Goal: Information Seeking & Learning: Understand process/instructions

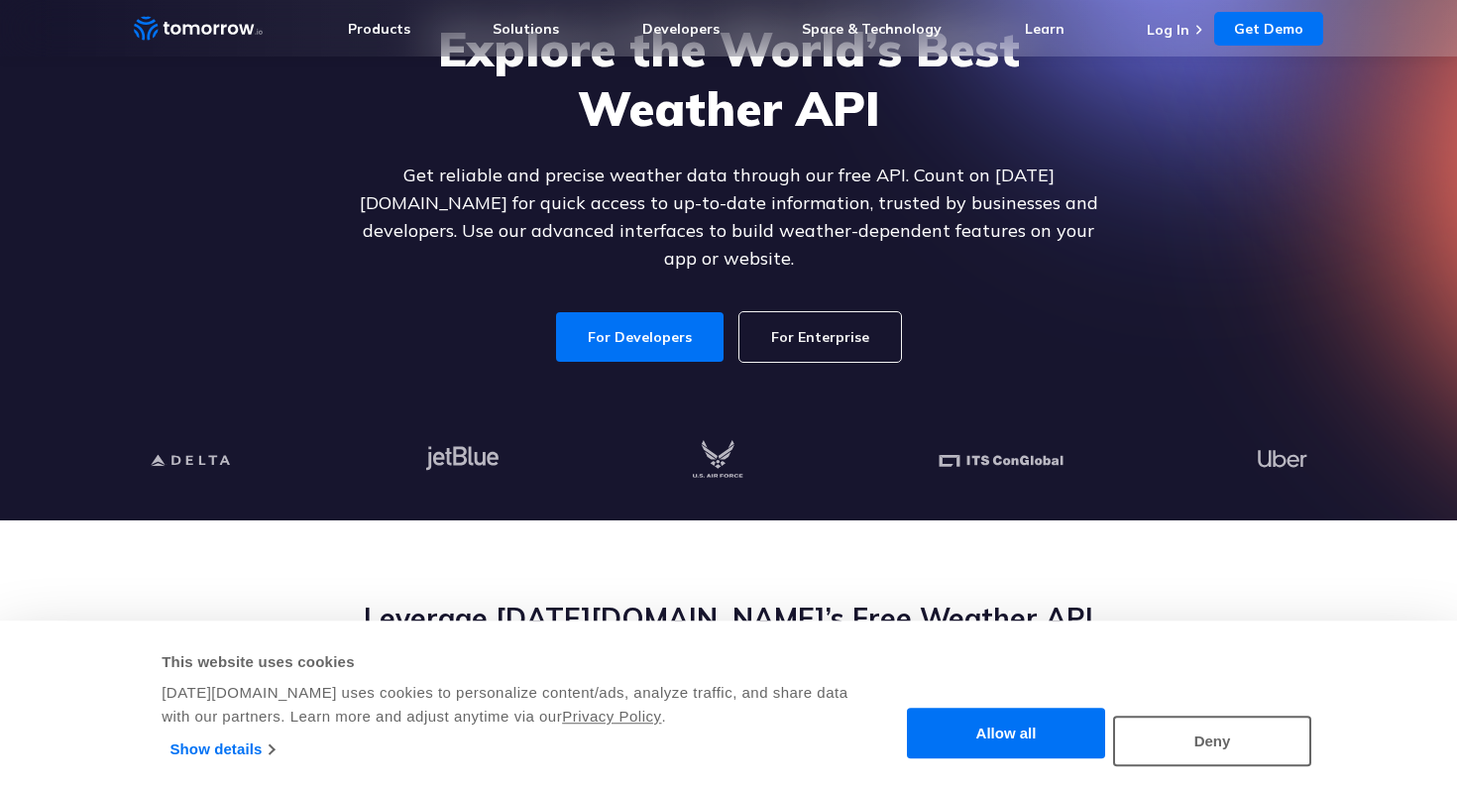
scroll to position [197, 0]
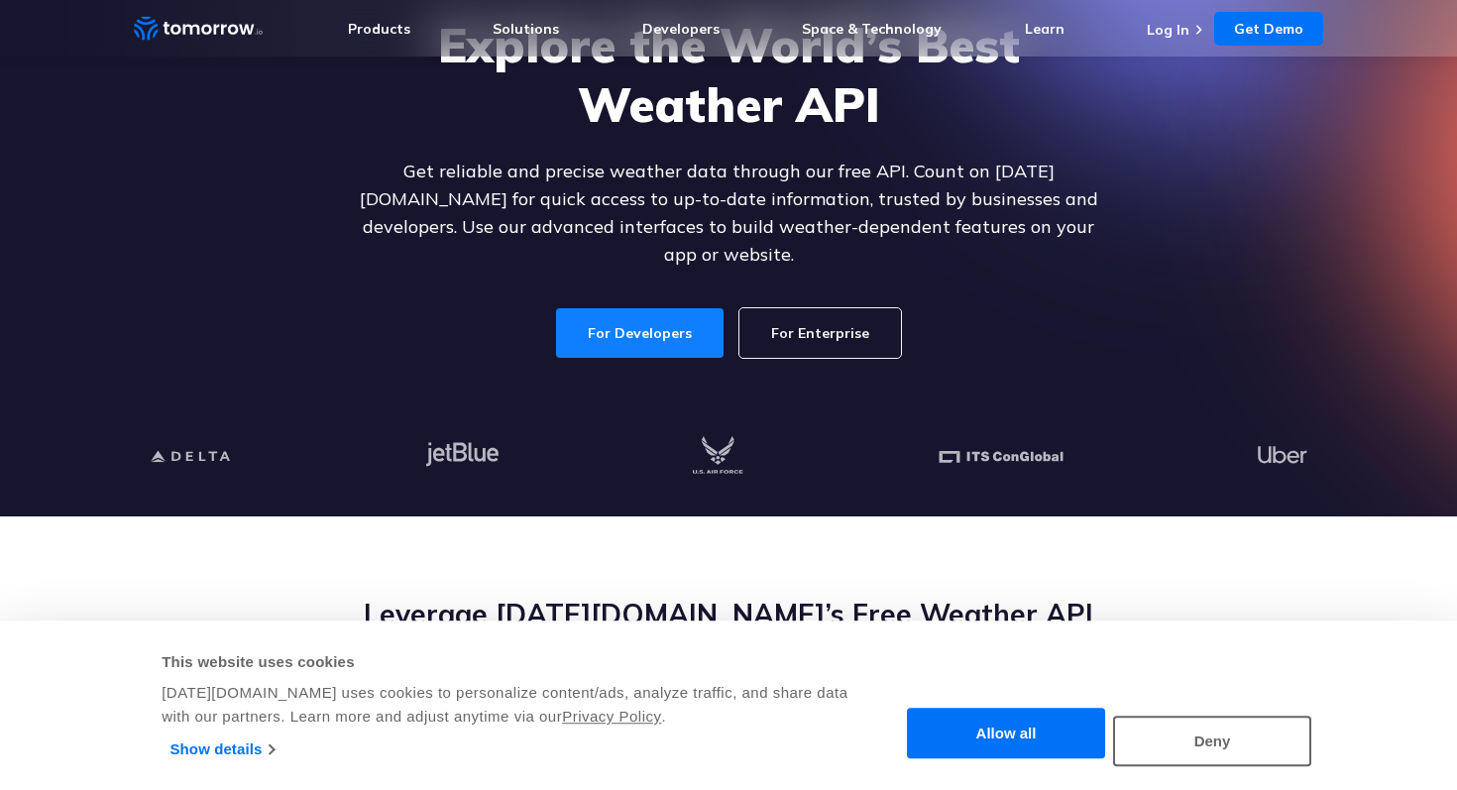
click at [620, 312] on link "For Developers" at bounding box center [639, 333] width 167 height 50
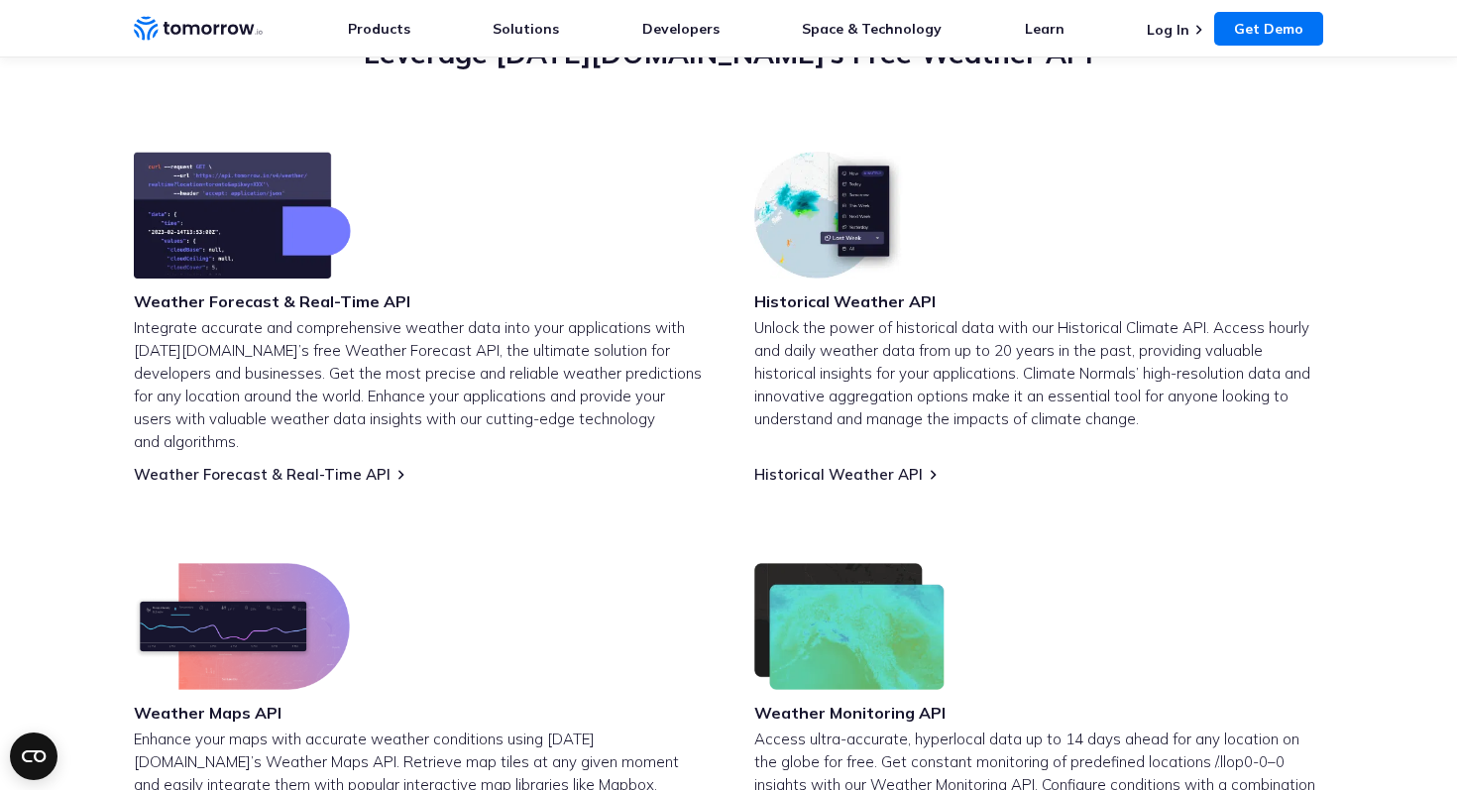
scroll to position [758, 0]
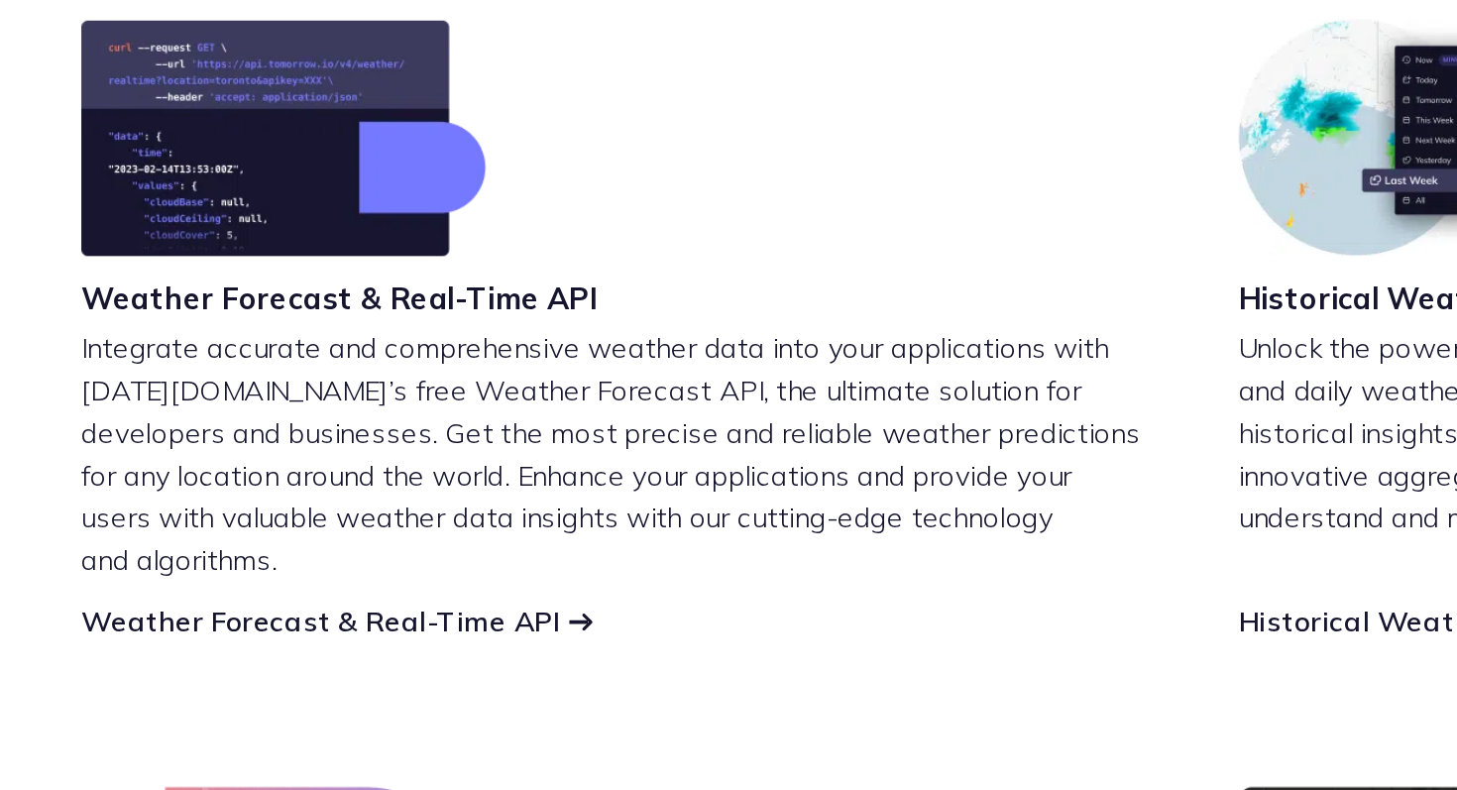
click at [279, 466] on link "Weather Forecast & Real-Time API" at bounding box center [262, 475] width 257 height 19
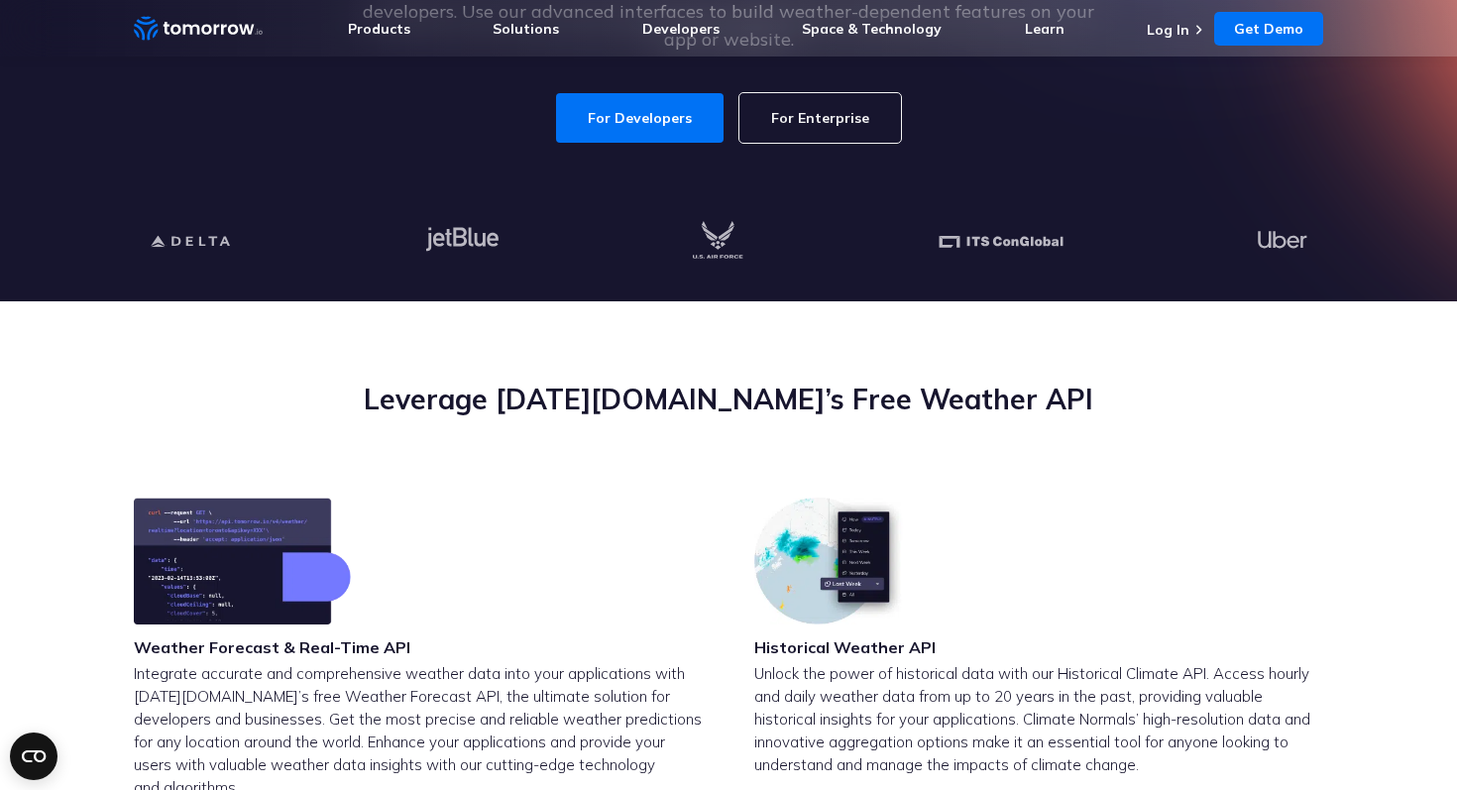
scroll to position [488, 0]
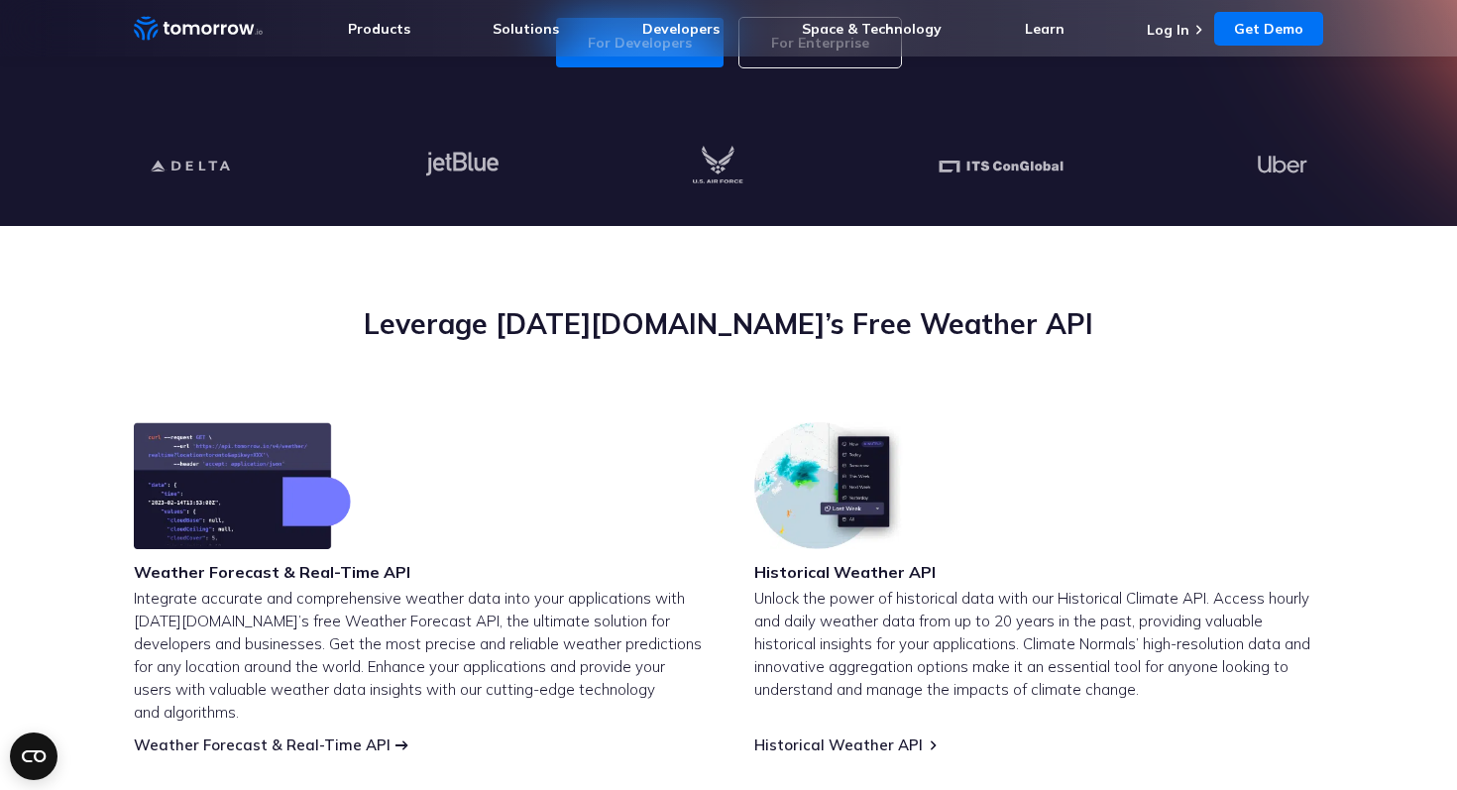
click at [335, 735] on link "Weather Forecast & Real-Time API" at bounding box center [262, 744] width 257 height 19
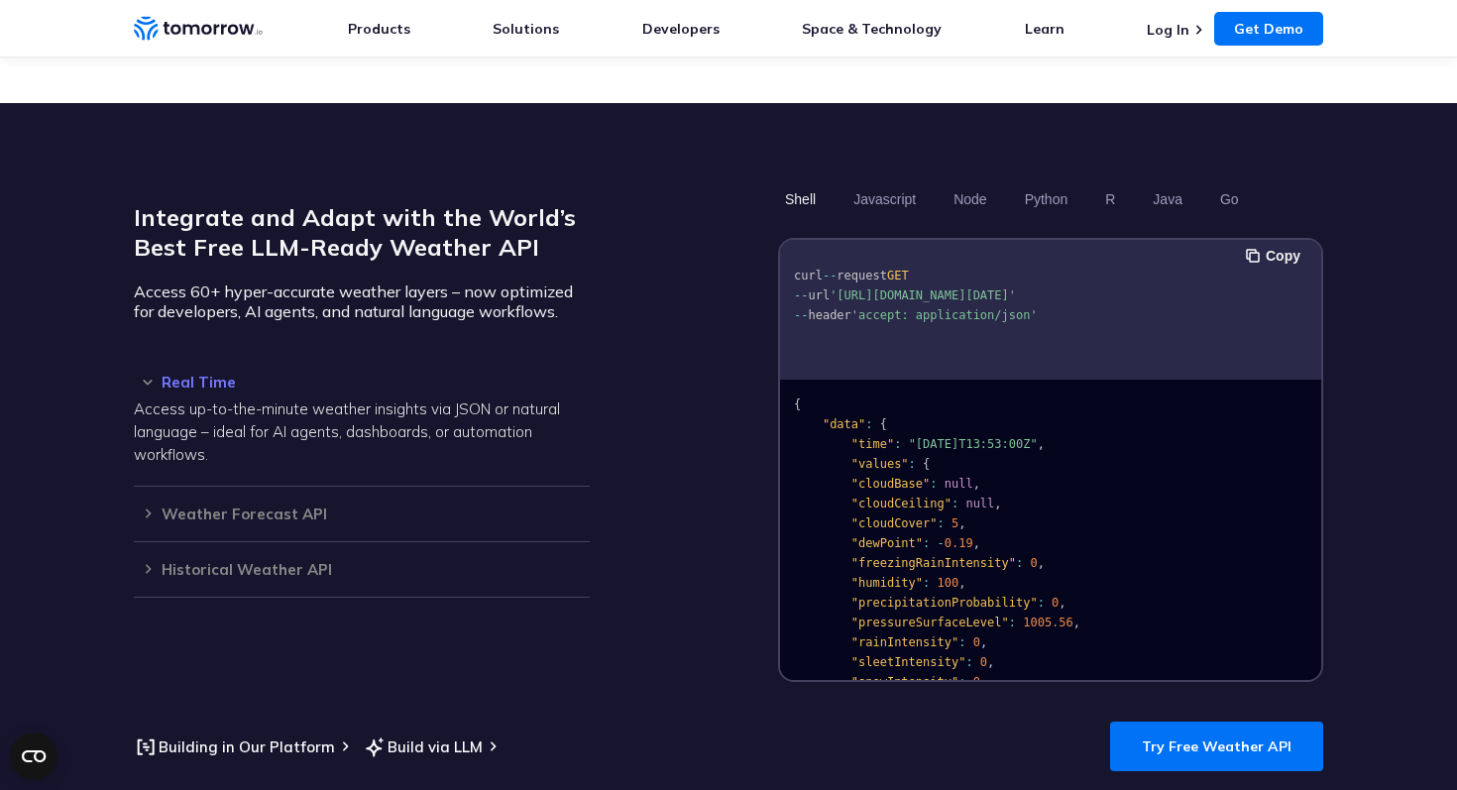
scroll to position [13, 0]
click at [899, 182] on button "Javascript" at bounding box center [884, 199] width 76 height 34
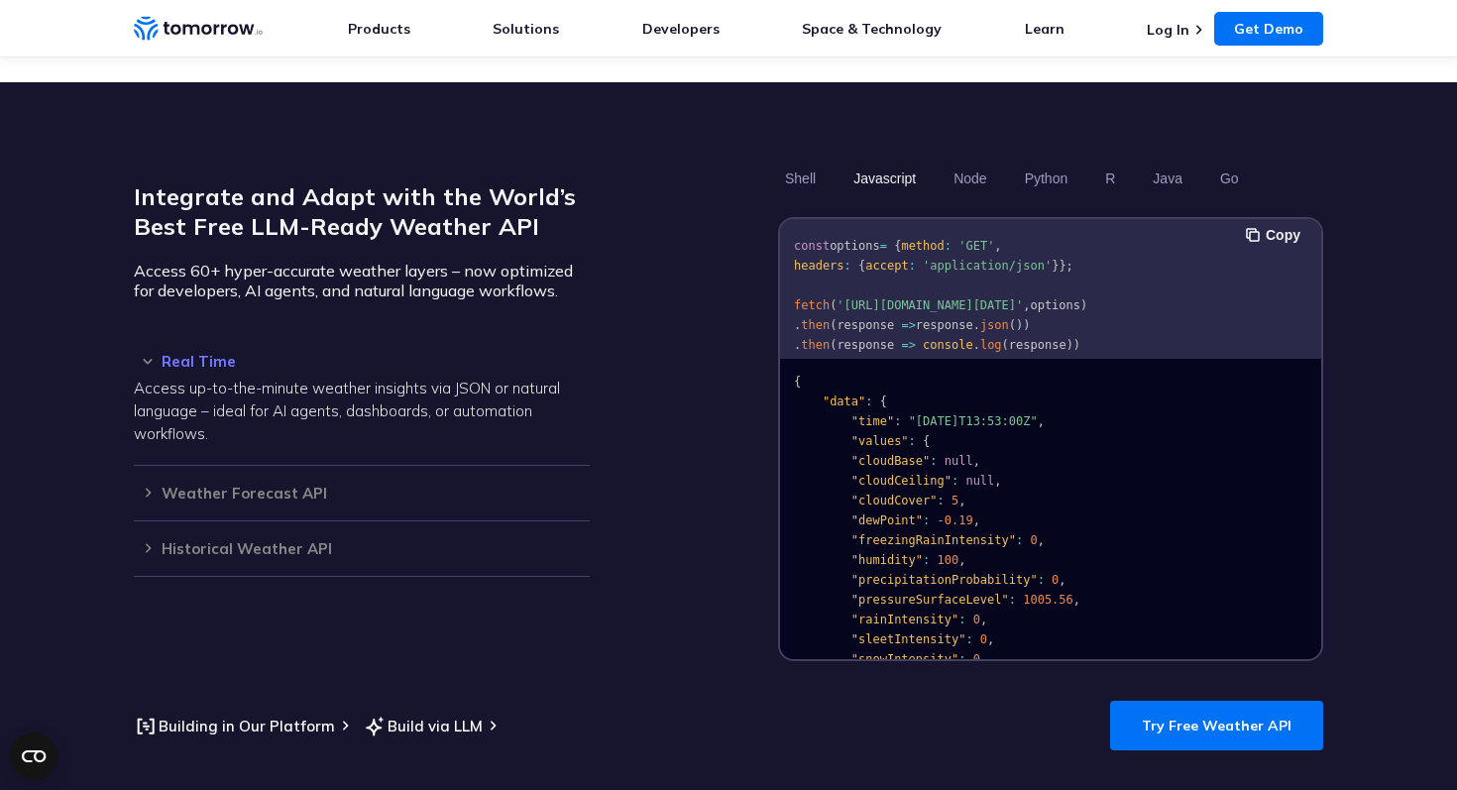
scroll to position [0, 0]
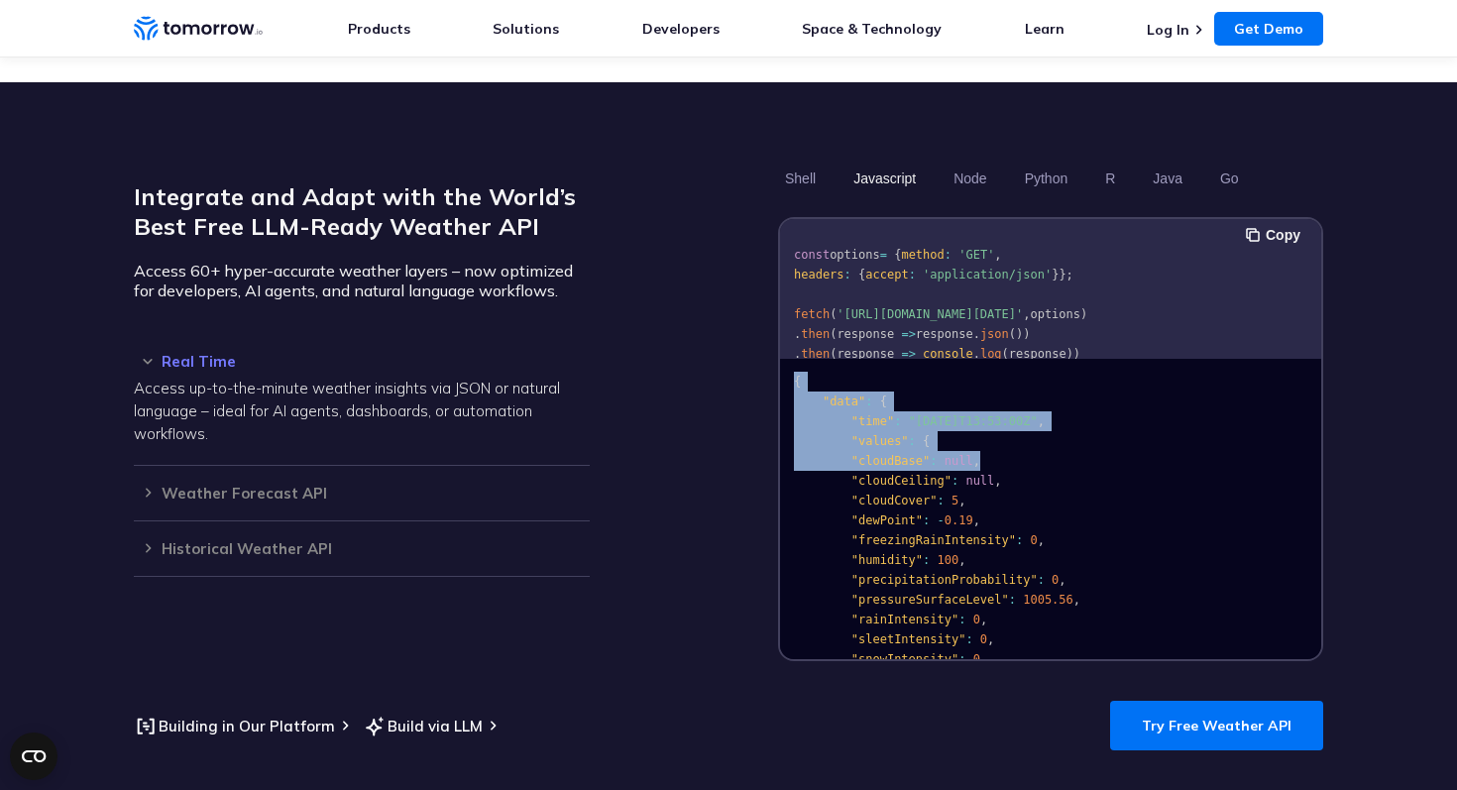
drag, startPoint x: 1034, startPoint y: 337, endPoint x: 1028, endPoint y: 437, distance: 100.3
click at [1028, 437] on pre "{ "data" : { "time" : "2023-02-14T13:53:00Z" , "values" : { "cloudBase" : null …" at bounding box center [1050, 705] width 541 height 706
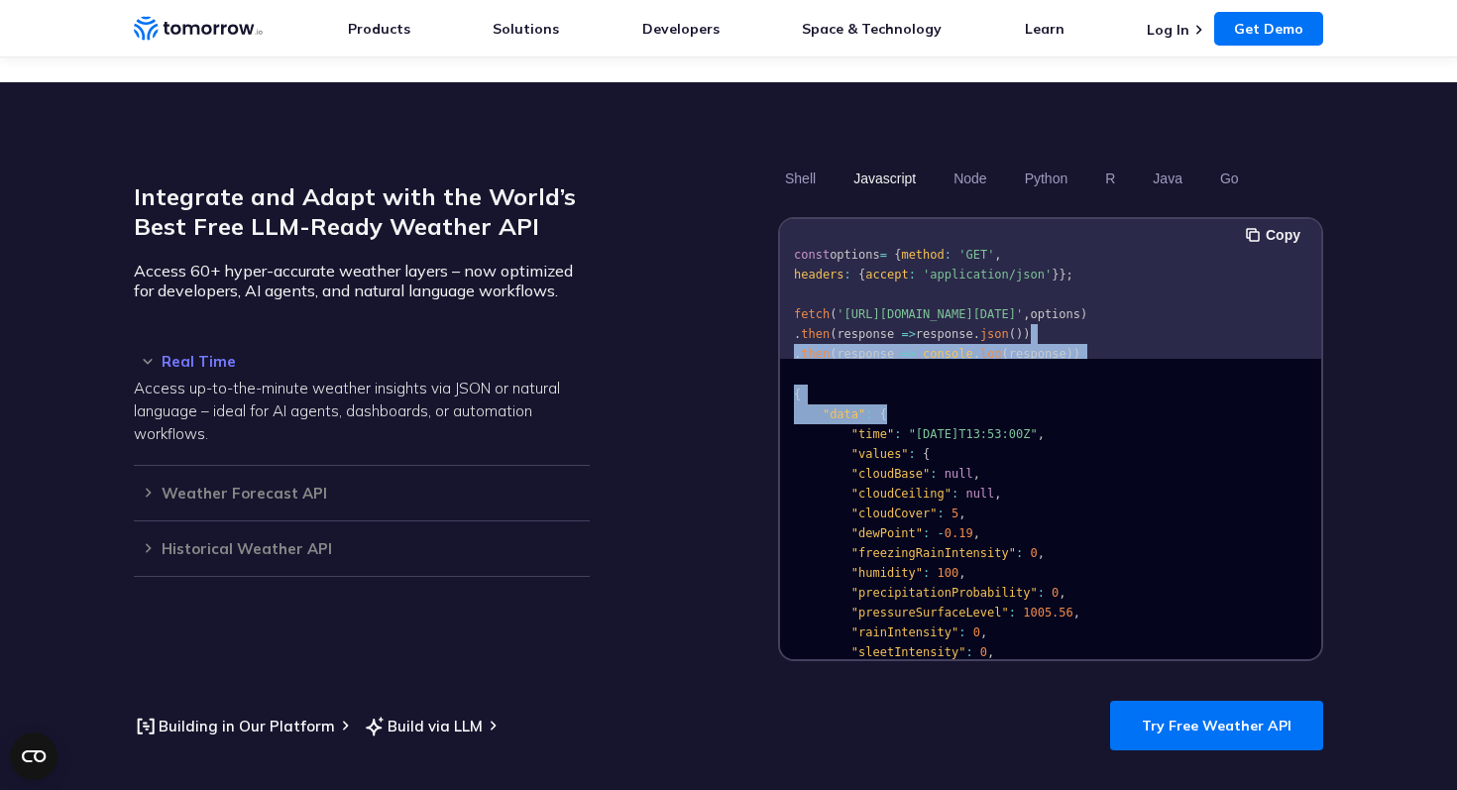
drag, startPoint x: 1049, startPoint y: 335, endPoint x: 1049, endPoint y: 384, distance: 49.5
click at [1049, 384] on div "Copy const options = { method : 'GET' , headers : { accept : 'application/json'…" at bounding box center [1050, 439] width 541 height 440
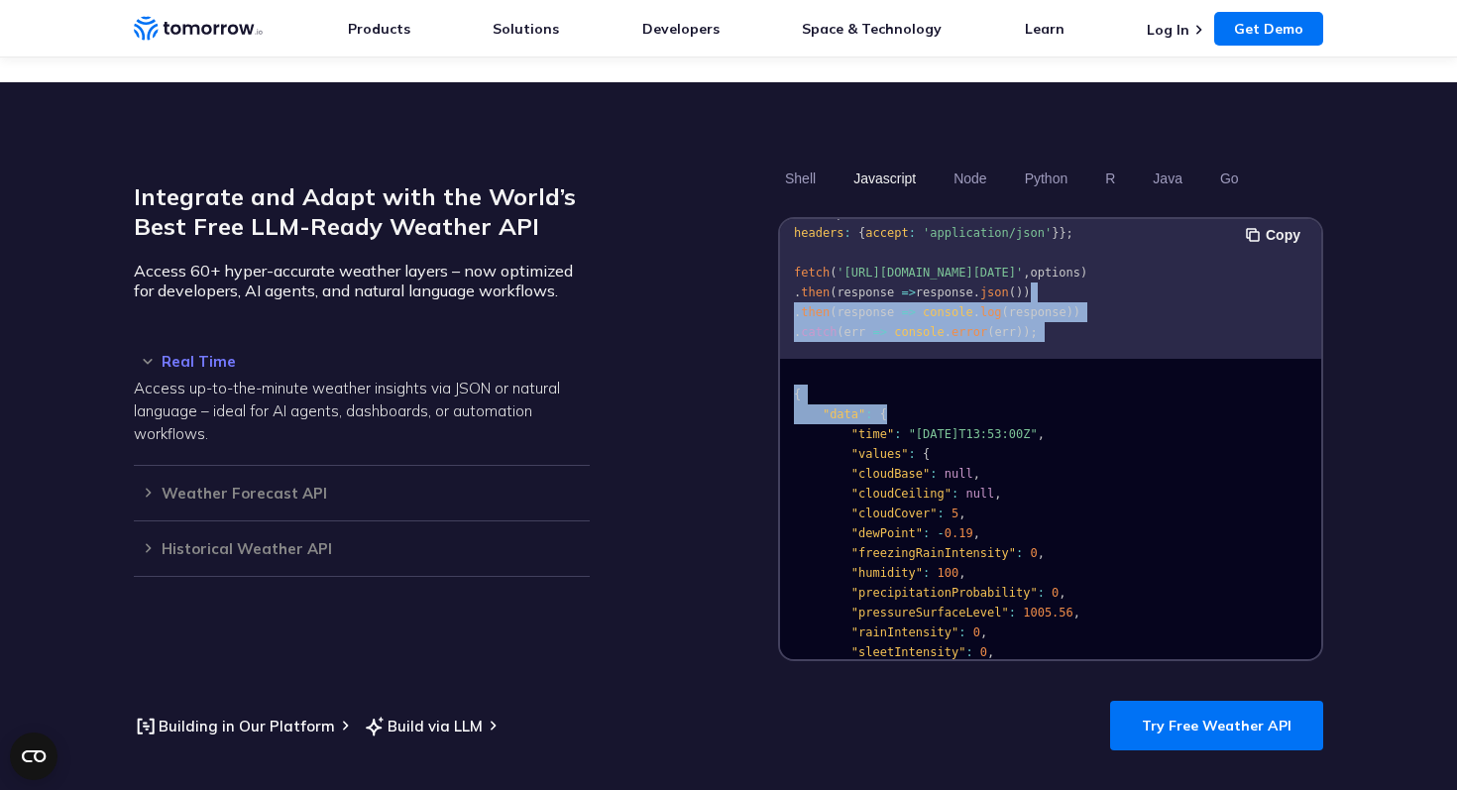
scroll to position [61, 0]
click at [1120, 270] on pre "const options = { method : 'GET' , headers : { accept : 'application/json' } };…" at bounding box center [1050, 267] width 541 height 169
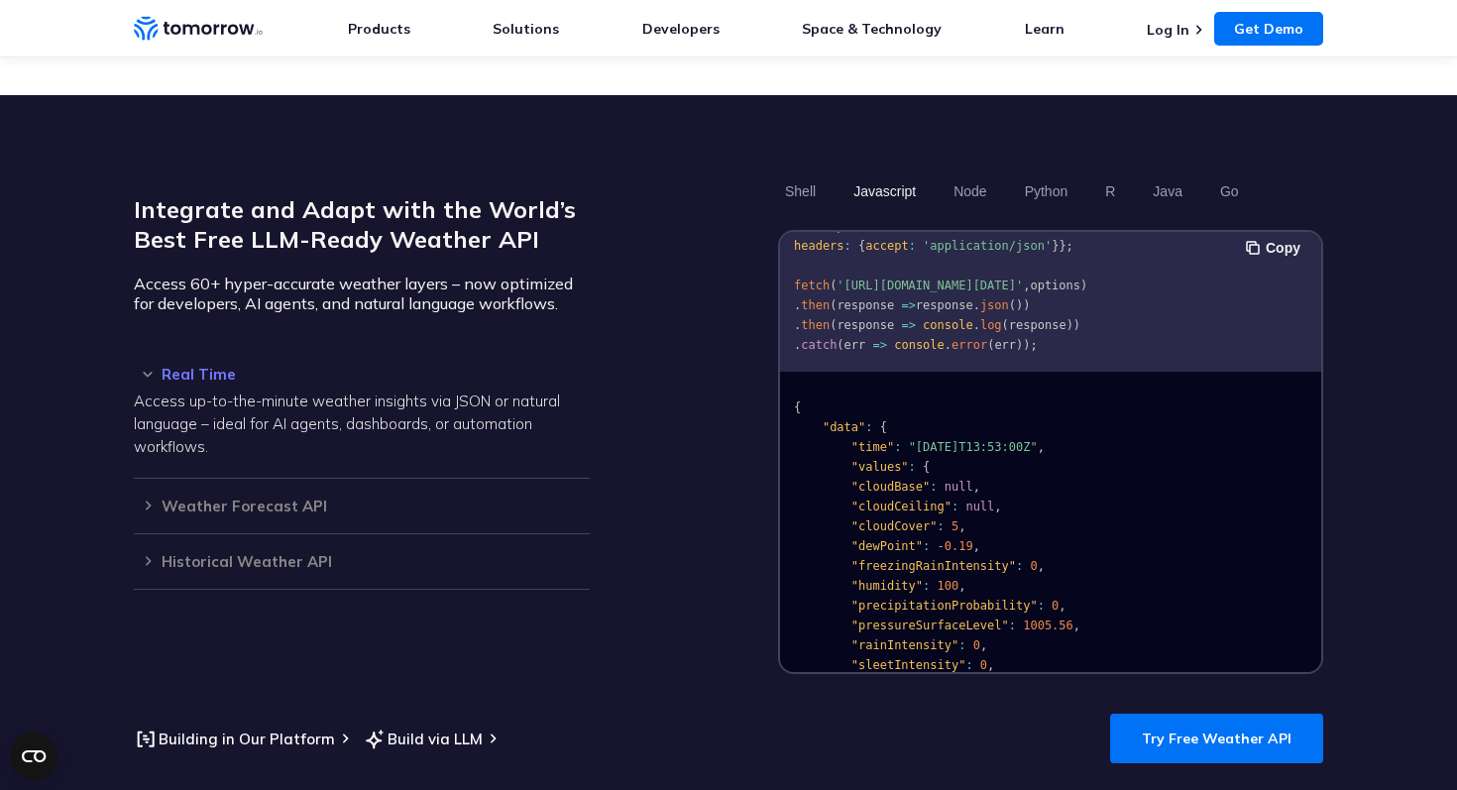
scroll to position [1609, 0]
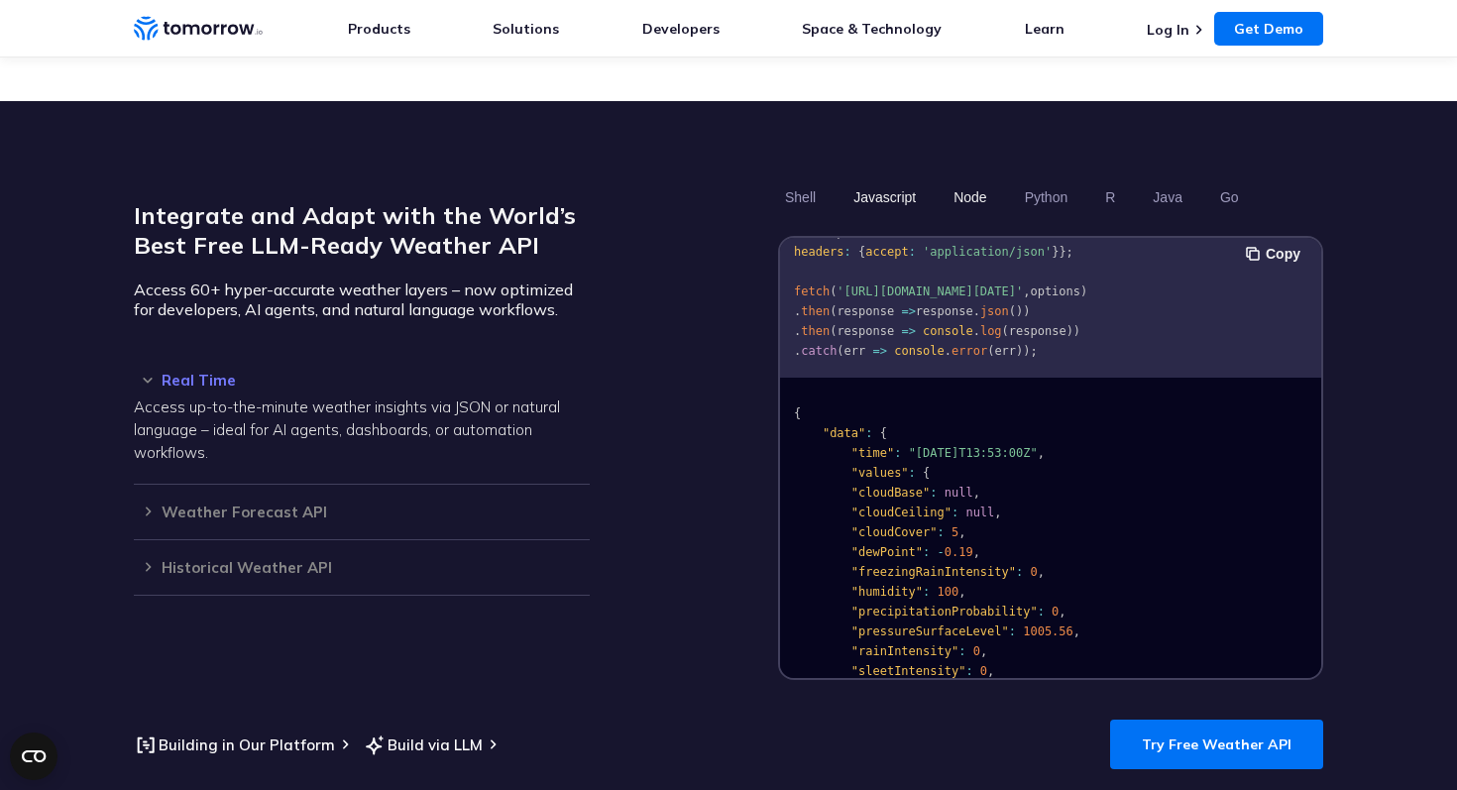
click at [981, 180] on button "Node" at bounding box center [969, 197] width 47 height 34
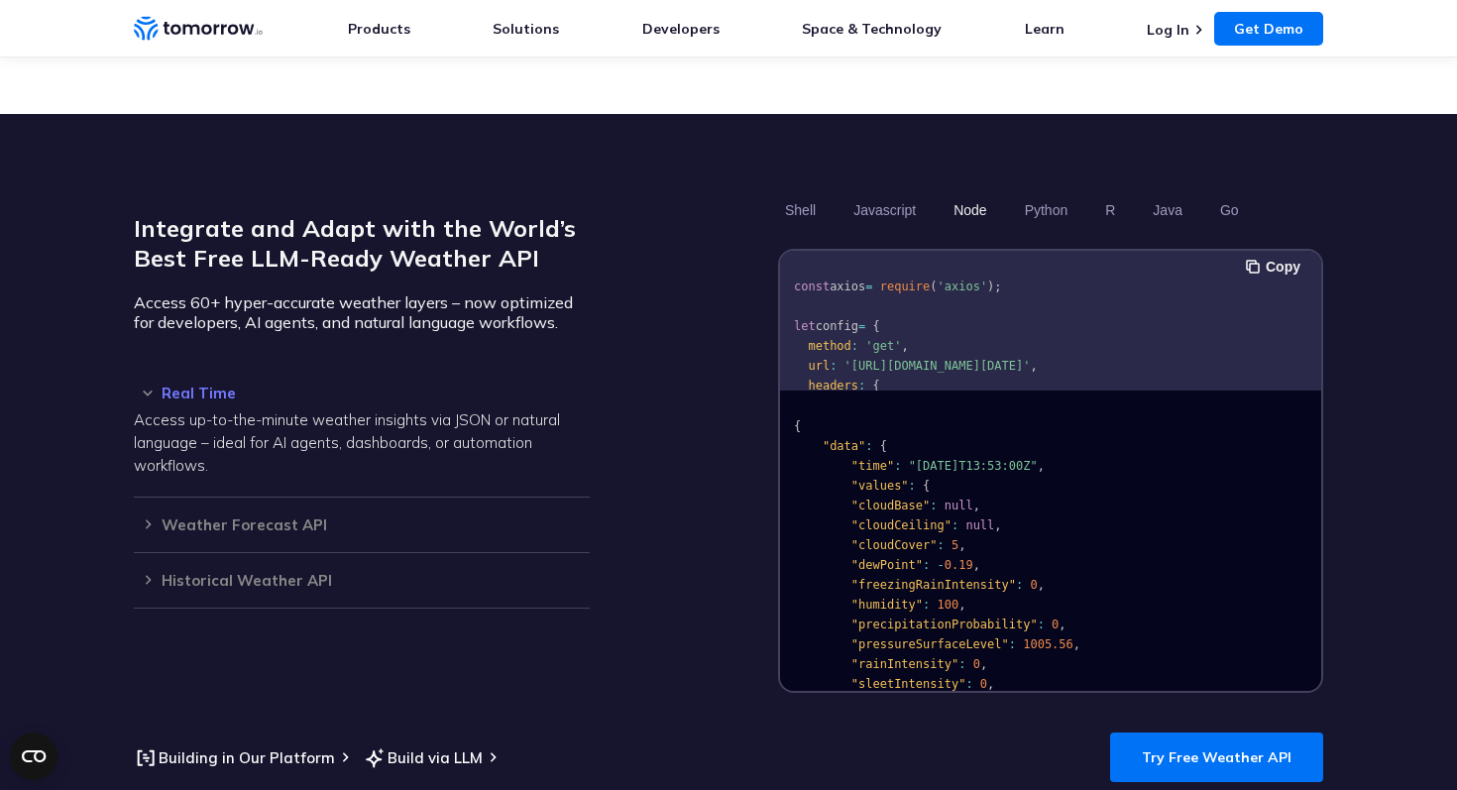
scroll to position [1590, 0]
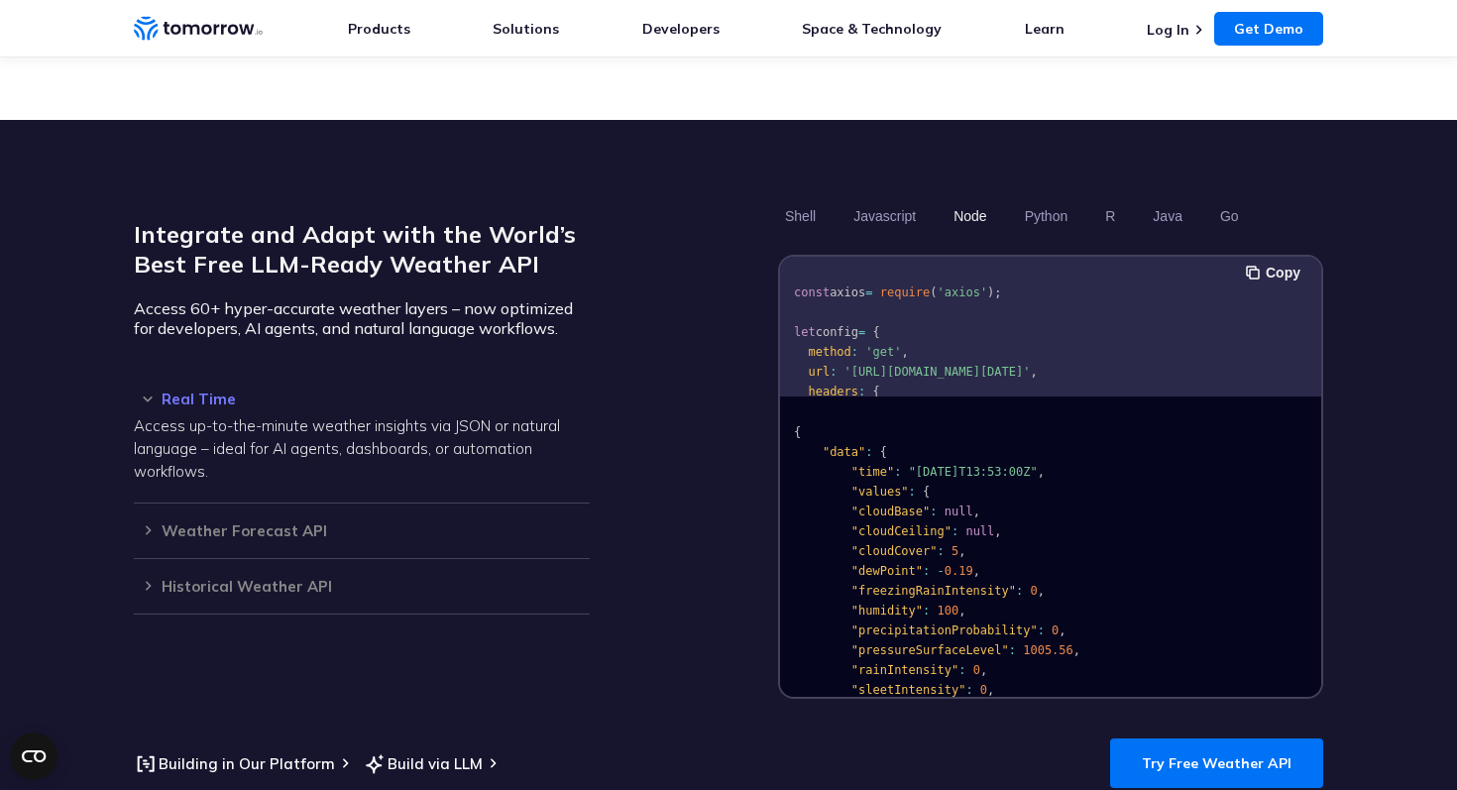
drag, startPoint x: 971, startPoint y: 373, endPoint x: 971, endPoint y: 400, distance: 27.7
click at [971, 401] on div "Copy const axios = require ( 'axios' ); let config = { method : 'get' , url : '…" at bounding box center [1050, 477] width 541 height 440
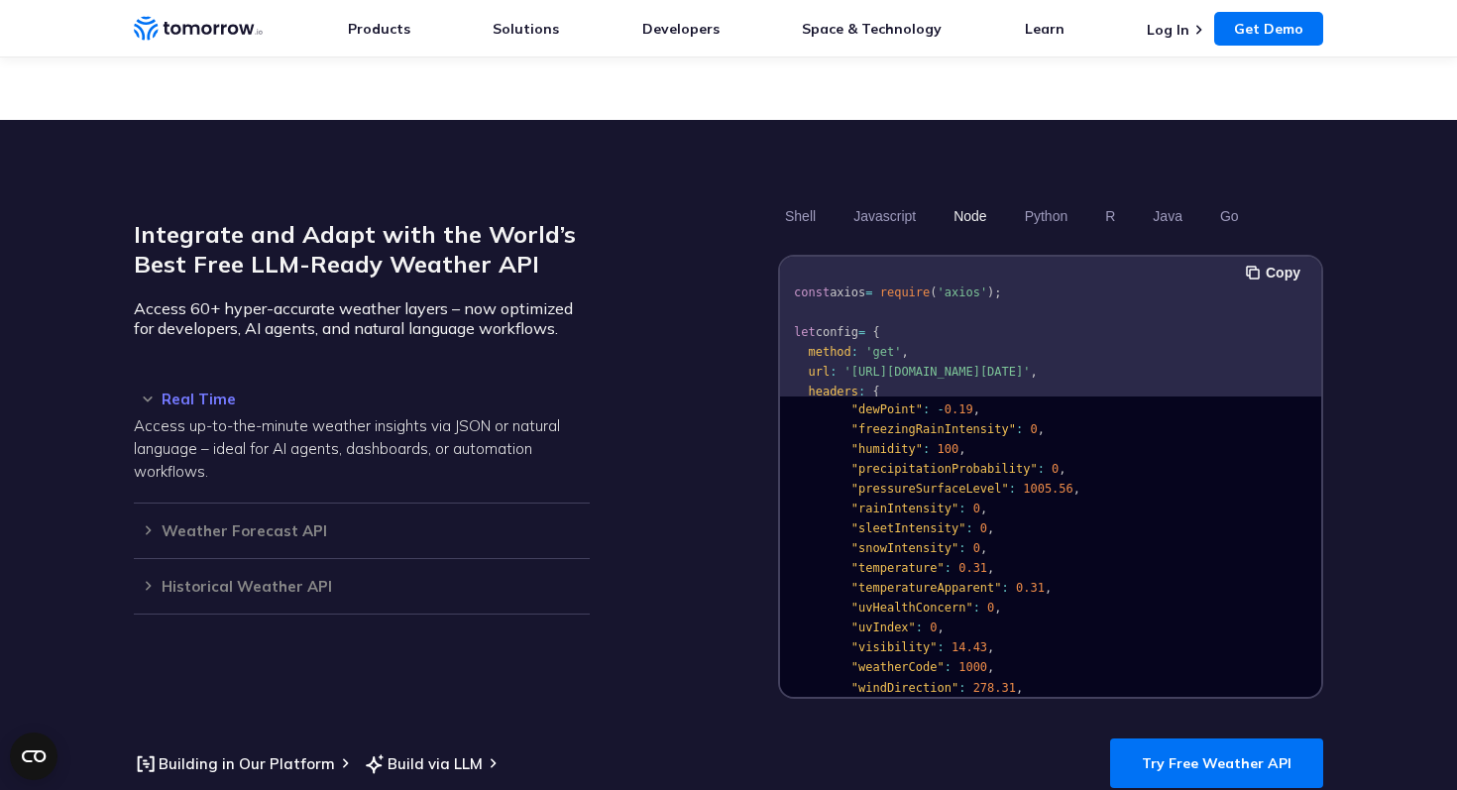
scroll to position [163, 0]
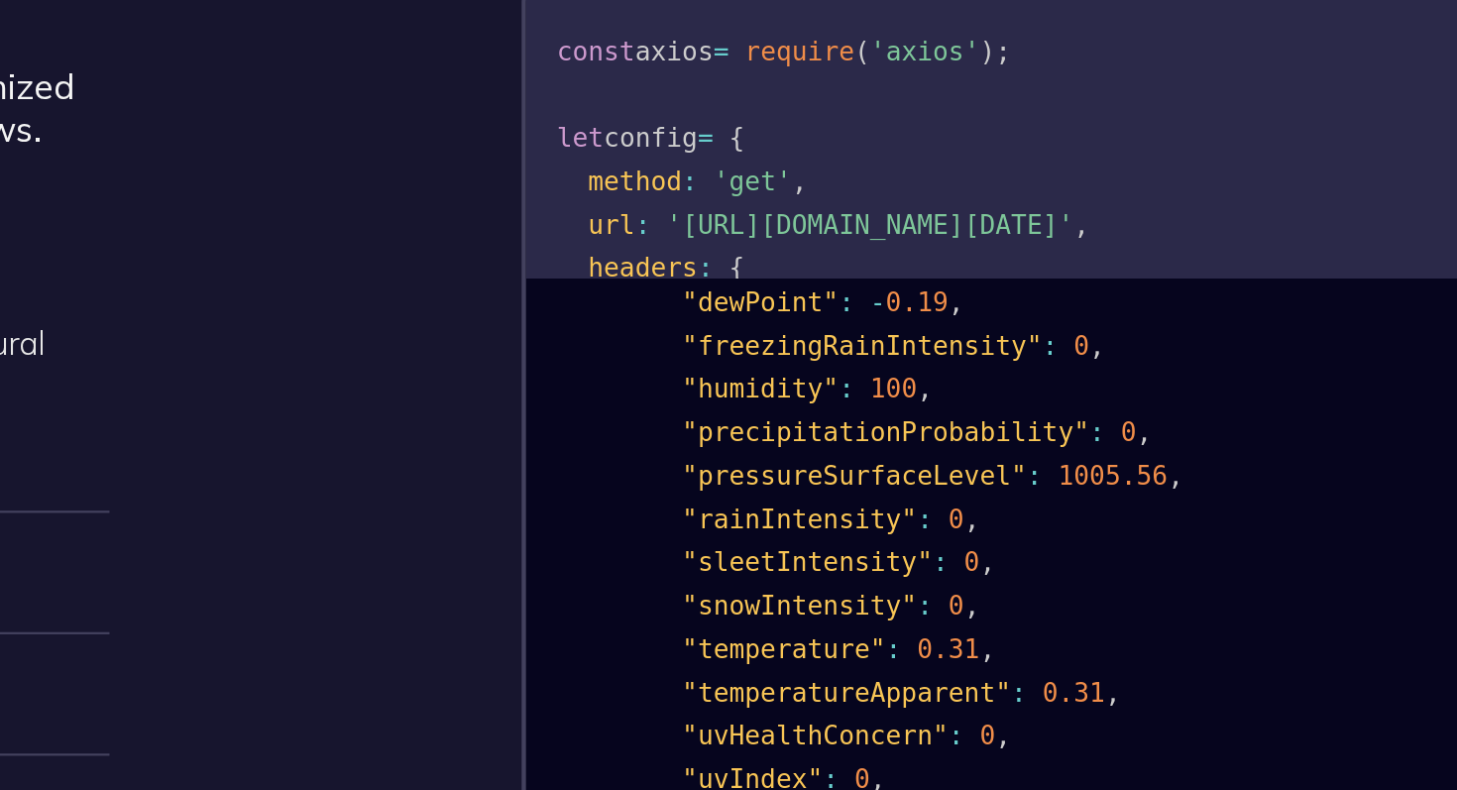
click at [990, 488] on pre "{ "data" : { "time" : "2023-02-14T13:53:00Z" , "values" : { "cloudBase" : null …" at bounding box center [1050, 592] width 541 height 706
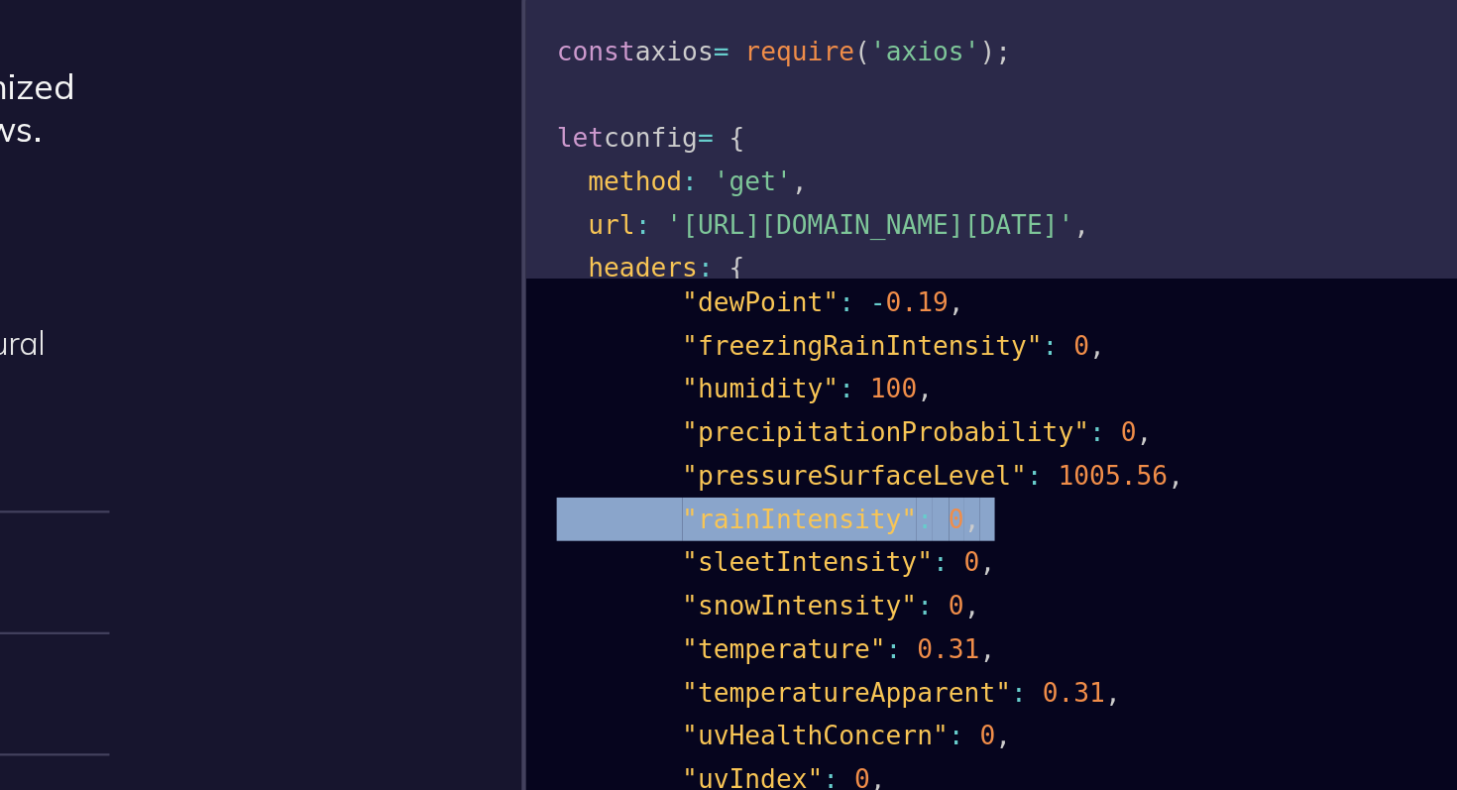
click at [990, 488] on pre "{ "data" : { "time" : "2023-02-14T13:53:00Z" , "values" : { "cloudBase" : null …" at bounding box center [1050, 592] width 541 height 706
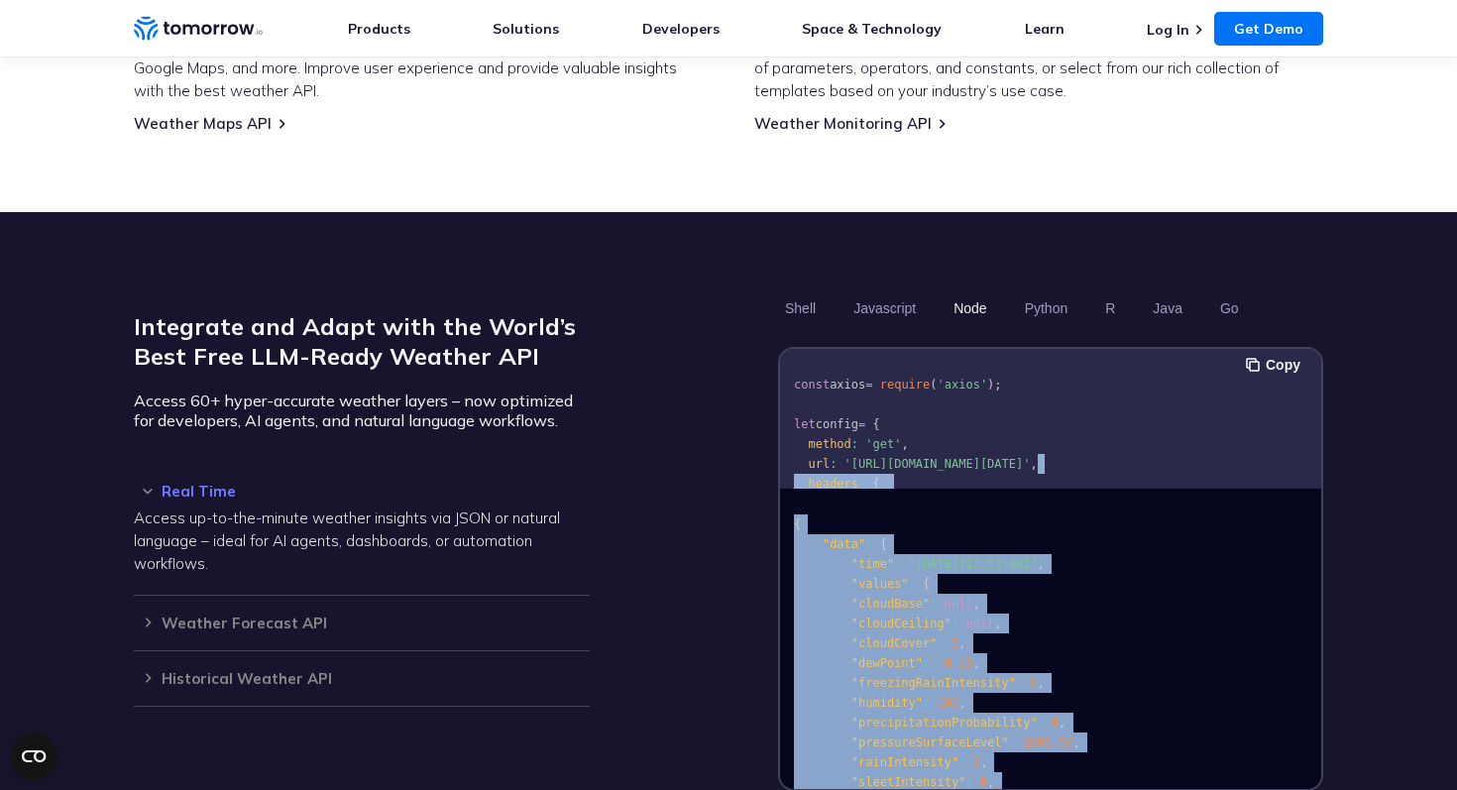
scroll to position [1495, 0]
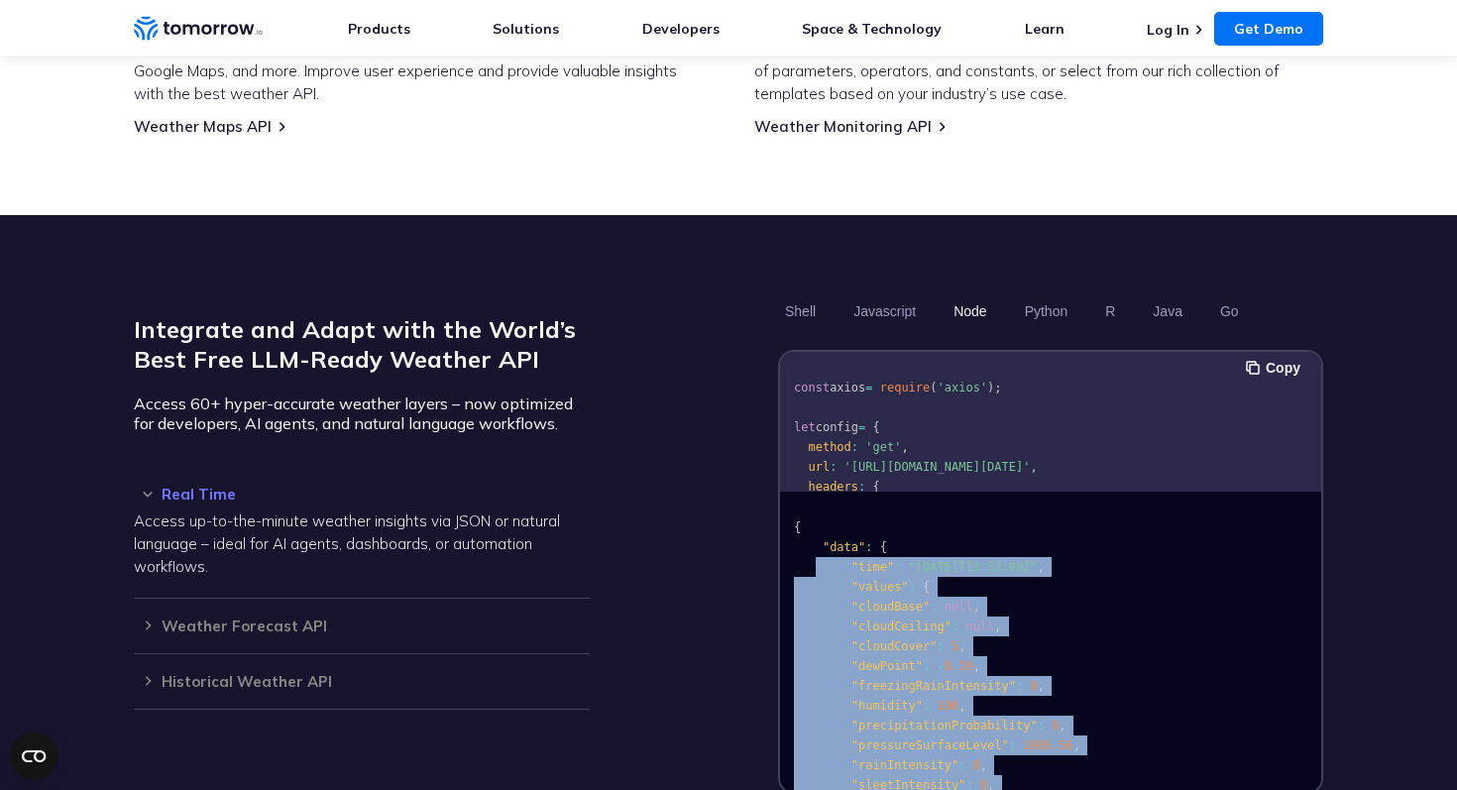
drag, startPoint x: 981, startPoint y: 583, endPoint x: 814, endPoint y: 544, distance: 171.9
copy code ""time" : "2023-02-14T13:53:00Z" , "values" : { "cloudBase" : null , "cloudCeili…"
click at [929, 599] on span ":" at bounding box center [932, 606] width 7 height 14
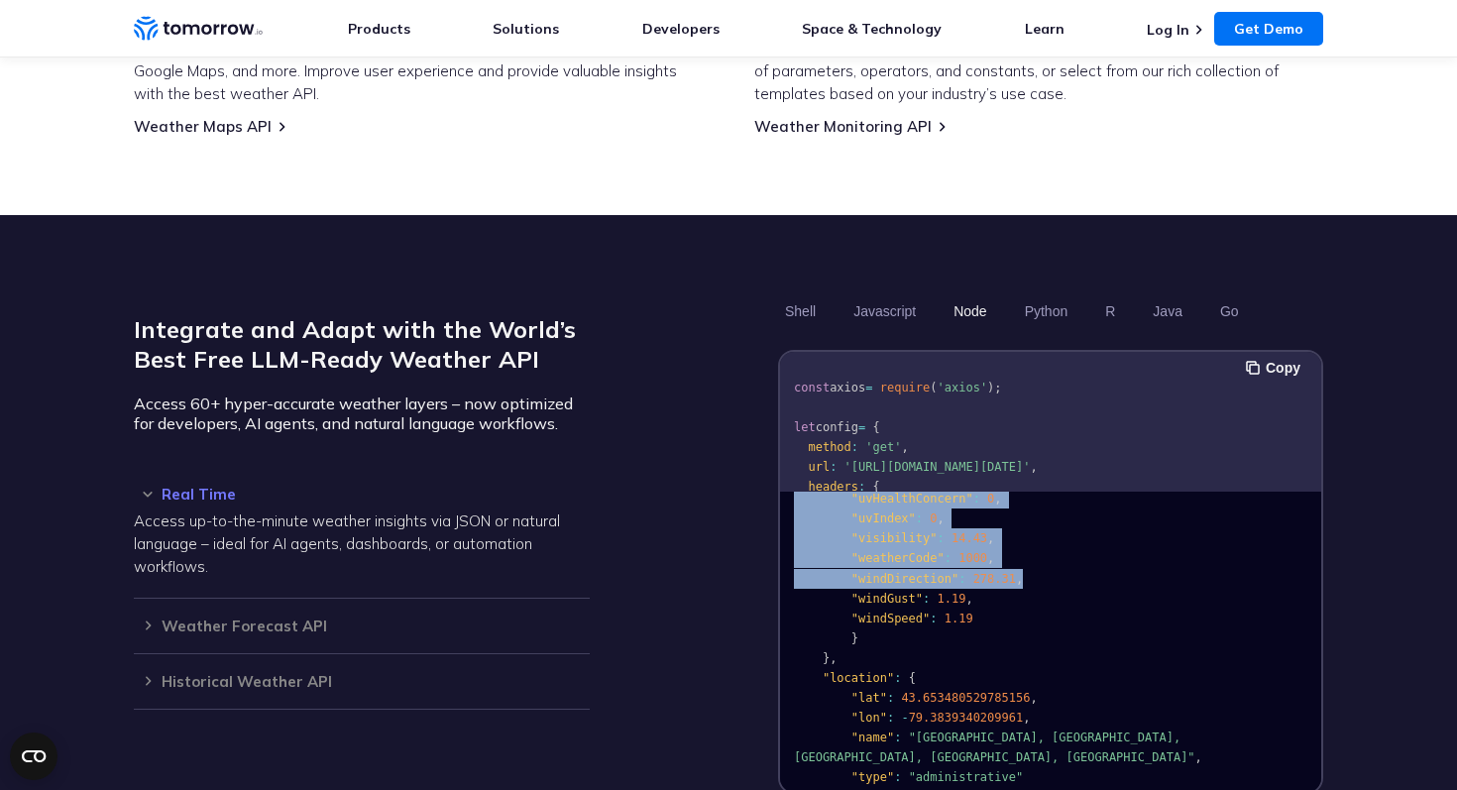
drag, startPoint x: 832, startPoint y: 541, endPoint x: 1067, endPoint y: 560, distance: 235.6
click at [1067, 560] on pre "{ "data" : { "time" : "2023-02-14T13:53:00Z" , "values" : { "cloudBase" : null …" at bounding box center [1050, 485] width 541 height 706
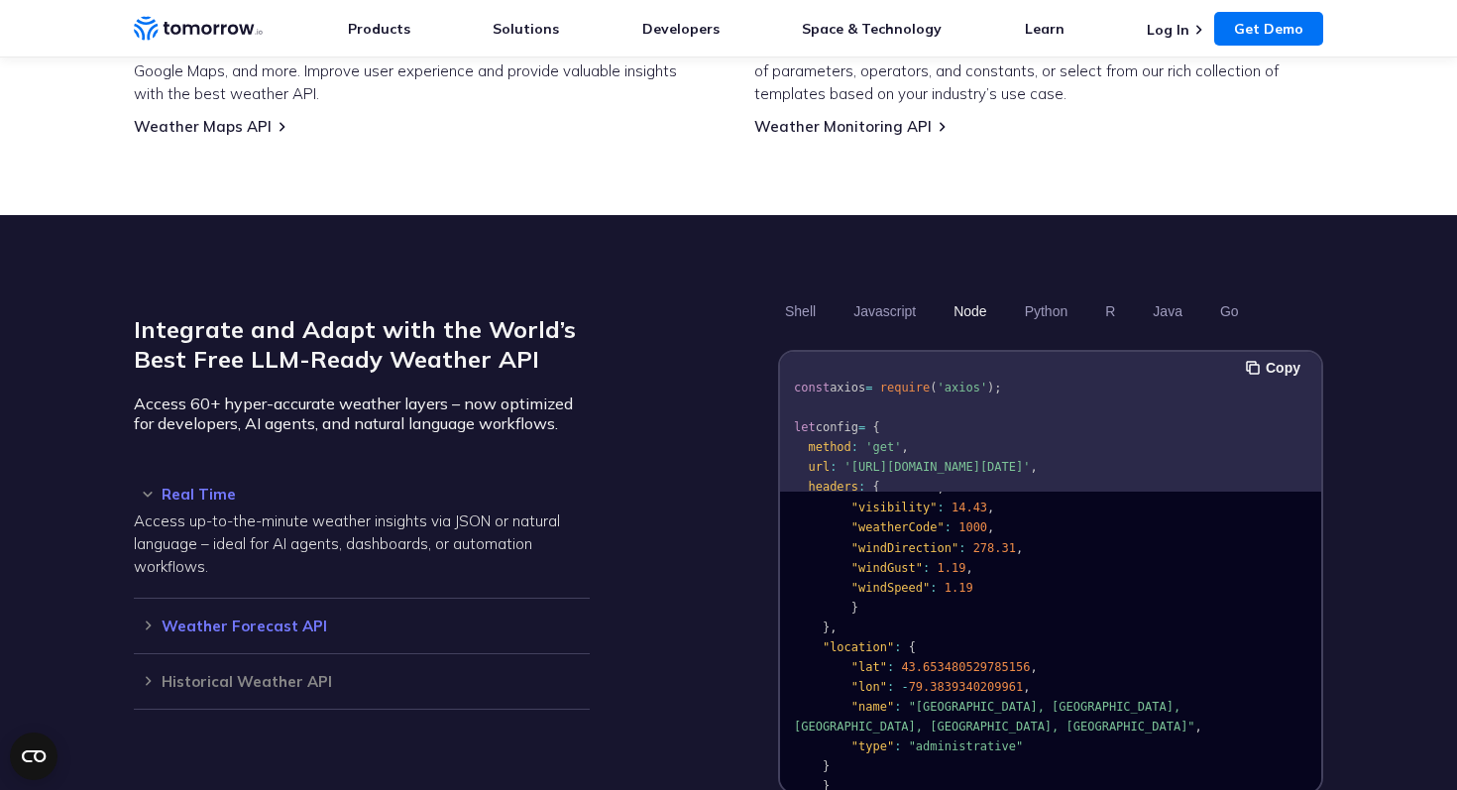
click at [300, 598] on div "Weather Forecast API Access ultra-accurate, hyperlocal data up to 14 days in th…" at bounding box center [362, 625] width 456 height 55
click at [150, 618] on h3 "Weather Forecast API" at bounding box center [362, 625] width 456 height 15
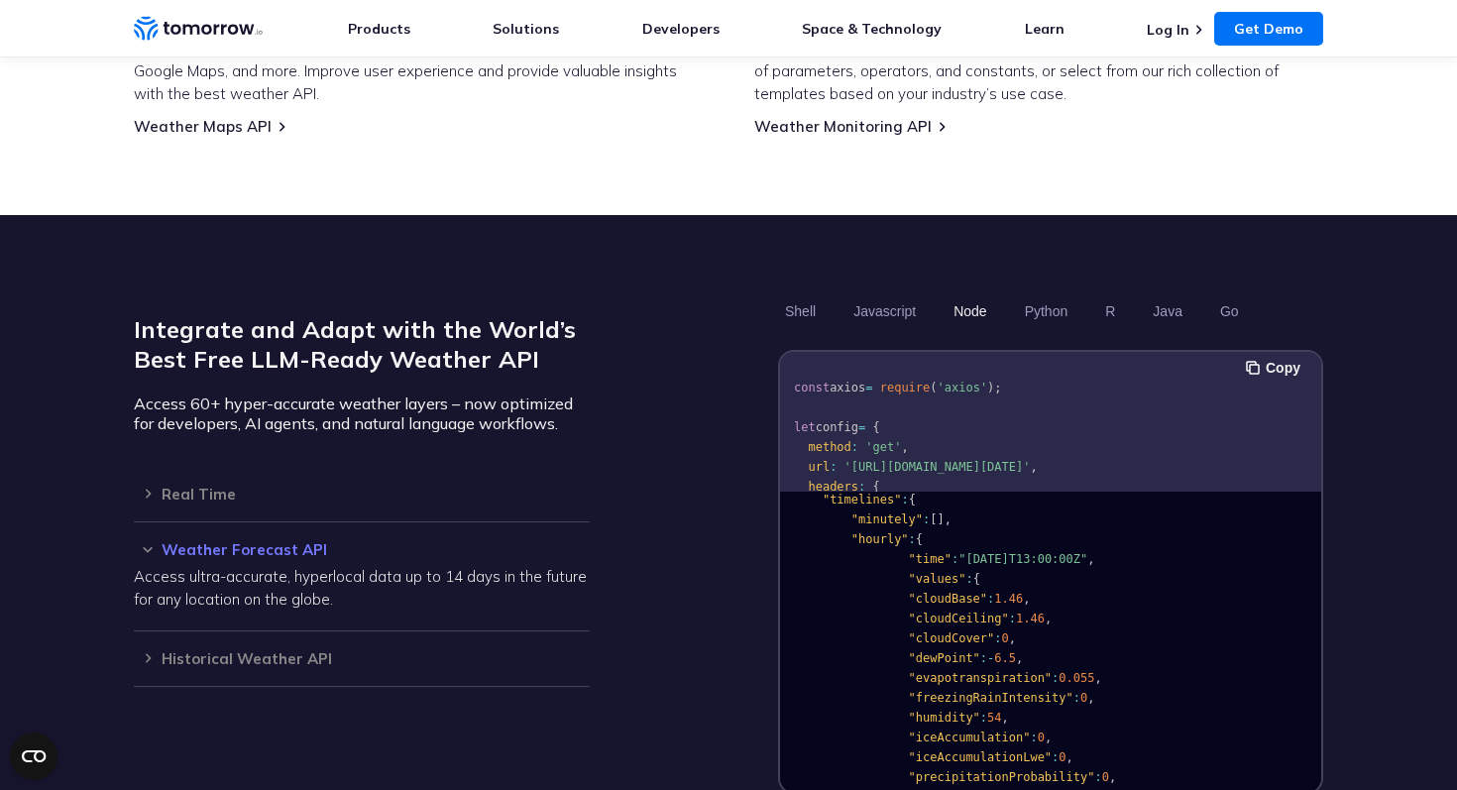
scroll to position [0, 0]
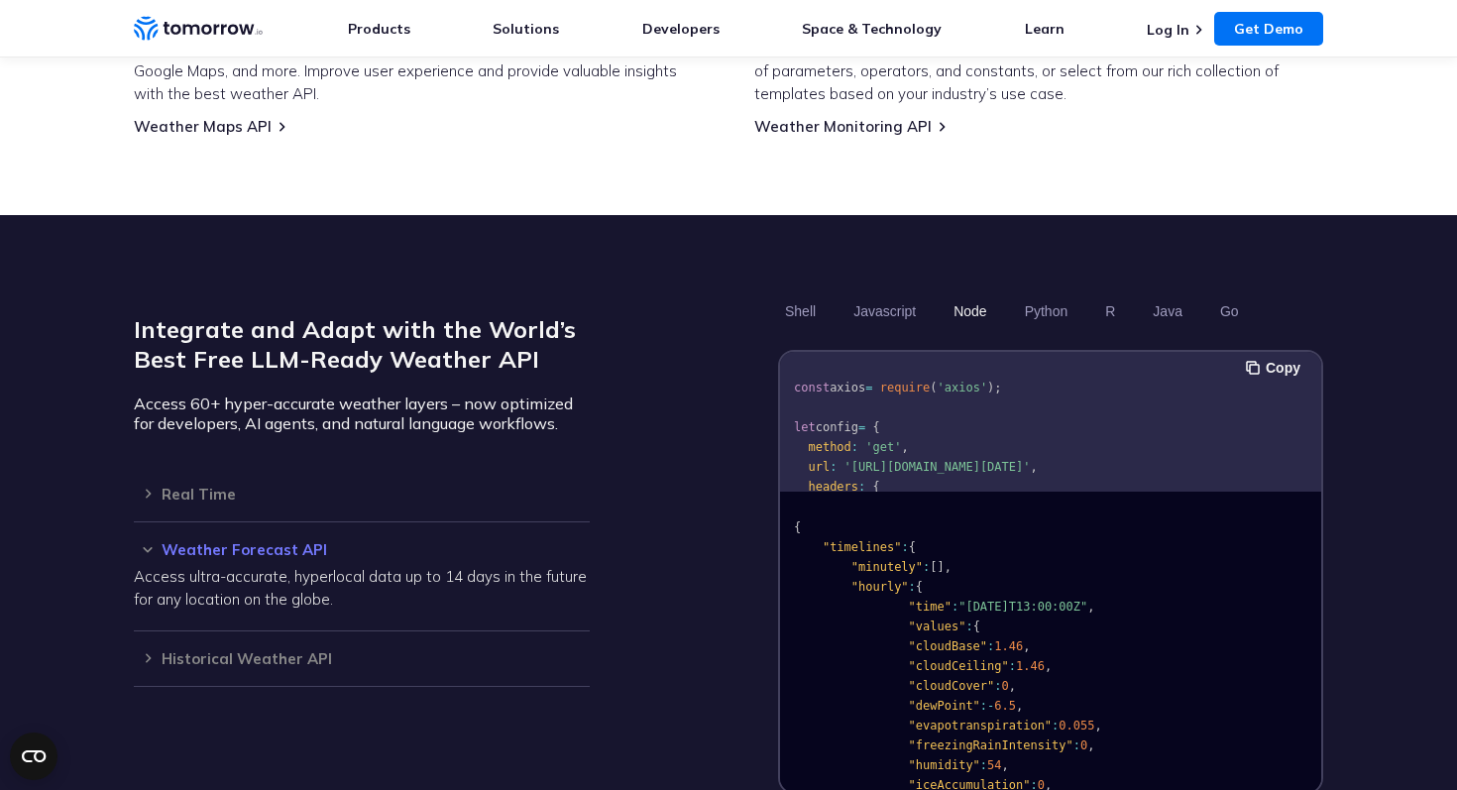
click at [149, 542] on h3 "Weather Forecast API" at bounding box center [362, 549] width 456 height 15
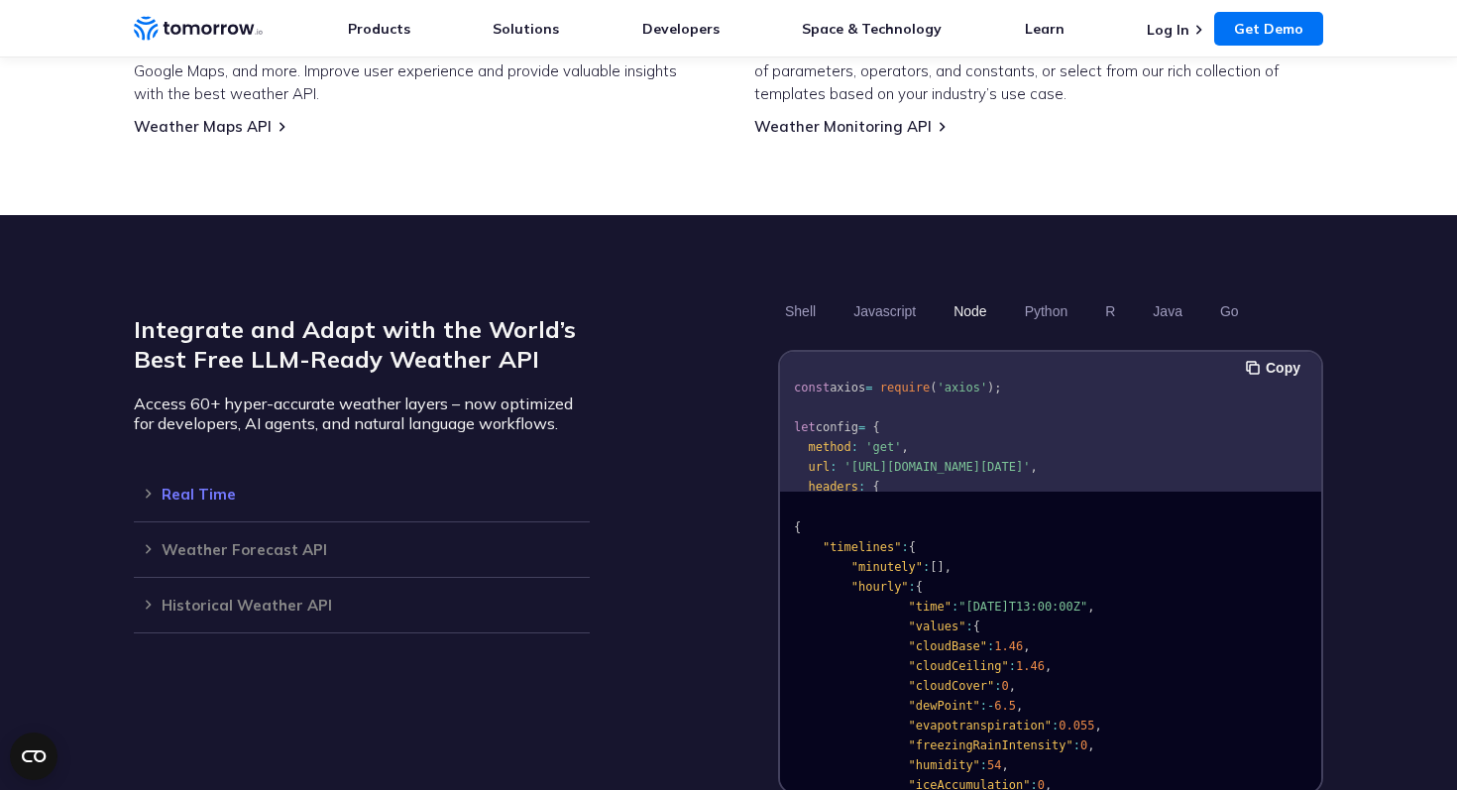
click at [162, 487] on h3 "Real Time" at bounding box center [362, 494] width 456 height 15
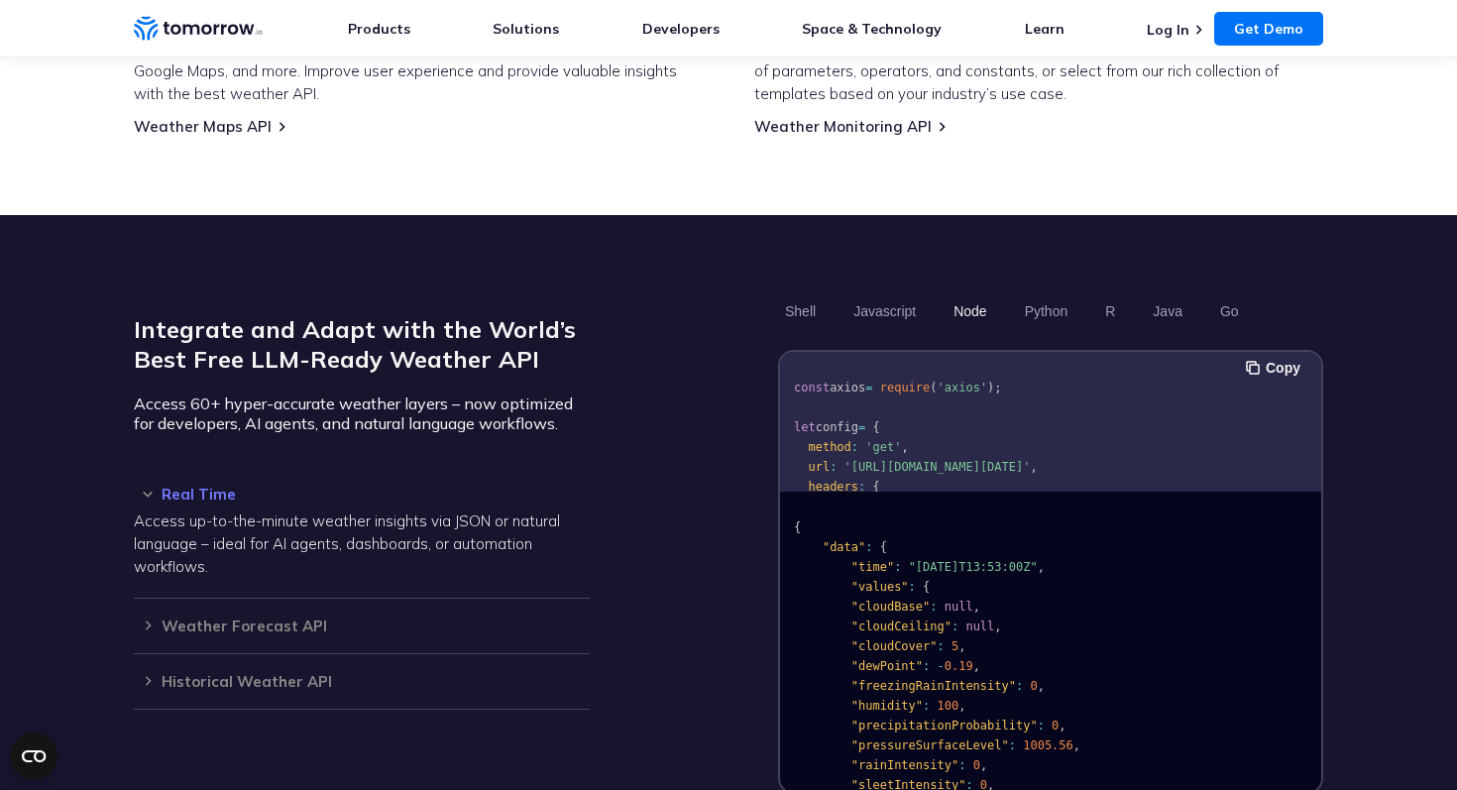
click at [348, 512] on p "Access up-to-the-minute weather insights via JSON or natural language – ideal f…" at bounding box center [362, 543] width 456 height 68
click at [320, 467] on div "Real Time Access up-to-the-minute weather insights via JSON or natural language…" at bounding box center [362, 533] width 456 height 132
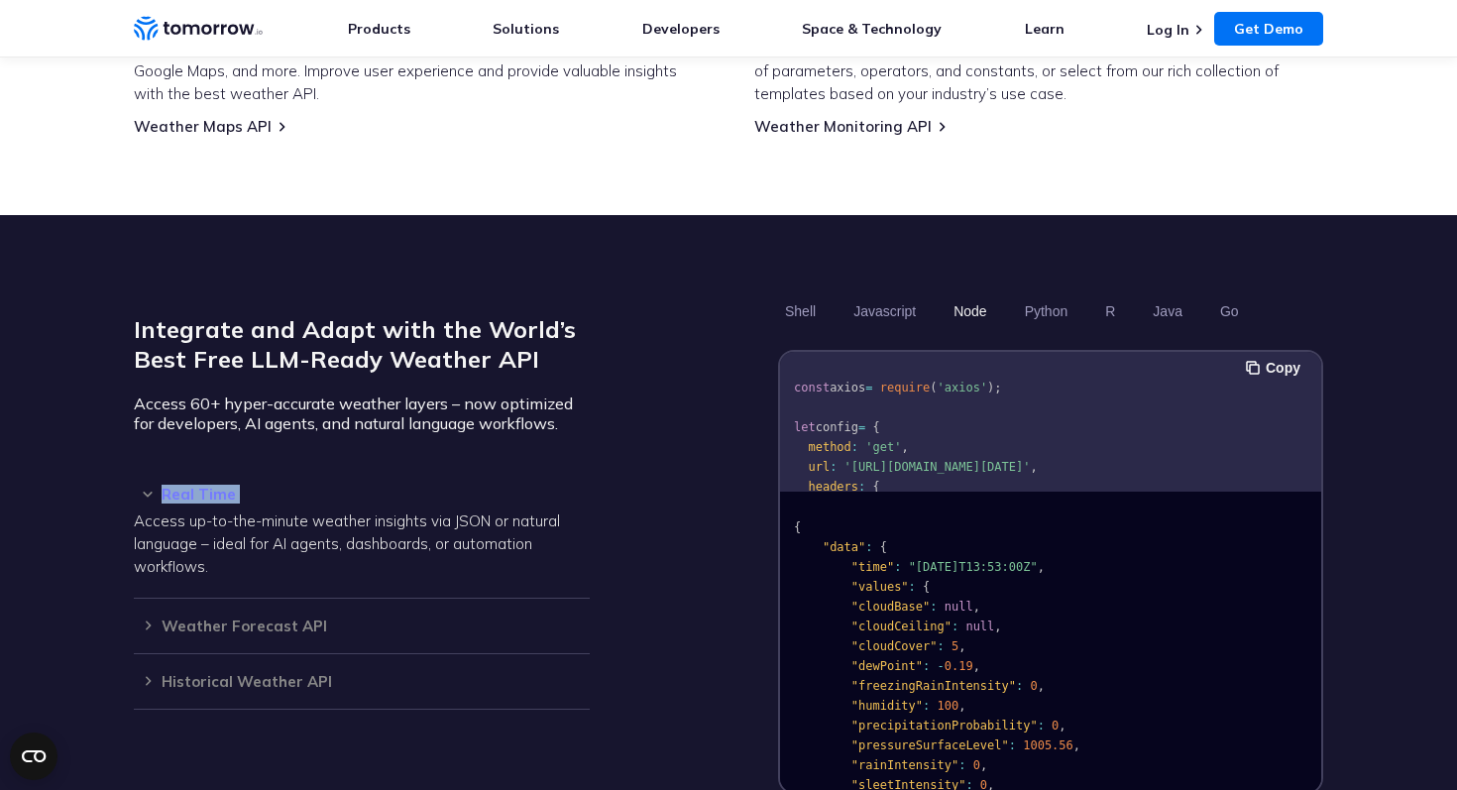
copy div "Real Time"
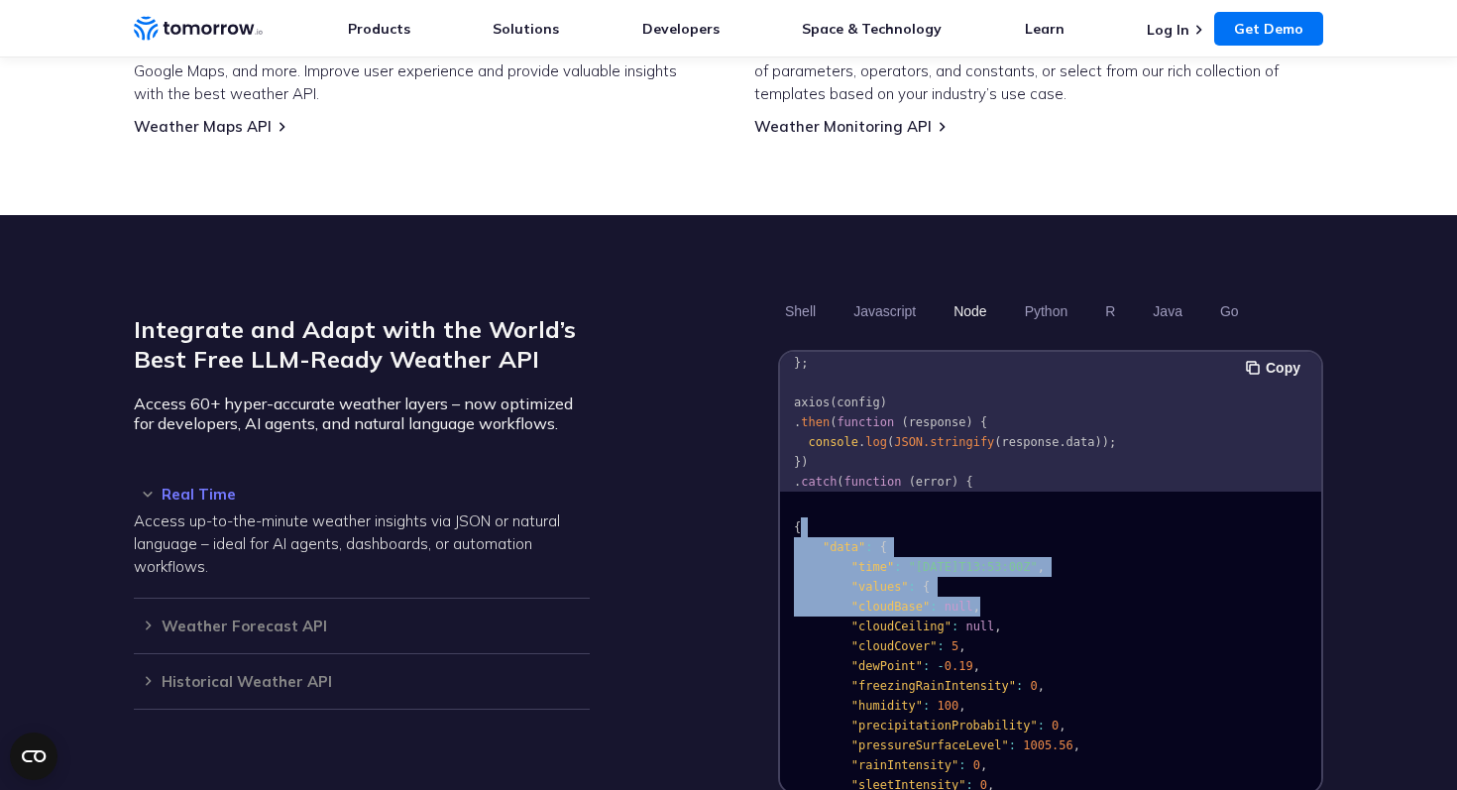
drag, startPoint x: 799, startPoint y: 502, endPoint x: 975, endPoint y: 582, distance: 193.4
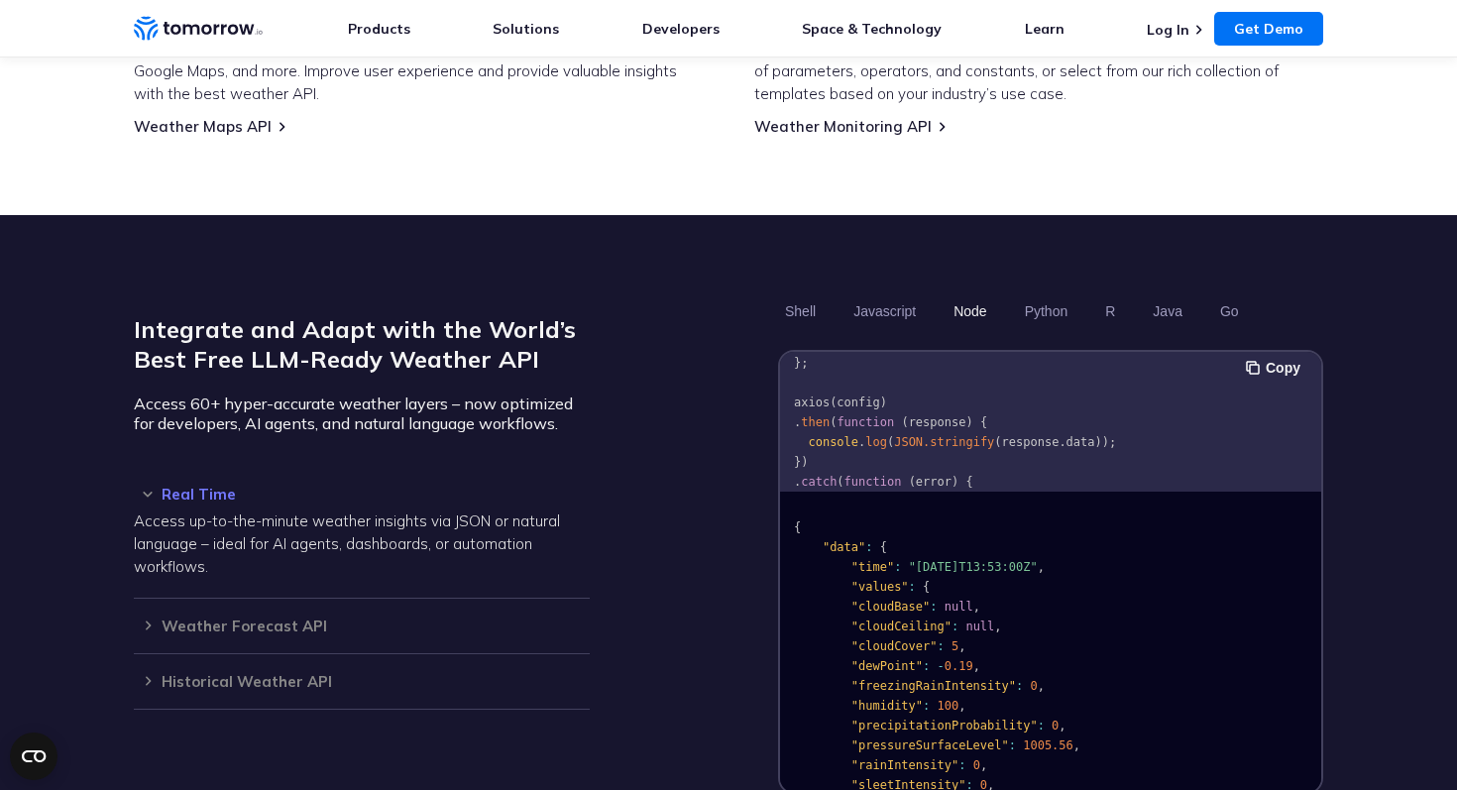
click at [975, 599] on span "," at bounding box center [976, 606] width 7 height 14
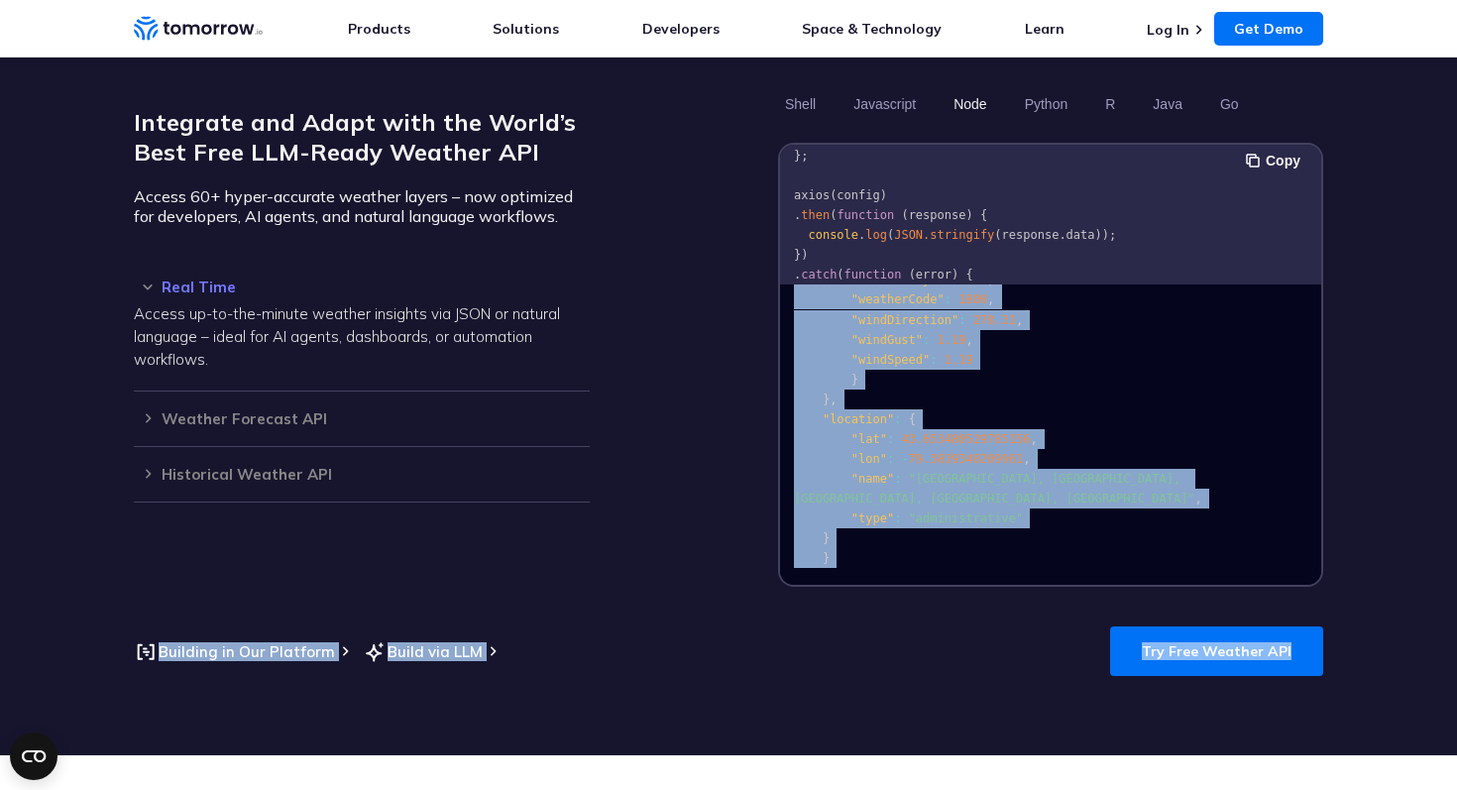
scroll to position [1733, 0]
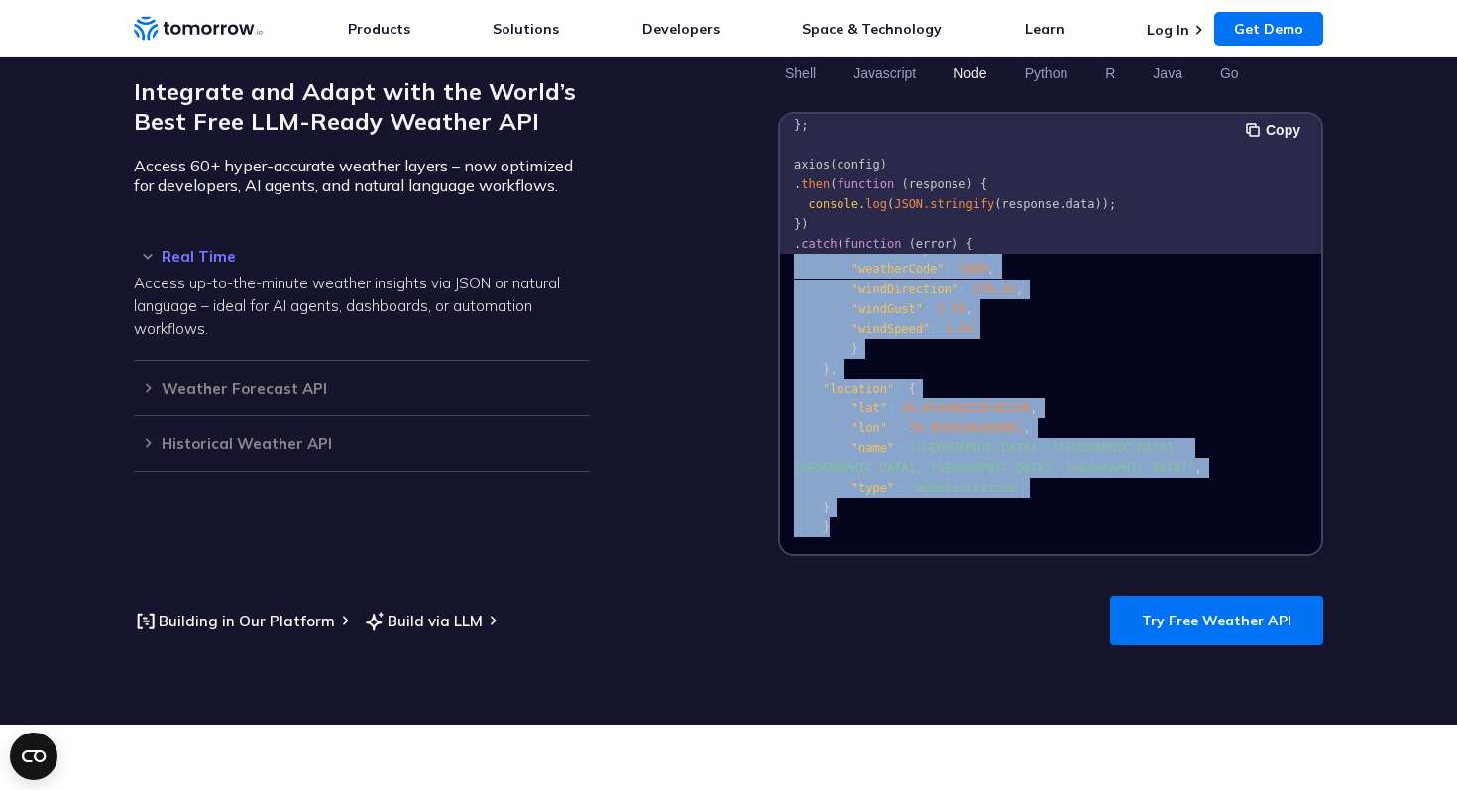
drag, startPoint x: 793, startPoint y: 503, endPoint x: 1009, endPoint y: 518, distance: 216.5
click at [1009, 518] on pre "{ "data" : { "time" : "2023-02-14T13:53:00Z" , "values" : { "cloudBase" : null …" at bounding box center [1050, 195] width 541 height 706
copy code "{ "data" : { "time" : "2023-02-14T13:53:00Z" , "values" : { "cloudBase" : null …"
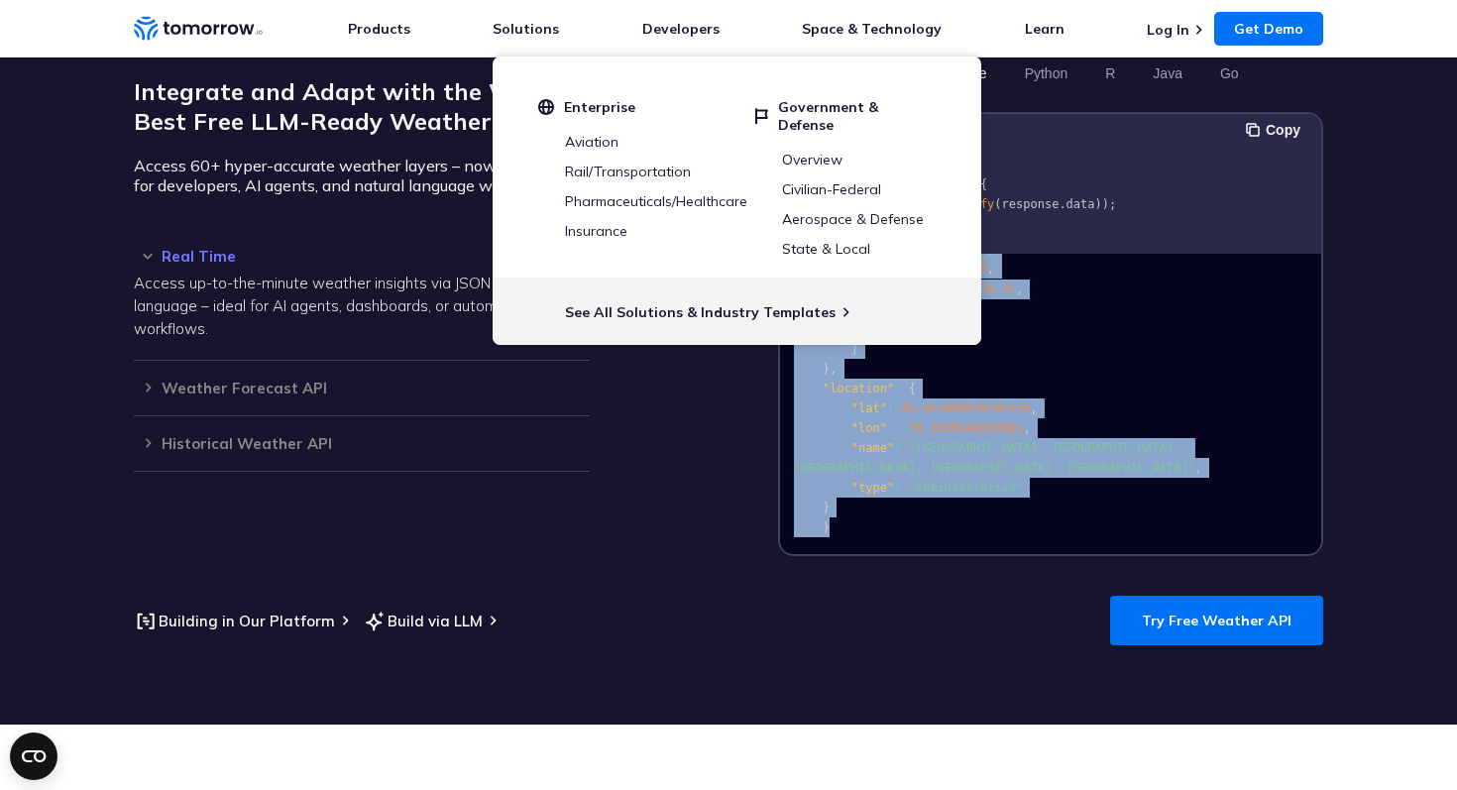
click at [982, 451] on pre "{ "data" : { "time" : "2023-02-14T13:53:00Z" , "values" : { "cloudBase" : null …" at bounding box center [1050, 195] width 541 height 706
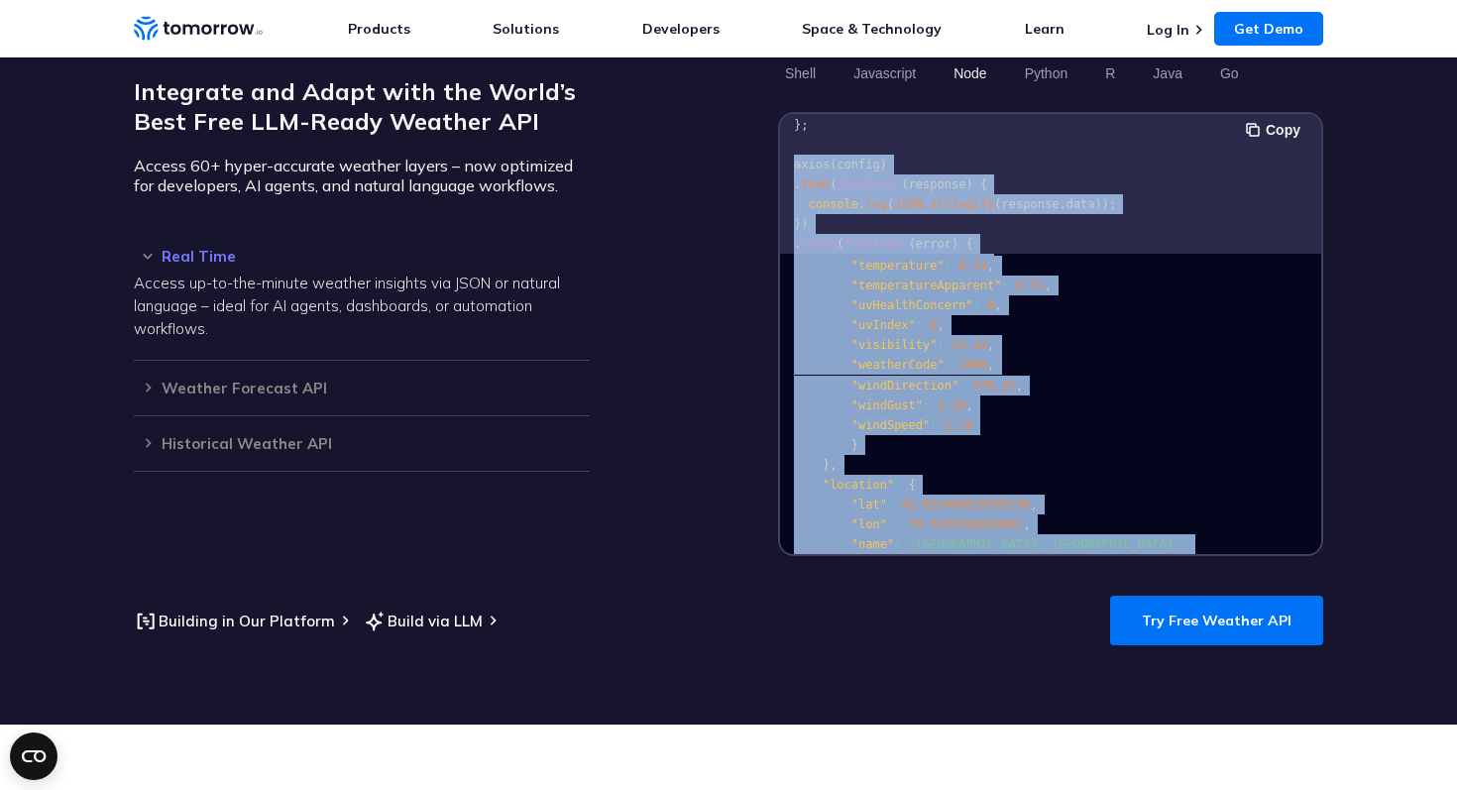
scroll to position [0, 0]
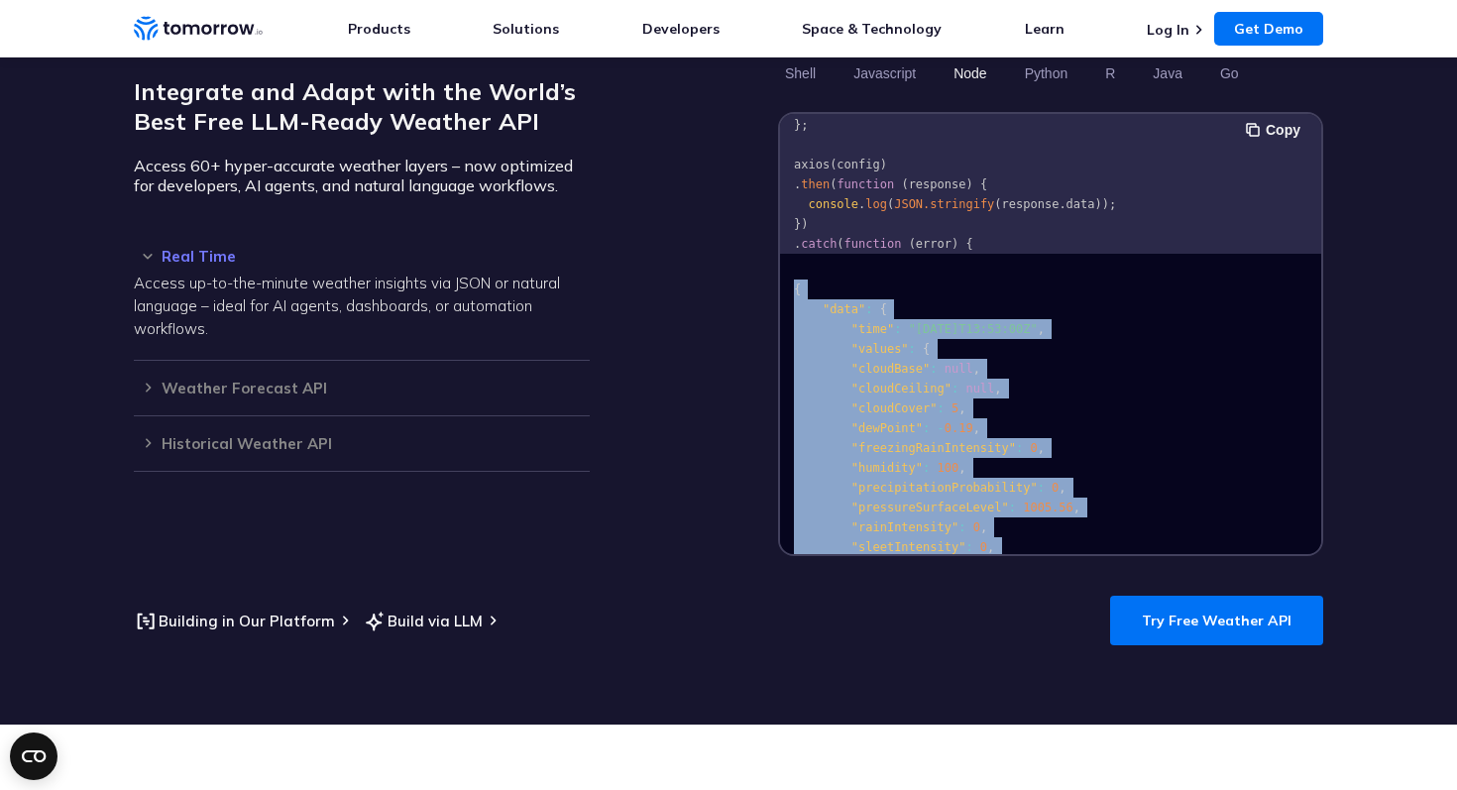
drag, startPoint x: 929, startPoint y: 504, endPoint x: 758, endPoint y: 268, distance: 292.4
click at [758, 268] on div "Integrate and Adapt with the World’s Best Free LLM-Ready Weather API Access 60+…" at bounding box center [728, 305] width 1189 height 499
copy code "{ "data" : { "time" : "2023-02-14T13:53:00Z" , "values" : { "cloudBase" : null …"
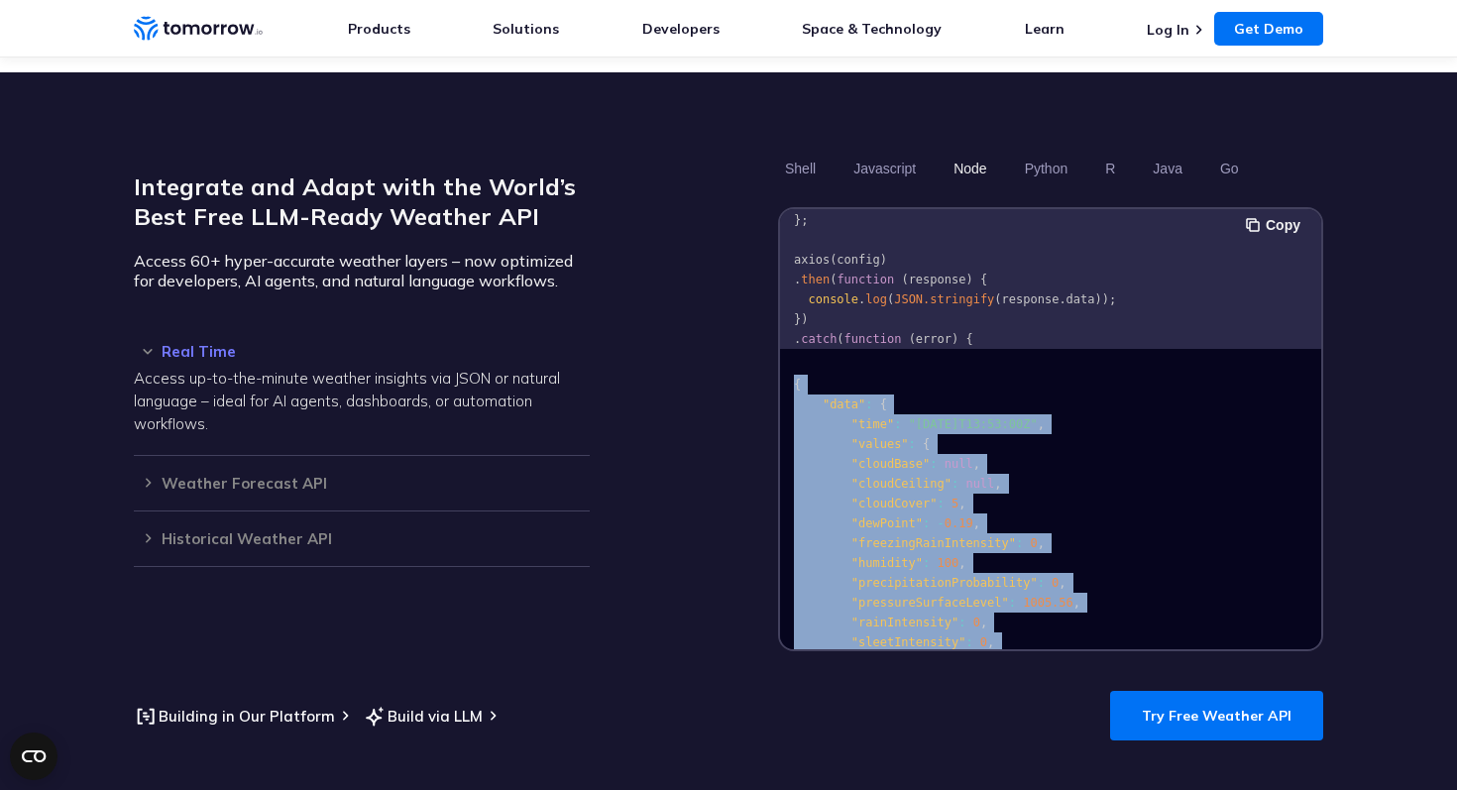
scroll to position [1628, 0]
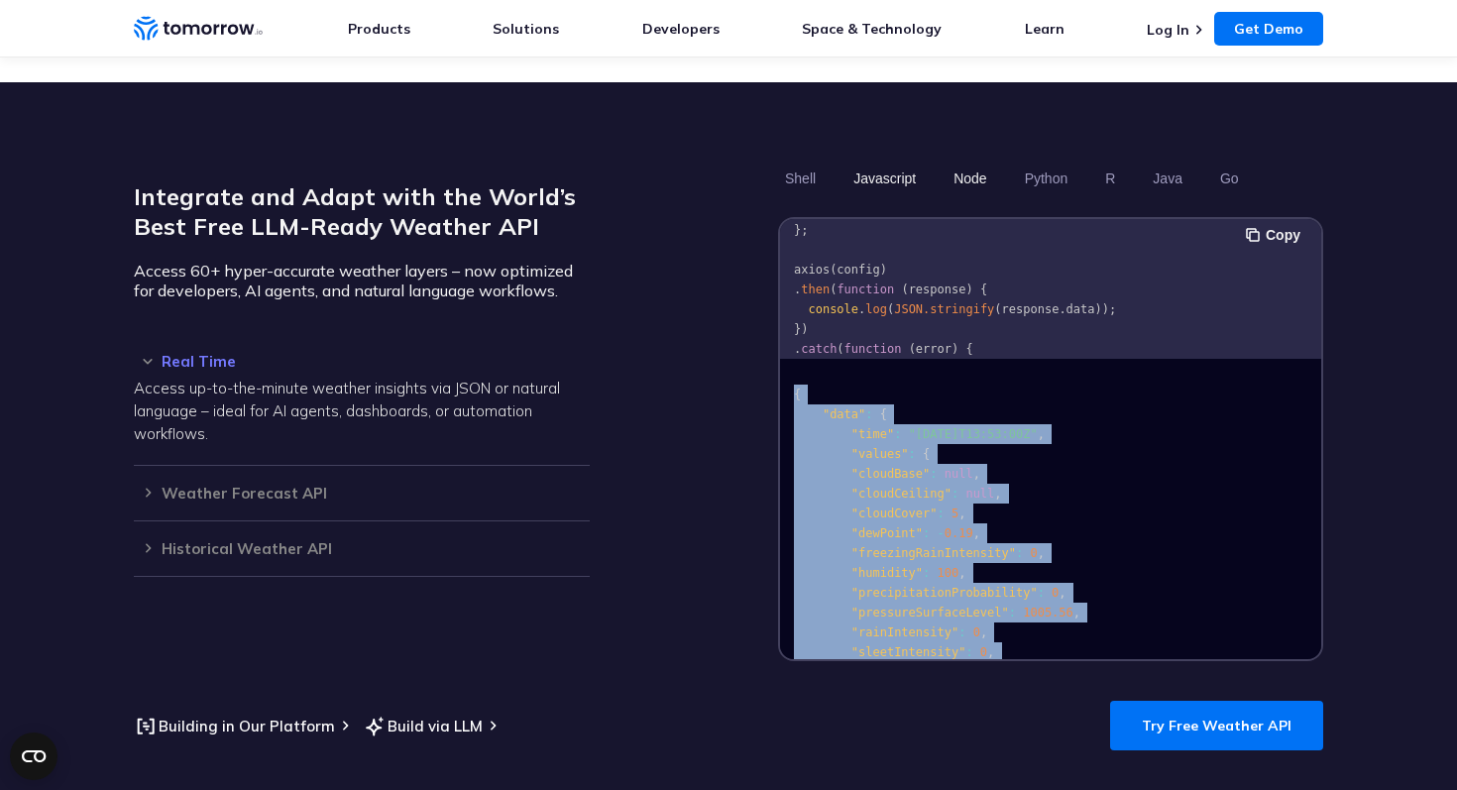
click at [895, 162] on button "Javascript" at bounding box center [884, 179] width 76 height 34
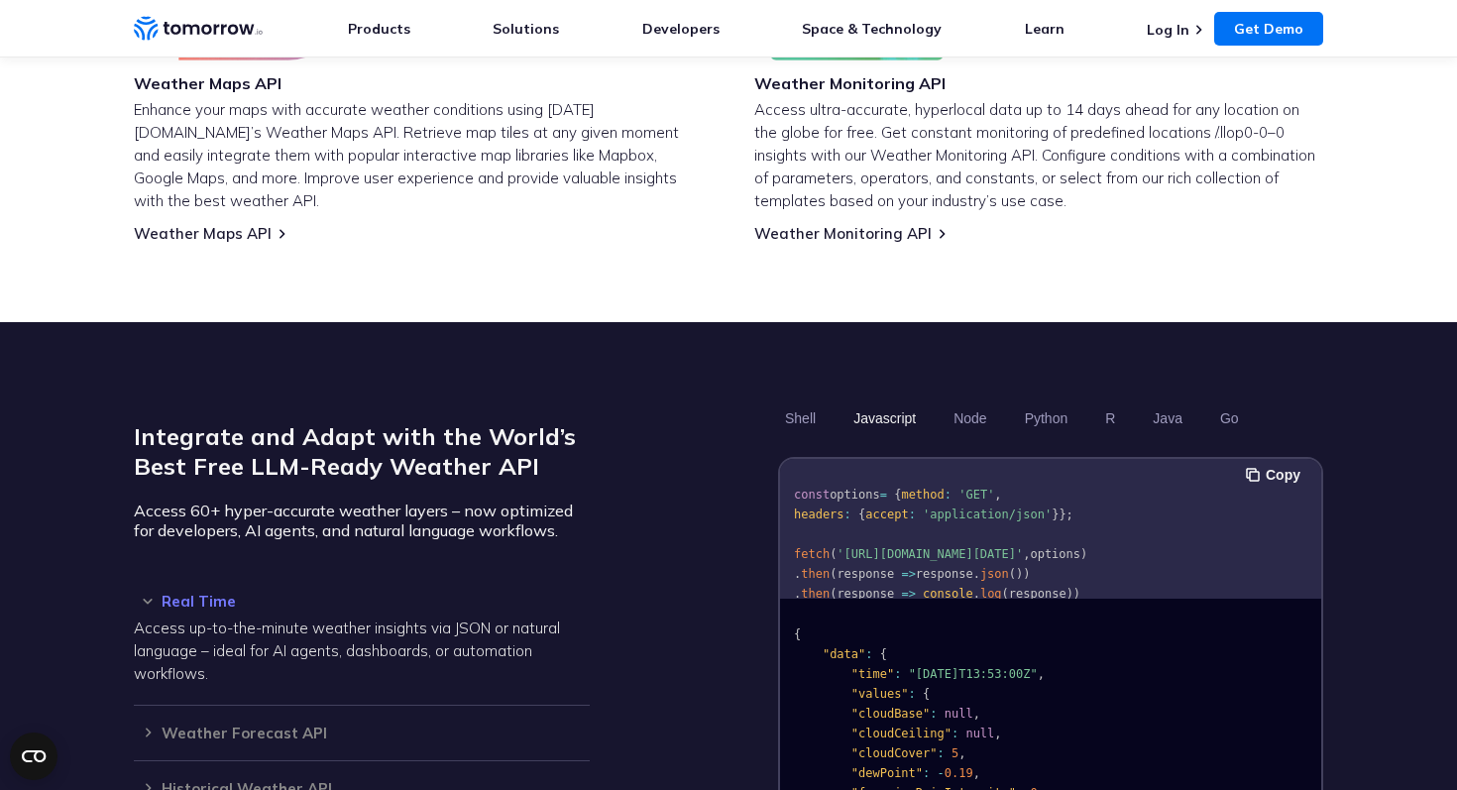
scroll to position [1392, 0]
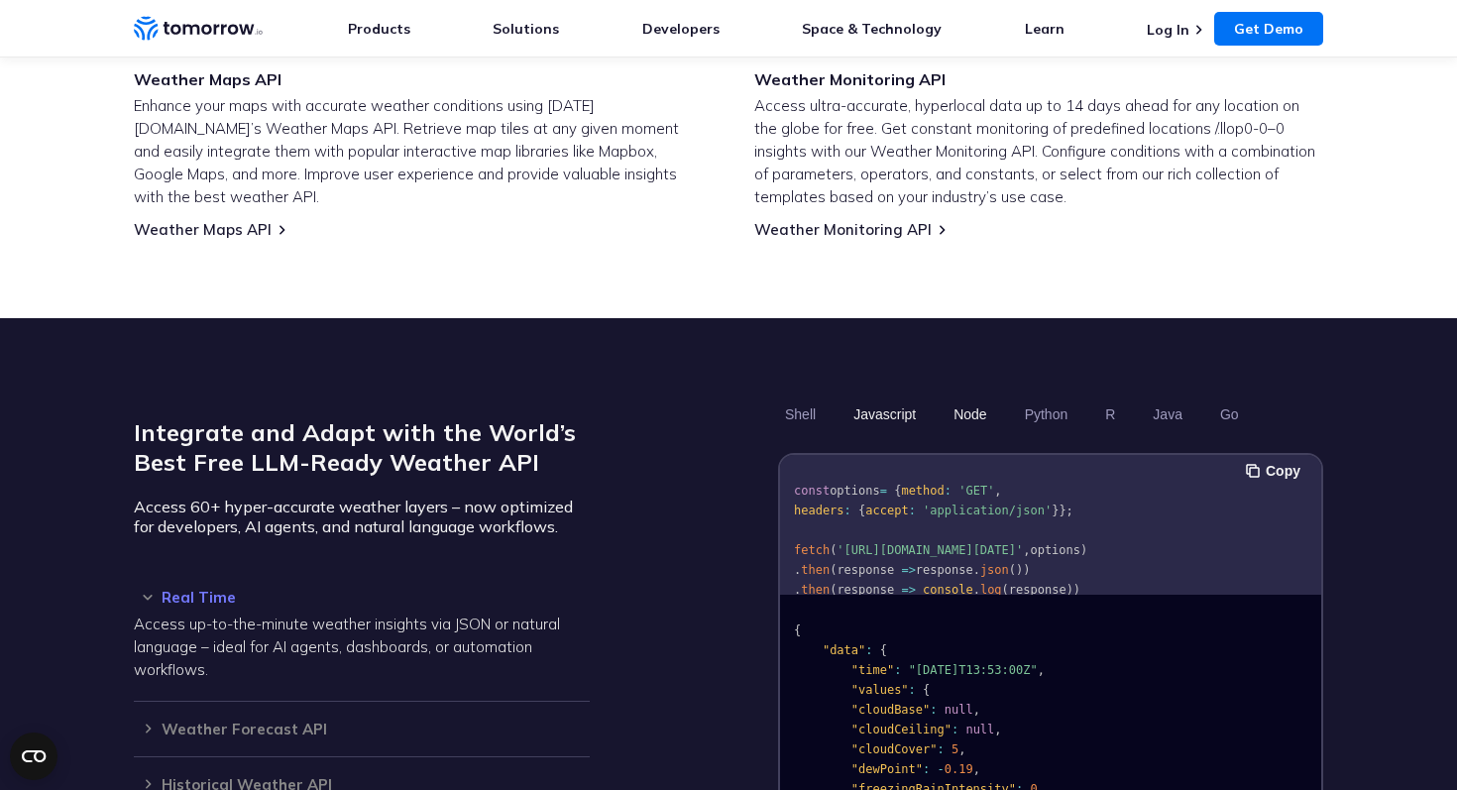
click at [970, 399] on button "Node" at bounding box center [969, 414] width 47 height 34
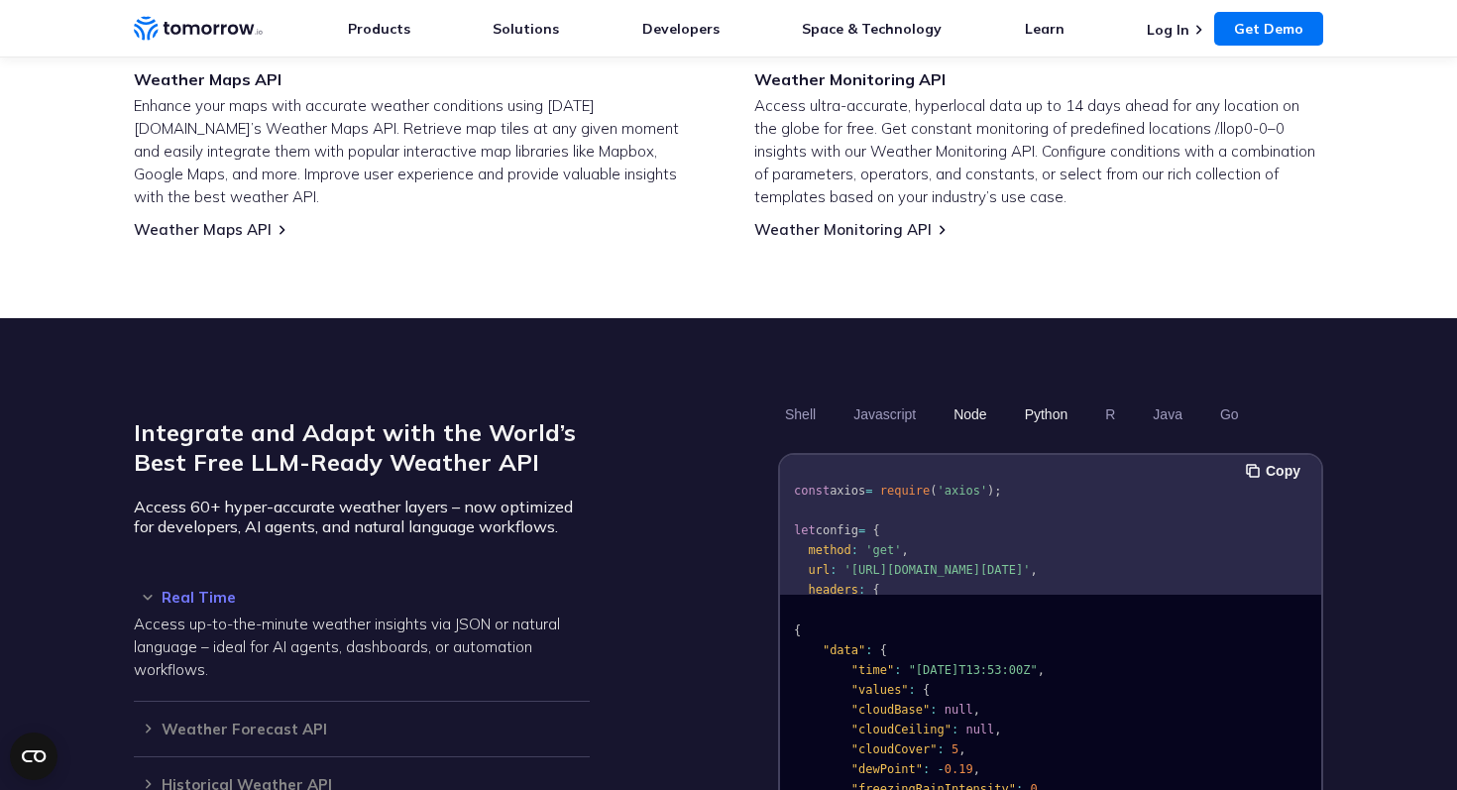
click at [1047, 397] on button "Python" at bounding box center [1046, 414] width 57 height 34
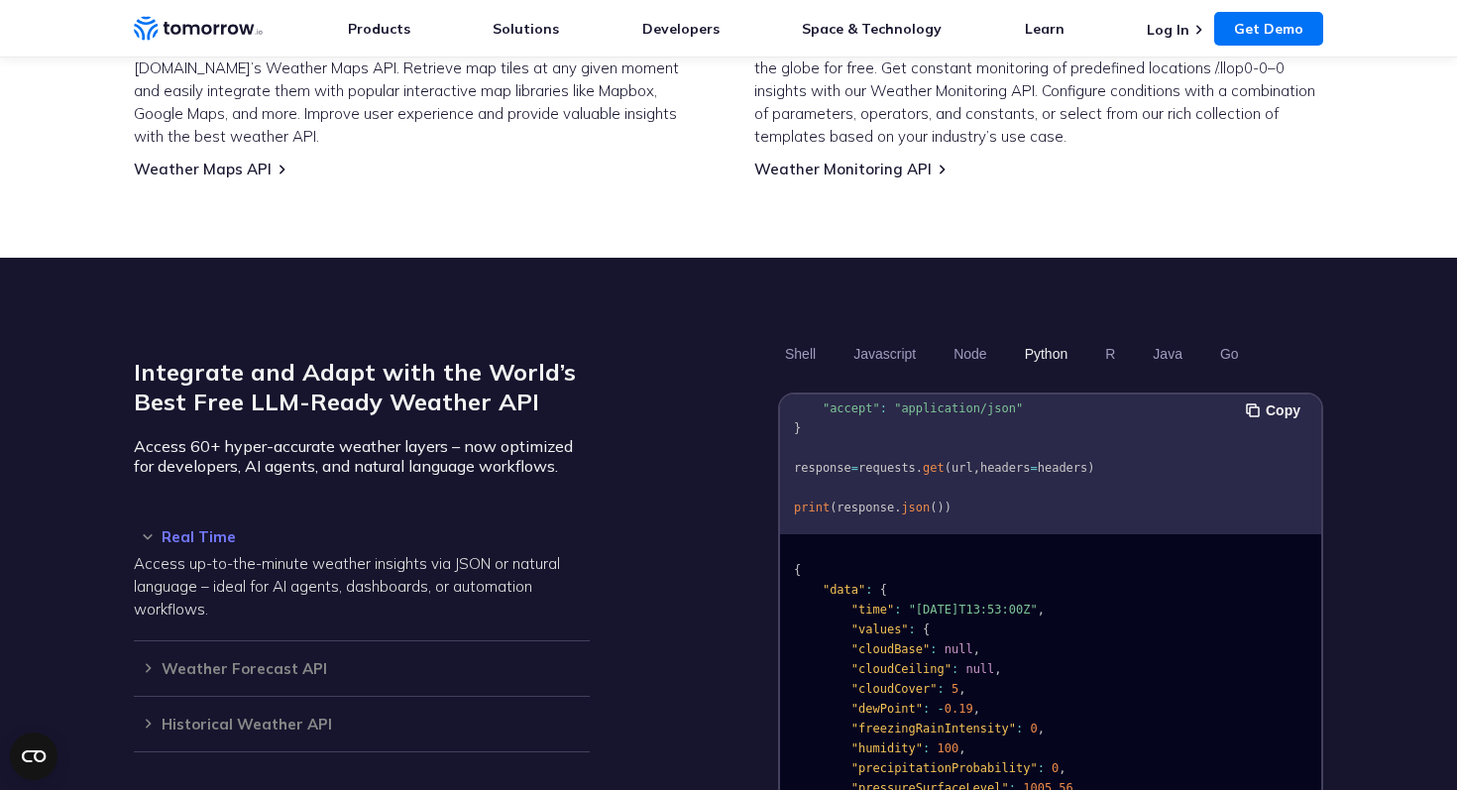
scroll to position [1472, 0]
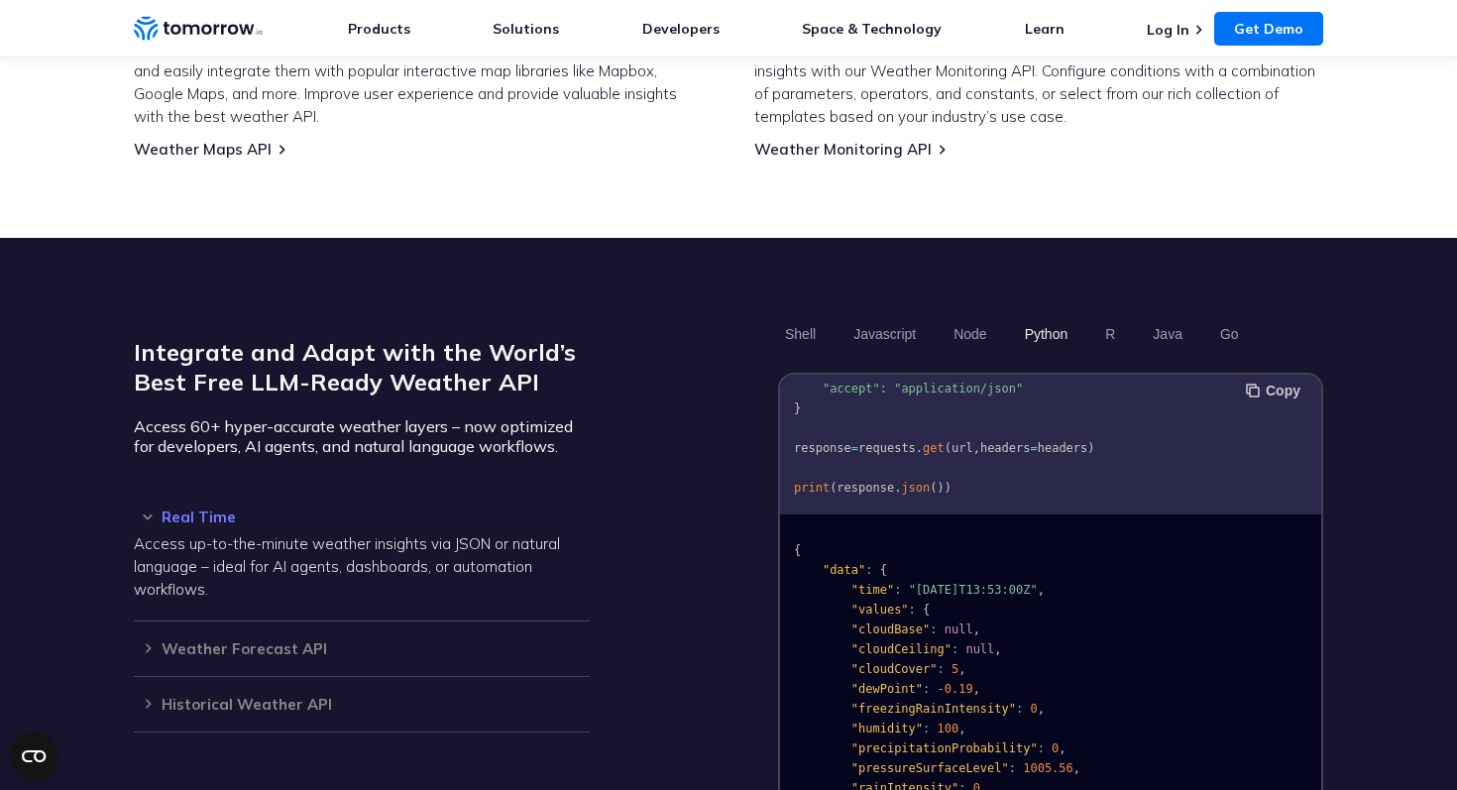
click at [1265, 380] on button "Copy" at bounding box center [1276, 391] width 60 height 22
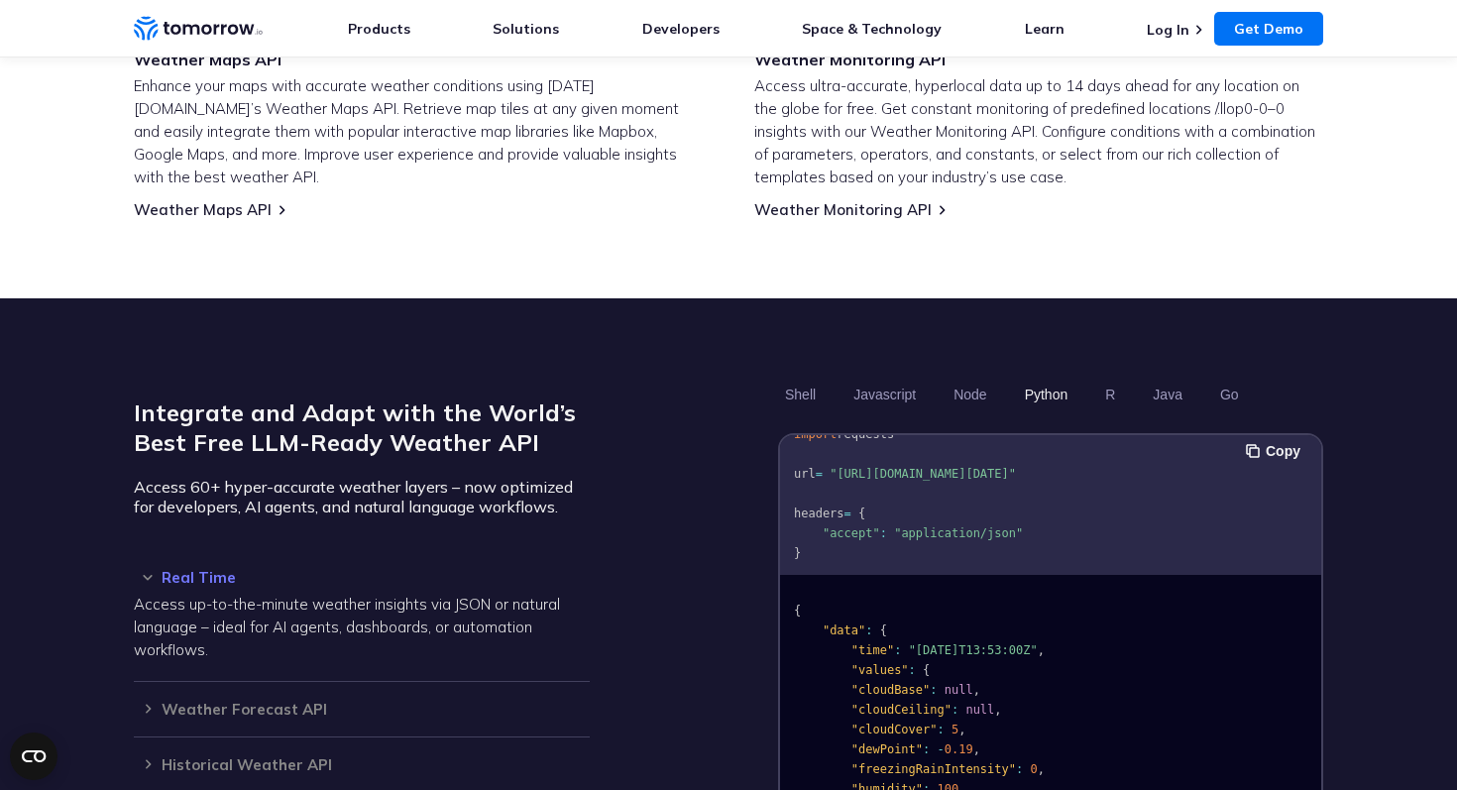
scroll to position [38, 0]
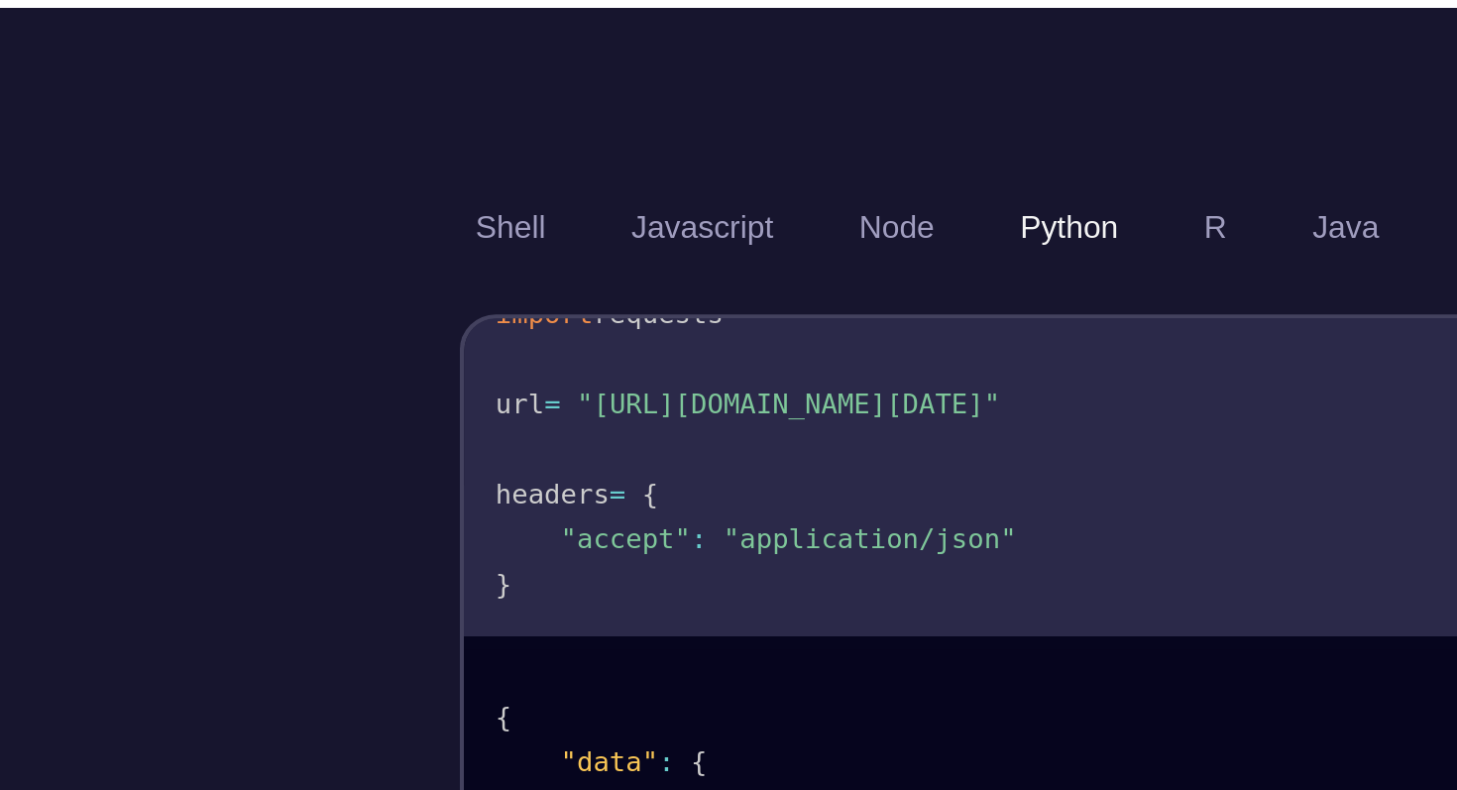
drag, startPoint x: 843, startPoint y: 445, endPoint x: 987, endPoint y: 468, distance: 145.5
click at [988, 468] on span ""https://api.tomorrow.io/v4/weather/realtime?location=toronto&apikey=XXX"" at bounding box center [922, 473] width 186 height 14
click at [967, 433] on pre "import requests url = "https://api.tomorrow.io/v4/weather/realtime?location=tor…" at bounding box center [1050, 527] width 541 height 249
drag, startPoint x: 906, startPoint y: 474, endPoint x: 843, endPoint y: 453, distance: 65.8
click at [843, 466] on span ""https://api.tomorrow.io/v4/weather/realtime?location=toronto&apikey=XXX"" at bounding box center [922, 473] width 186 height 14
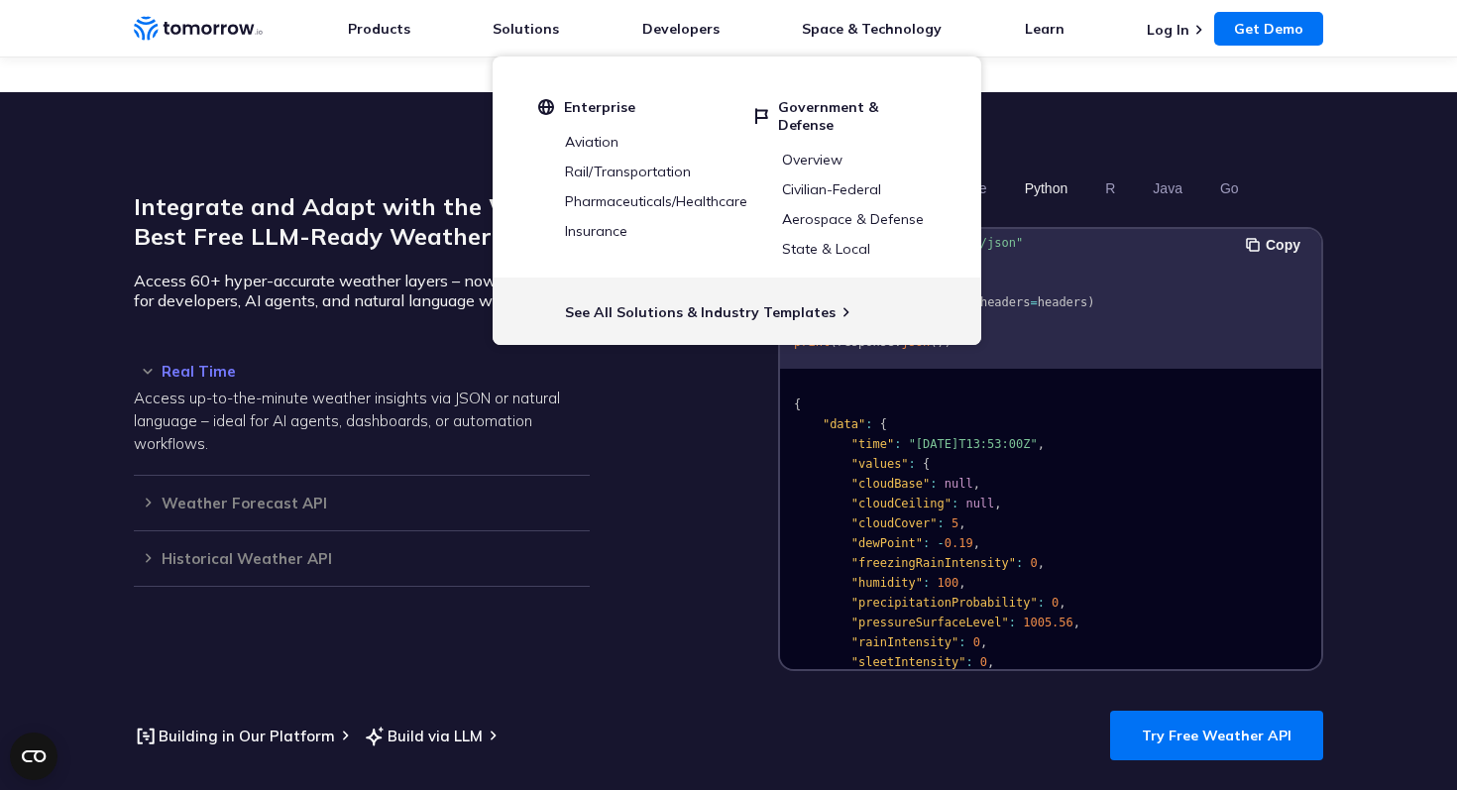
scroll to position [1619, 0]
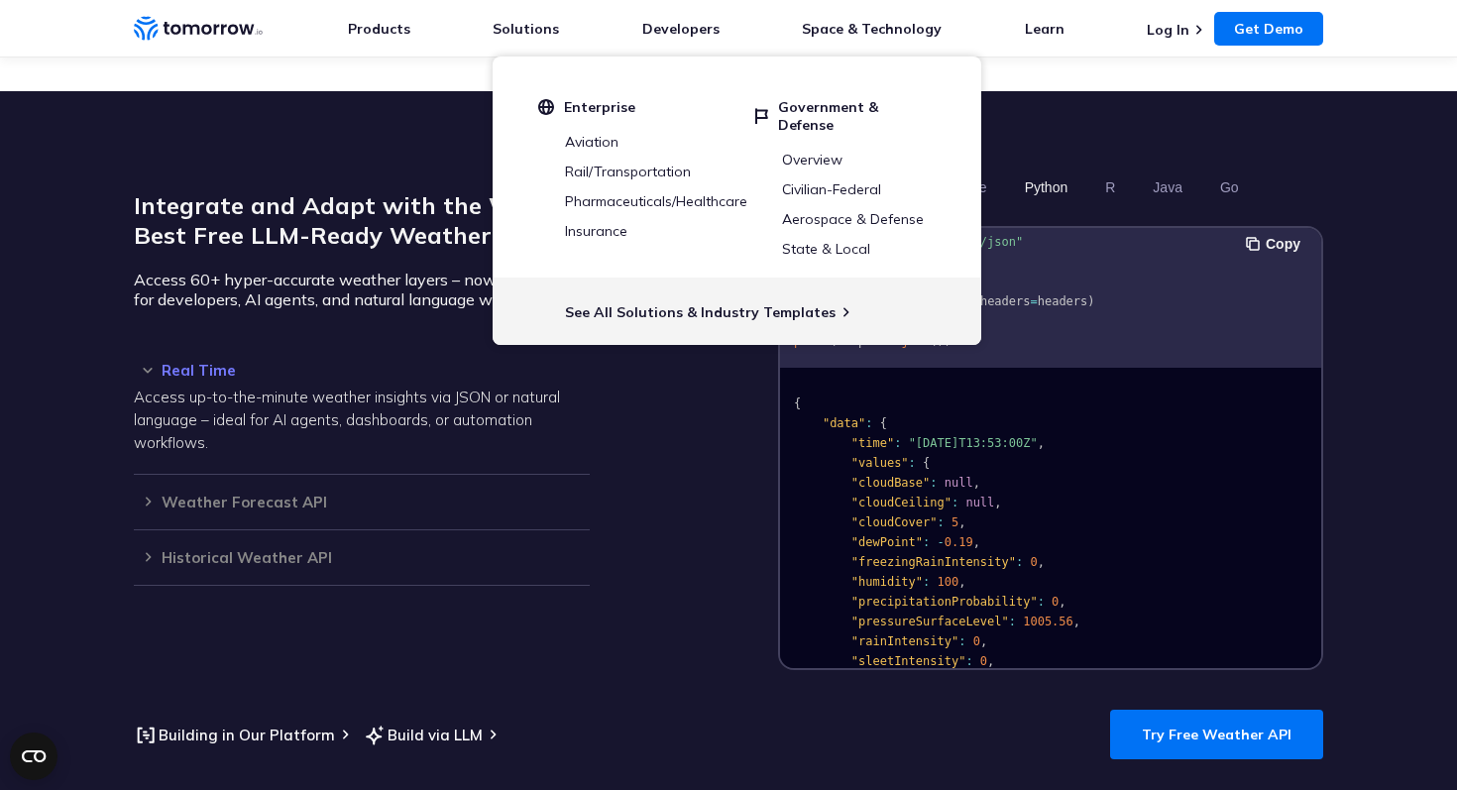
click at [717, 419] on div "Integrate and Adapt with the World’s Best Free LLM-Ready Weather API Access 60+…" at bounding box center [728, 419] width 1189 height 499
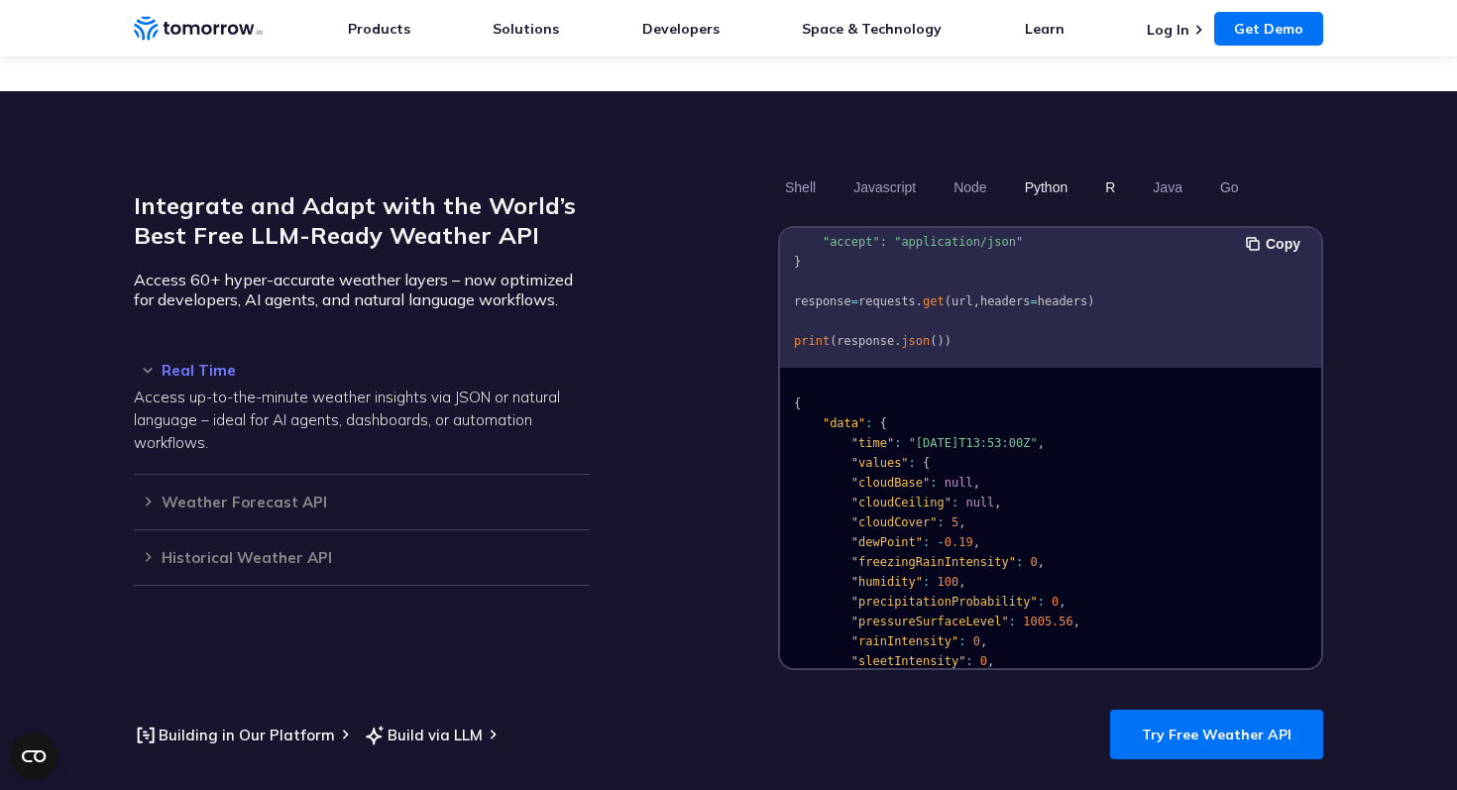
click at [1112, 170] on button "R" at bounding box center [1110, 187] width 24 height 34
click at [1029, 143] on section "Integrate and Adapt with the World’s Best Free LLM-Ready Weather API Access 60+…" at bounding box center [728, 464] width 1457 height 747
click at [1034, 170] on button "Python" at bounding box center [1046, 187] width 57 height 34
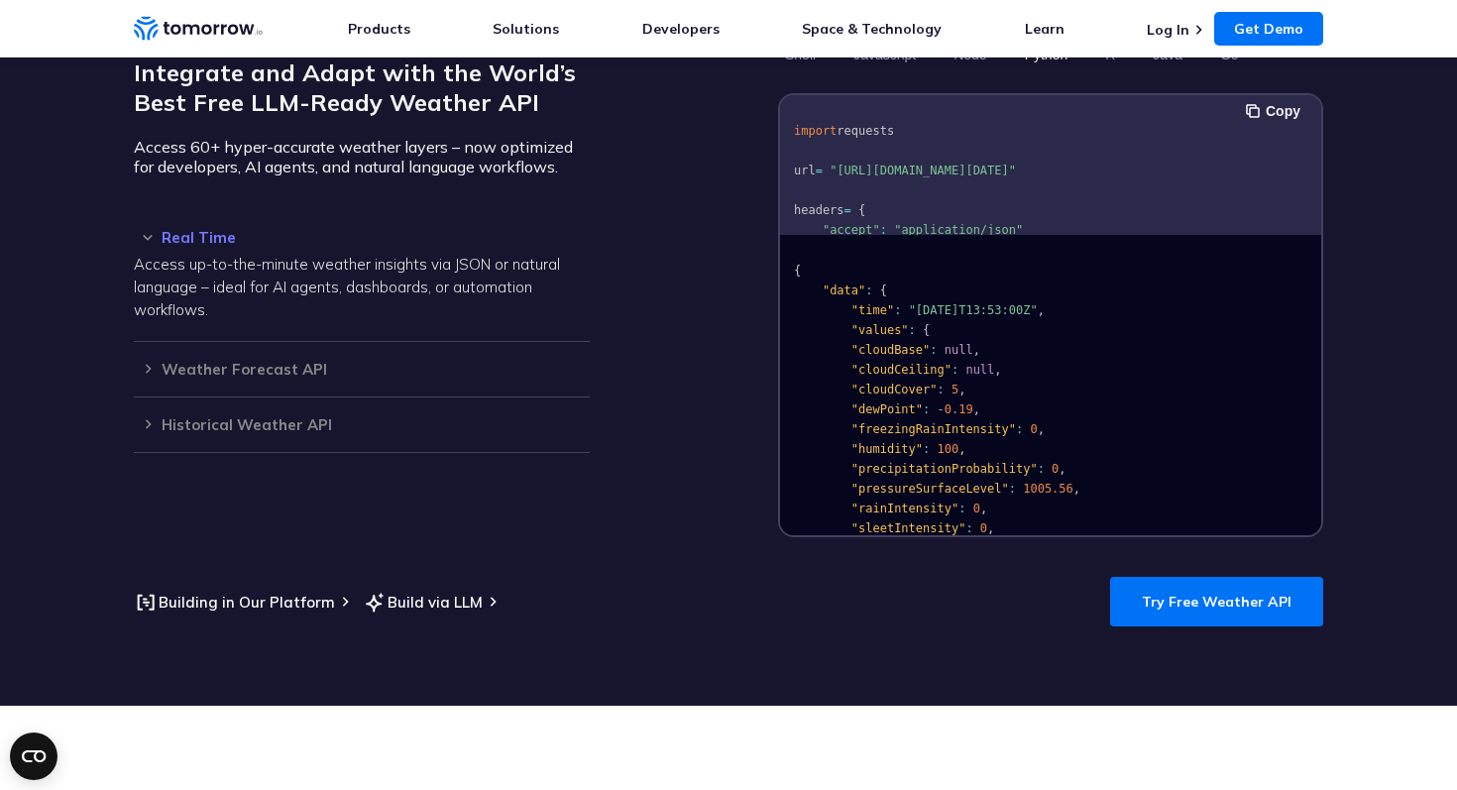
scroll to position [1920, 0]
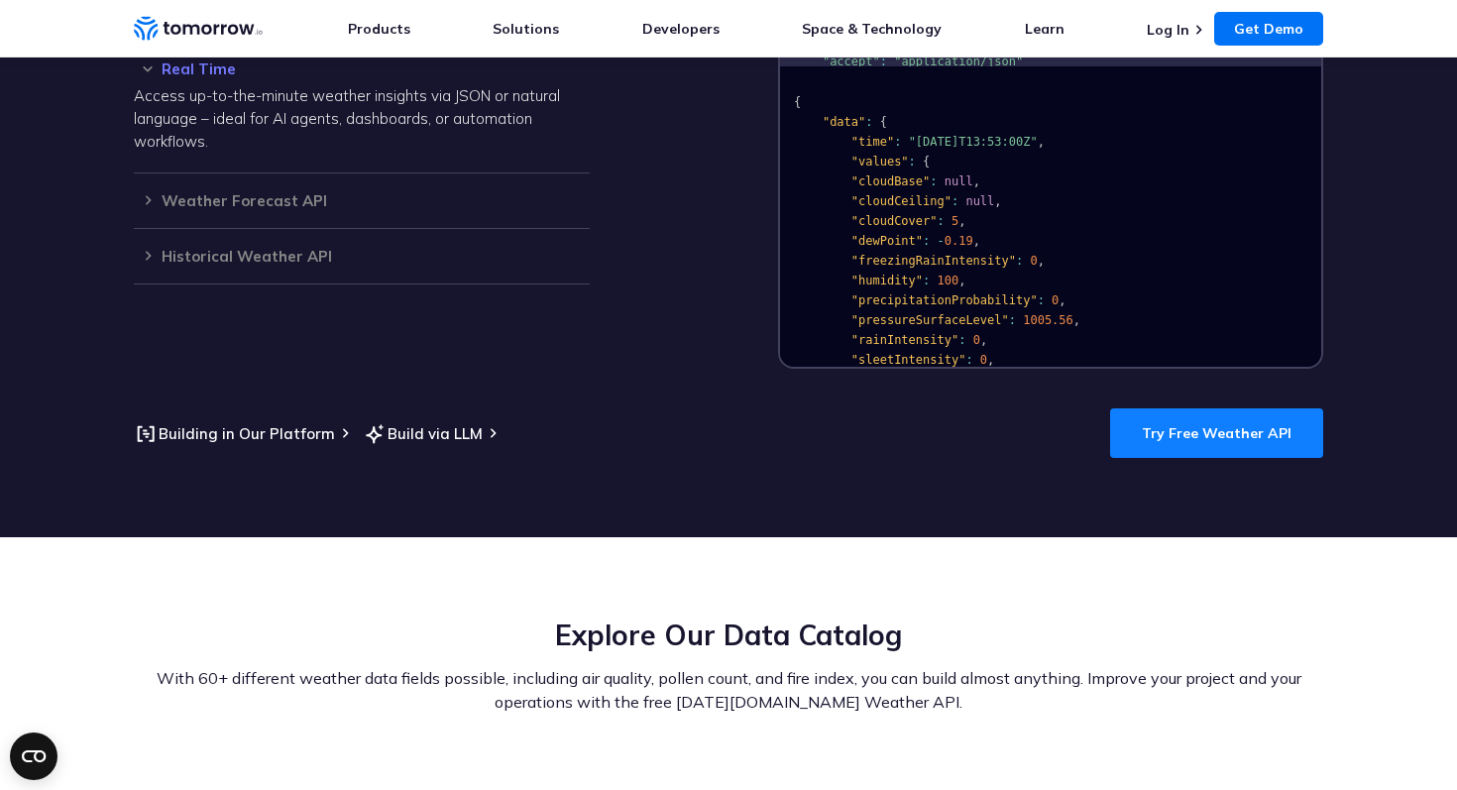
click at [1155, 408] on link "Try Free Weather API" at bounding box center [1216, 433] width 213 height 50
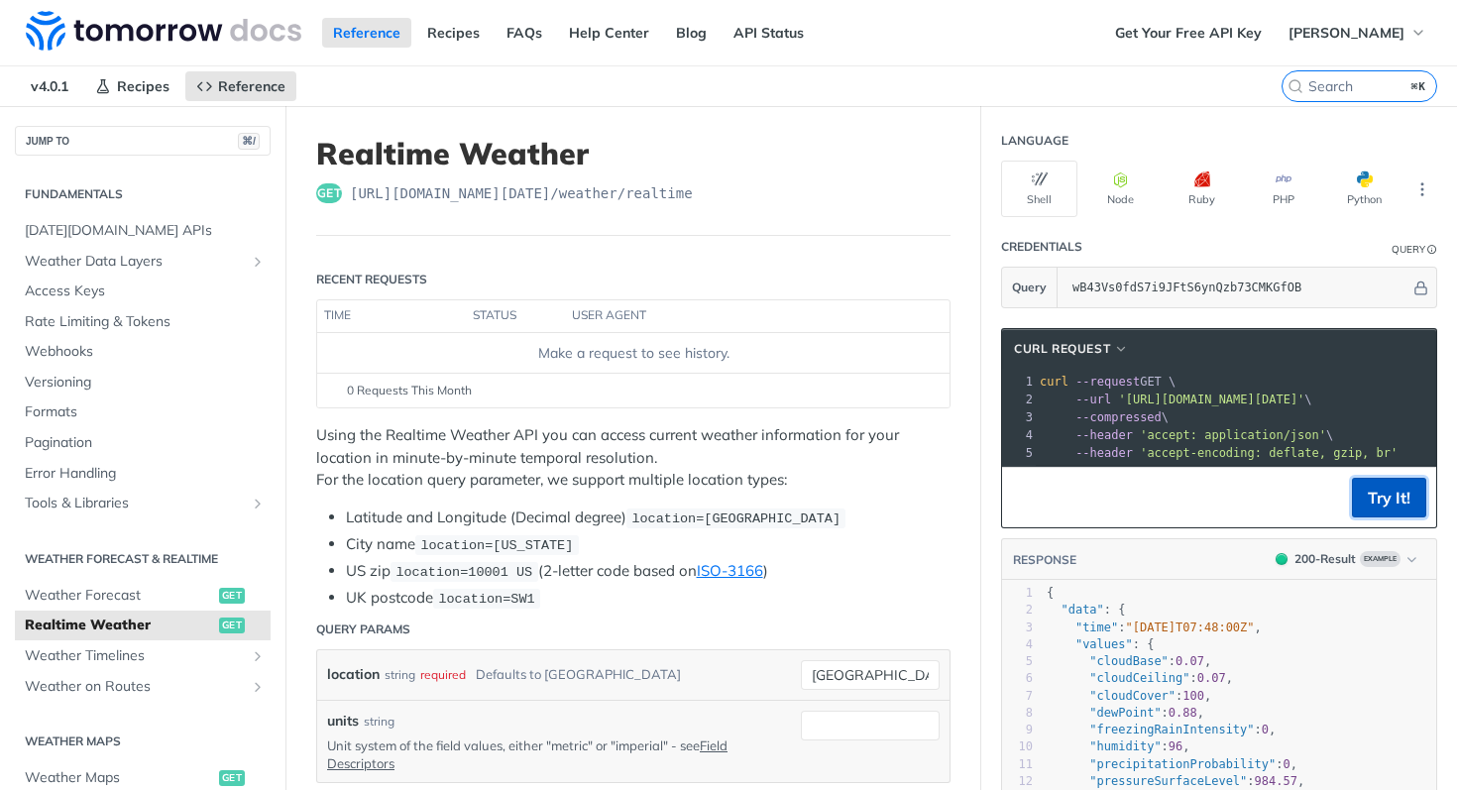
click at [1396, 495] on button "Try It!" at bounding box center [1389, 498] width 74 height 40
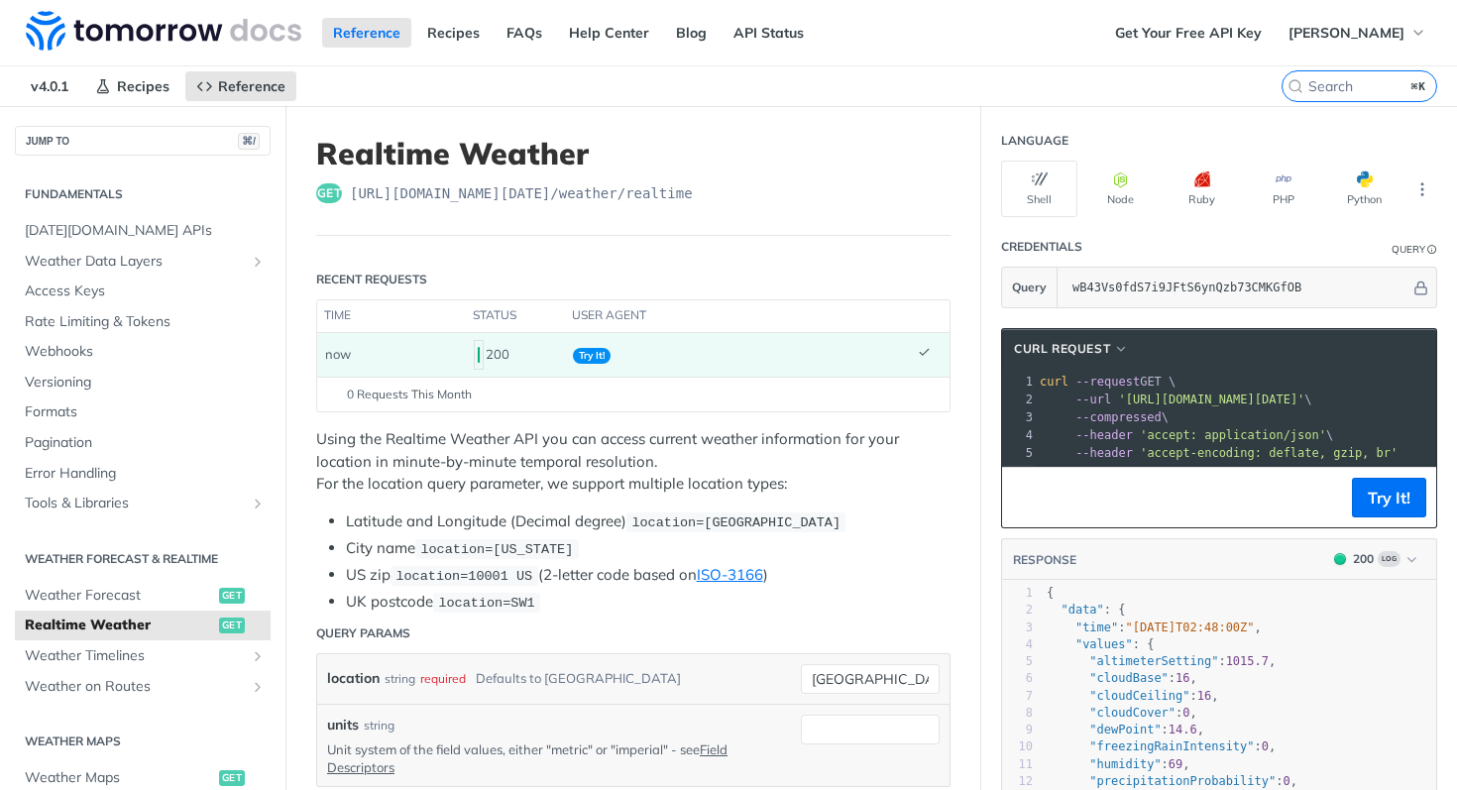
click at [485, 352] on div "200" at bounding box center [515, 355] width 83 height 34
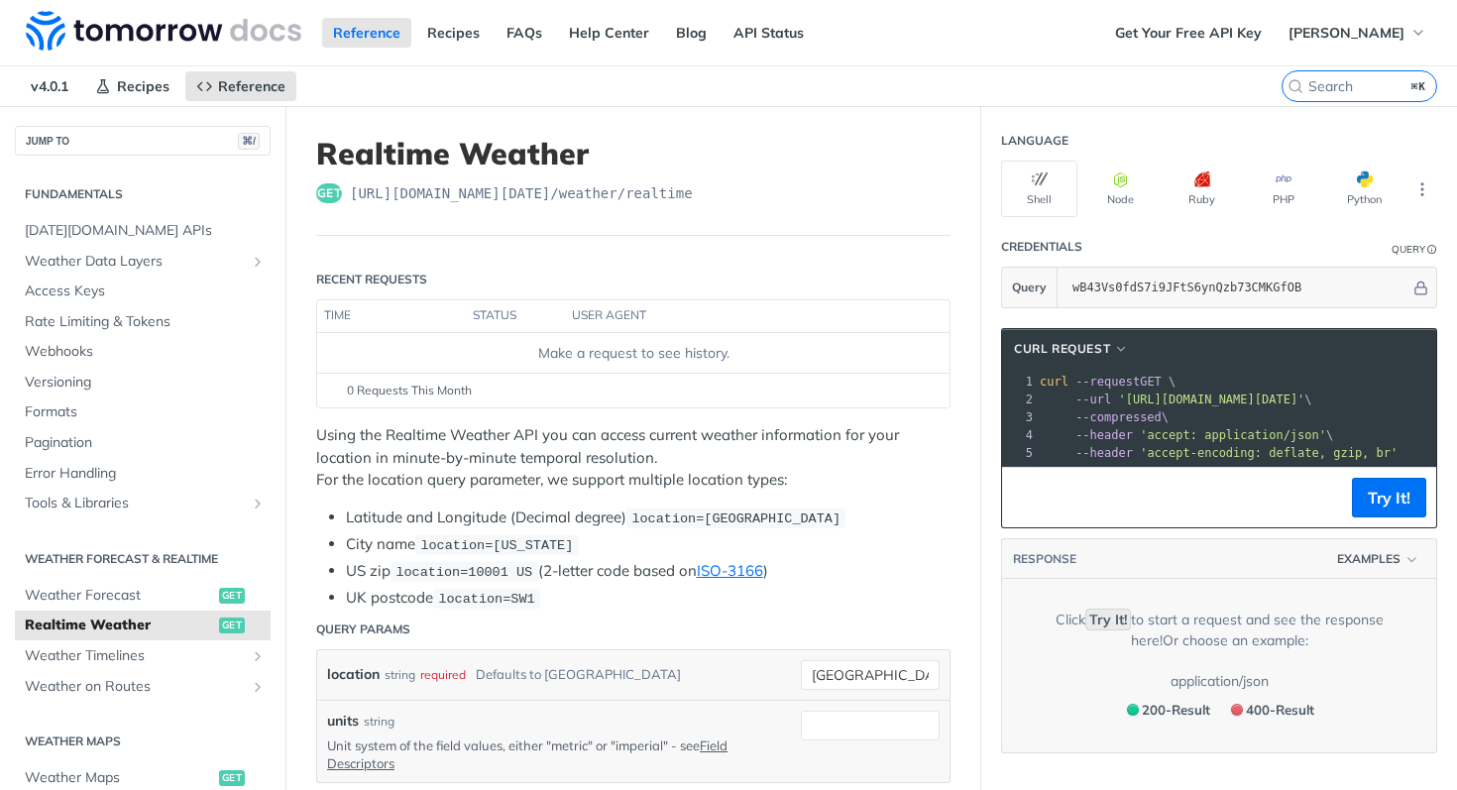
click at [1248, 539] on header "RESPONSE Examples" at bounding box center [1219, 559] width 434 height 41
click at [1262, 293] on input "wB43Vs0fdS7i9JFtS6ynQzb73CMKGfOB" at bounding box center [1236, 288] width 348 height 40
click at [1284, 328] on div "cURL Request xxxxxxxxxx 1 curl --request GET \ 2 --url 'https://api.tomorrow.io…" at bounding box center [1219, 428] width 436 height 200
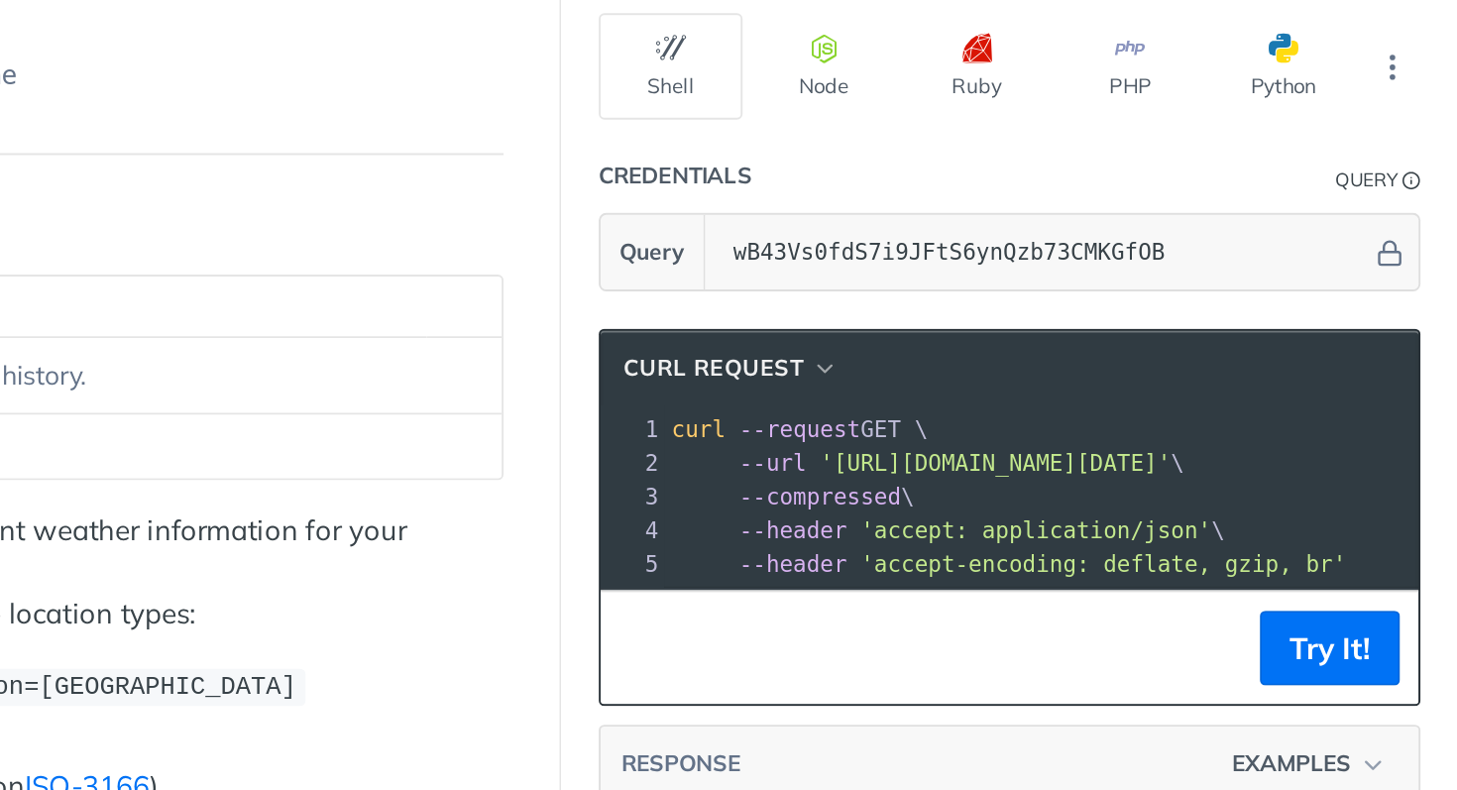
click at [1304, 402] on span "'https://api.tomorrow.io/v4/weather/realtime?location=toronto&apikey=wB43Vs0fdS…" at bounding box center [1211, 399] width 186 height 14
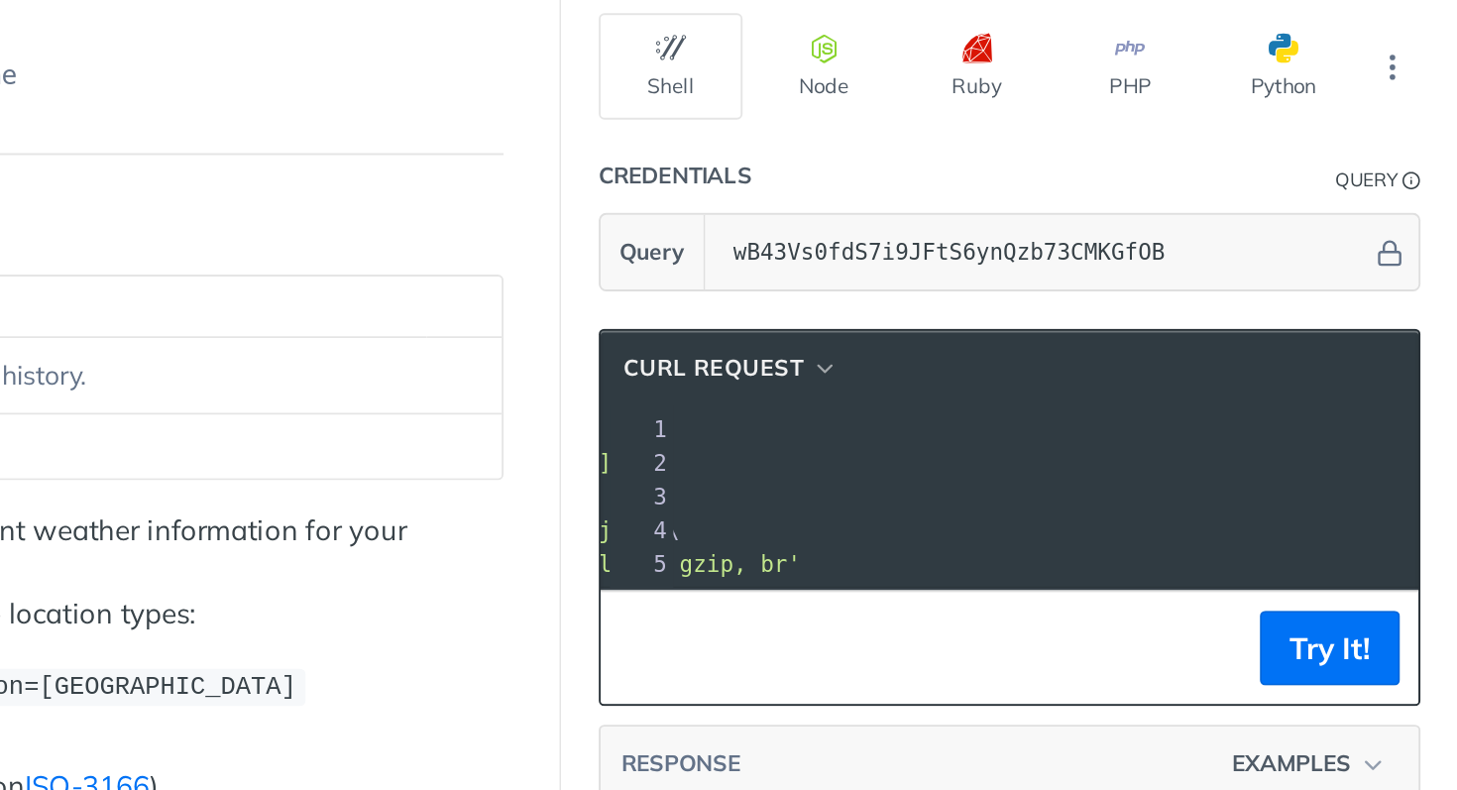
scroll to position [0, 293]
click at [1011, 397] on span "'https://api.tomorrow.io/v4/weather/realtime?location=toronto&apikey=wB43Vs0fdS…" at bounding box center [917, 399] width 186 height 14
drag, startPoint x: 1257, startPoint y: 397, endPoint x: 1213, endPoint y: 395, distance: 44.6
click at [1011, 395] on span "'https://api.tomorrow.io/v4/weather/realtime?location=toronto&apikey=wB43Vs0fdS…" at bounding box center [917, 399] width 186 height 14
click at [1011, 396] on span "'https://api.tomorrow.io/v4/weather/realtime?location=toronto&apikey=wB43Vs0fdS…" at bounding box center [917, 399] width 186 height 14
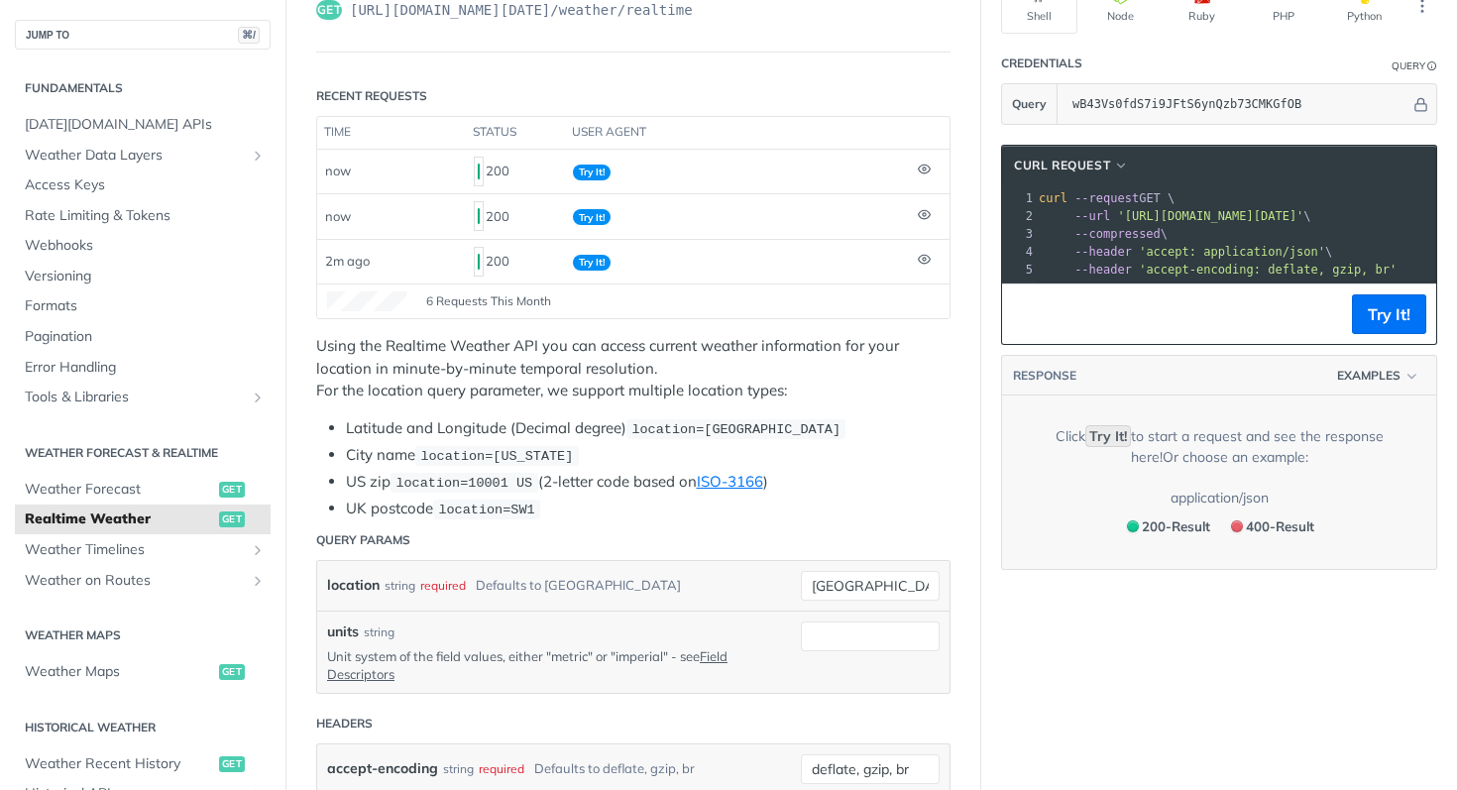
scroll to position [279, 0]
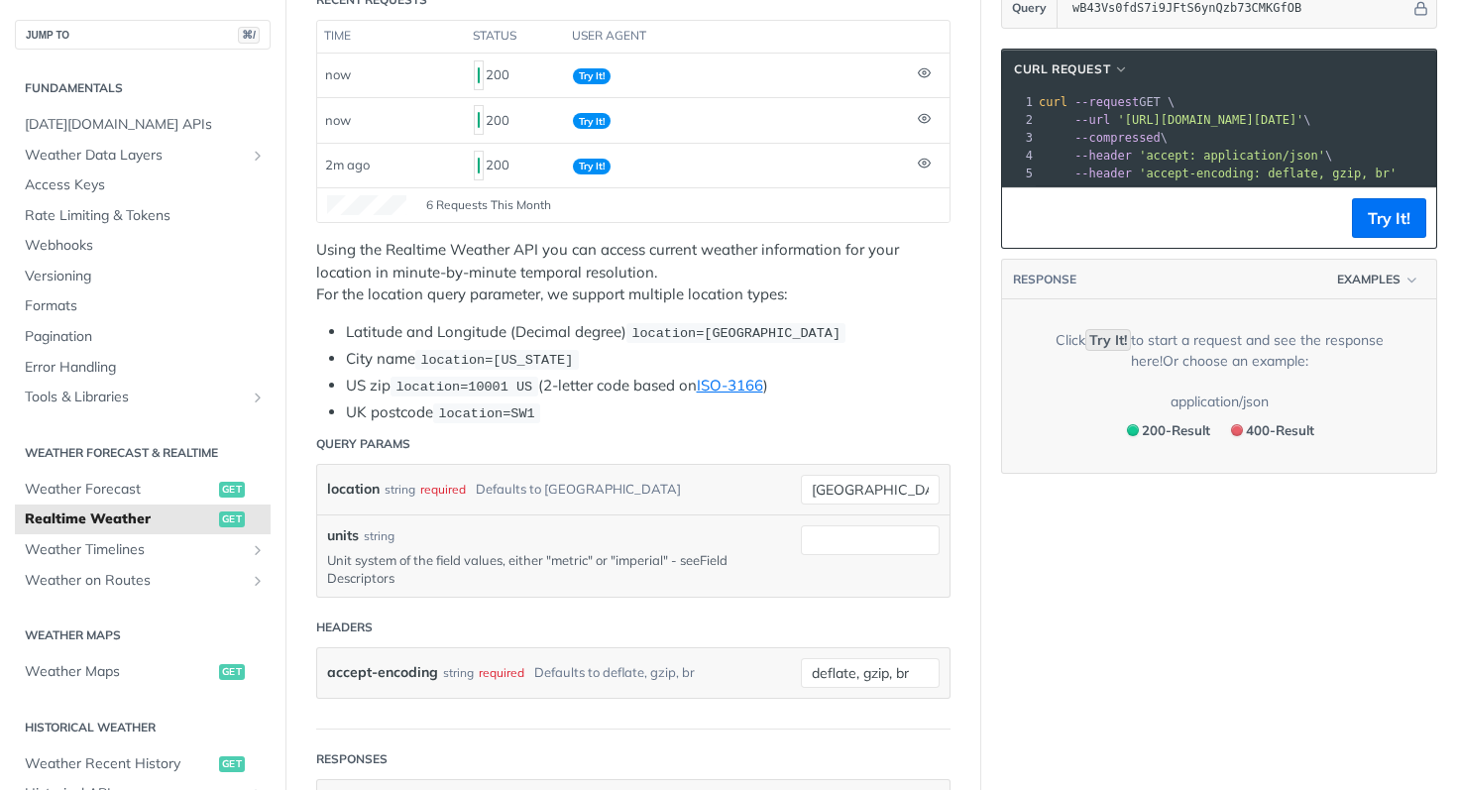
click at [713, 557] on link "Field Descriptors" at bounding box center [527, 569] width 400 height 34
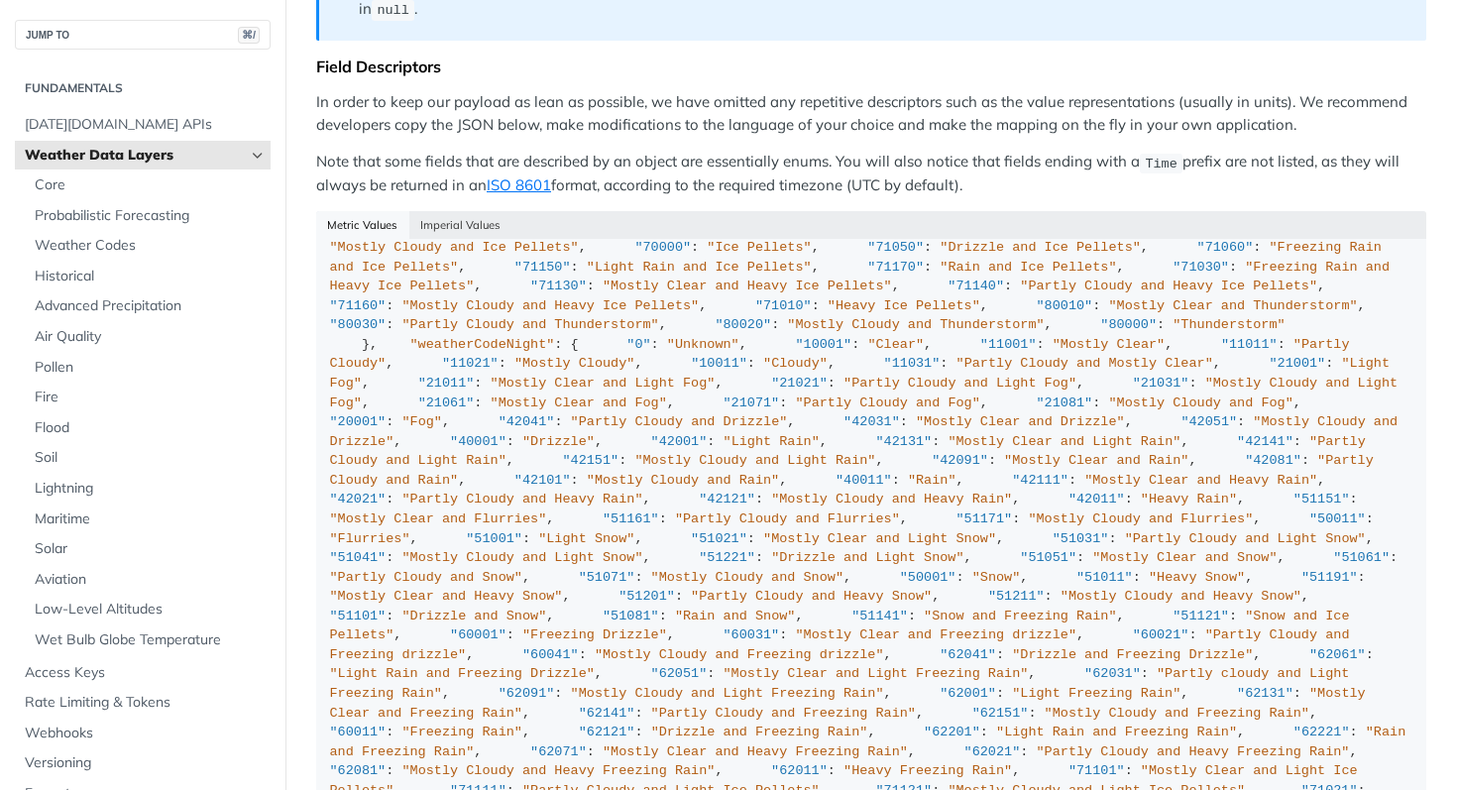
scroll to position [5726, 0]
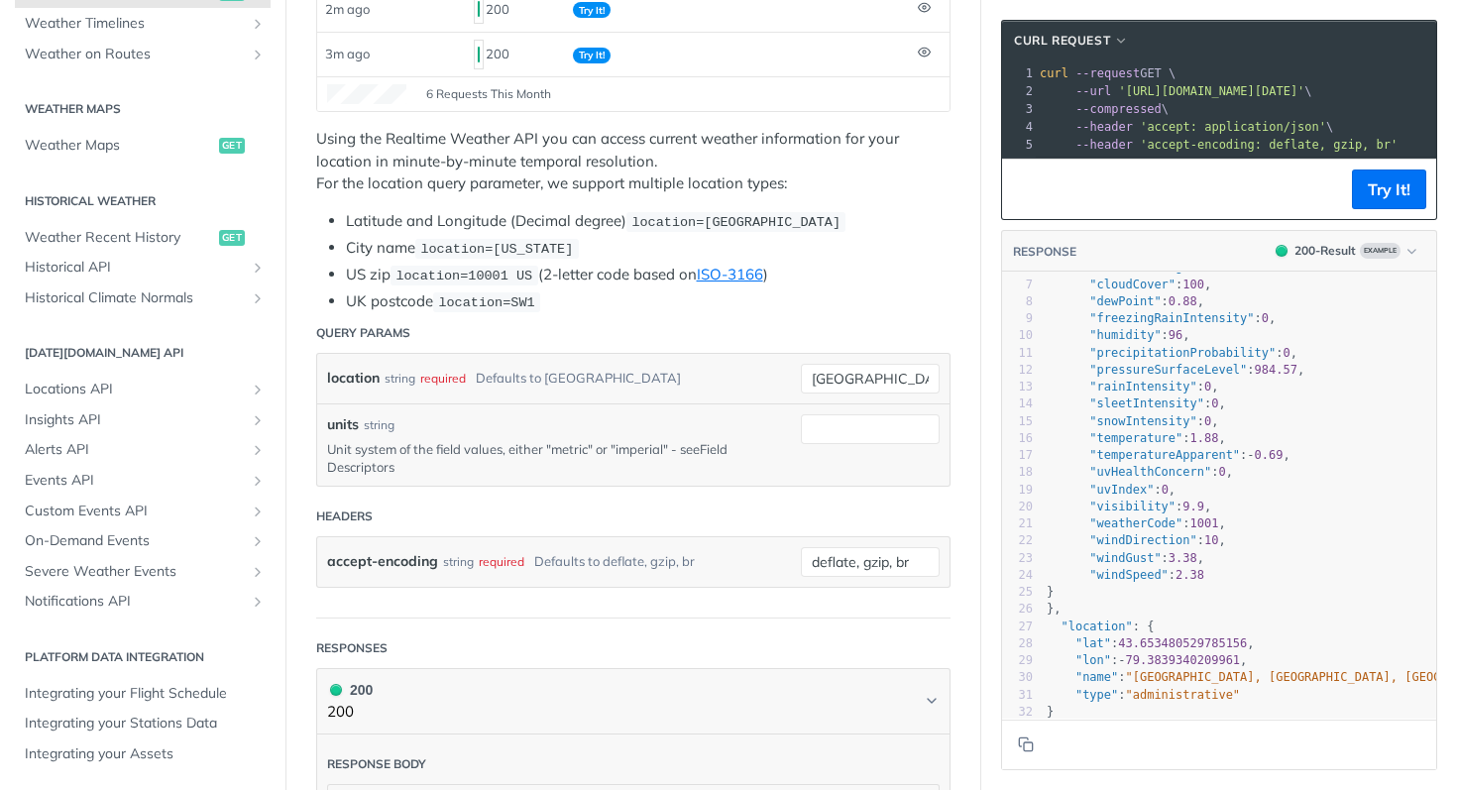
click at [386, 460] on link "Field Descriptors" at bounding box center [527, 458] width 400 height 34
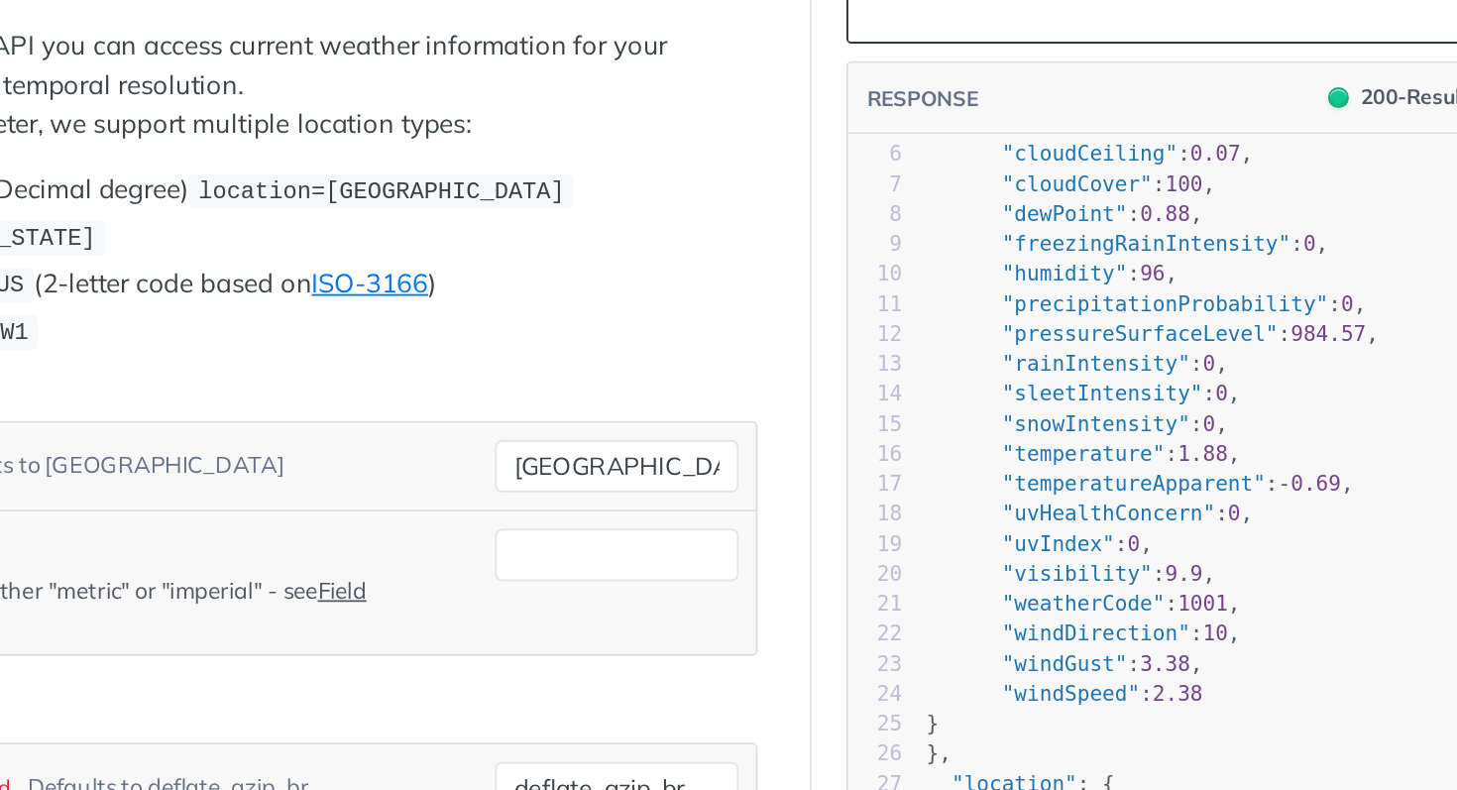
click at [1098, 524] on span ""temperature"" at bounding box center [1135, 526] width 93 height 14
type textarea ""temperature": 1.88,"
click at [1098, 524] on span ""temperature"" at bounding box center [1135, 526] width 93 height 14
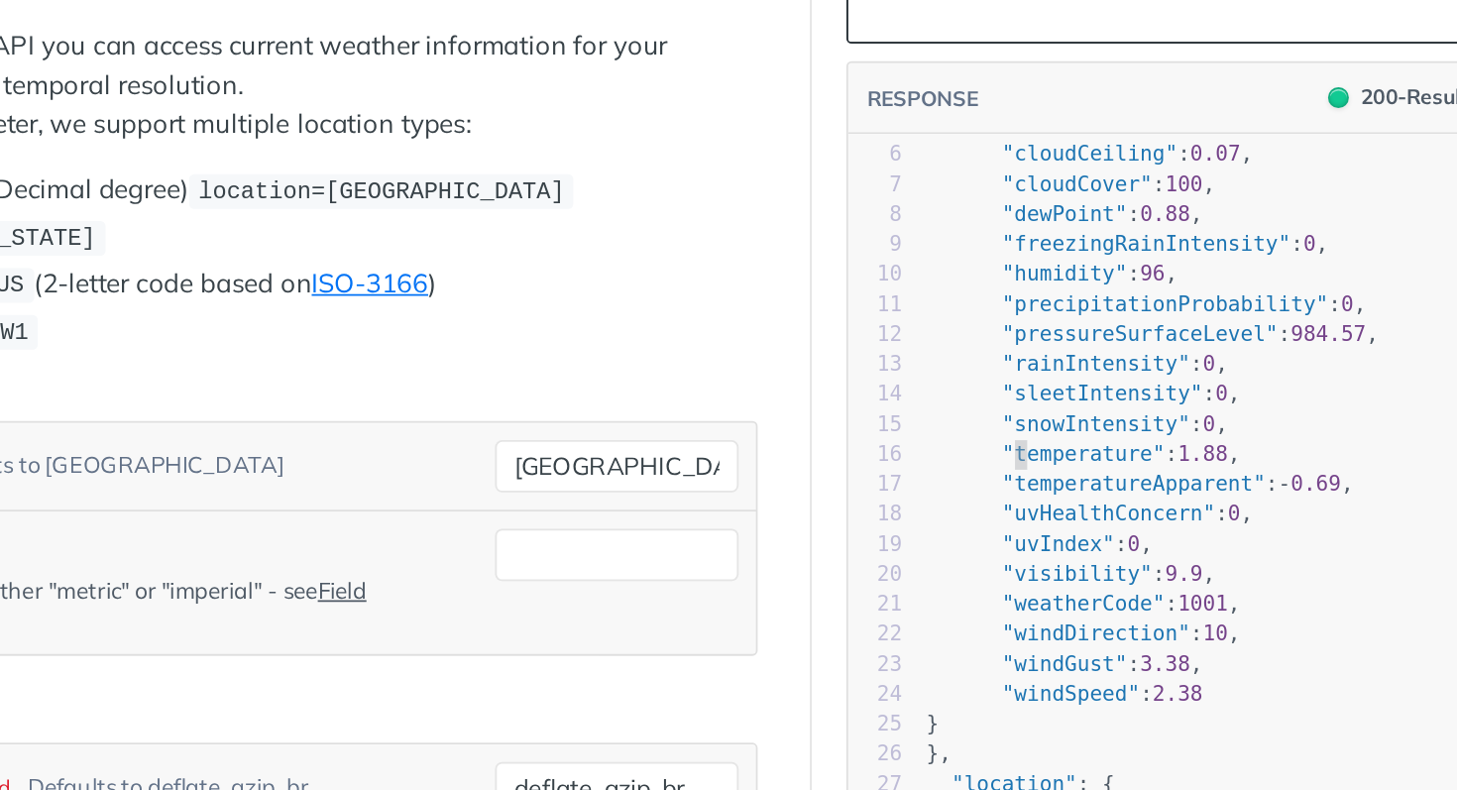
type textarea "temperature"
click at [1098, 524] on span ""temperature"" at bounding box center [1135, 526] width 93 height 14
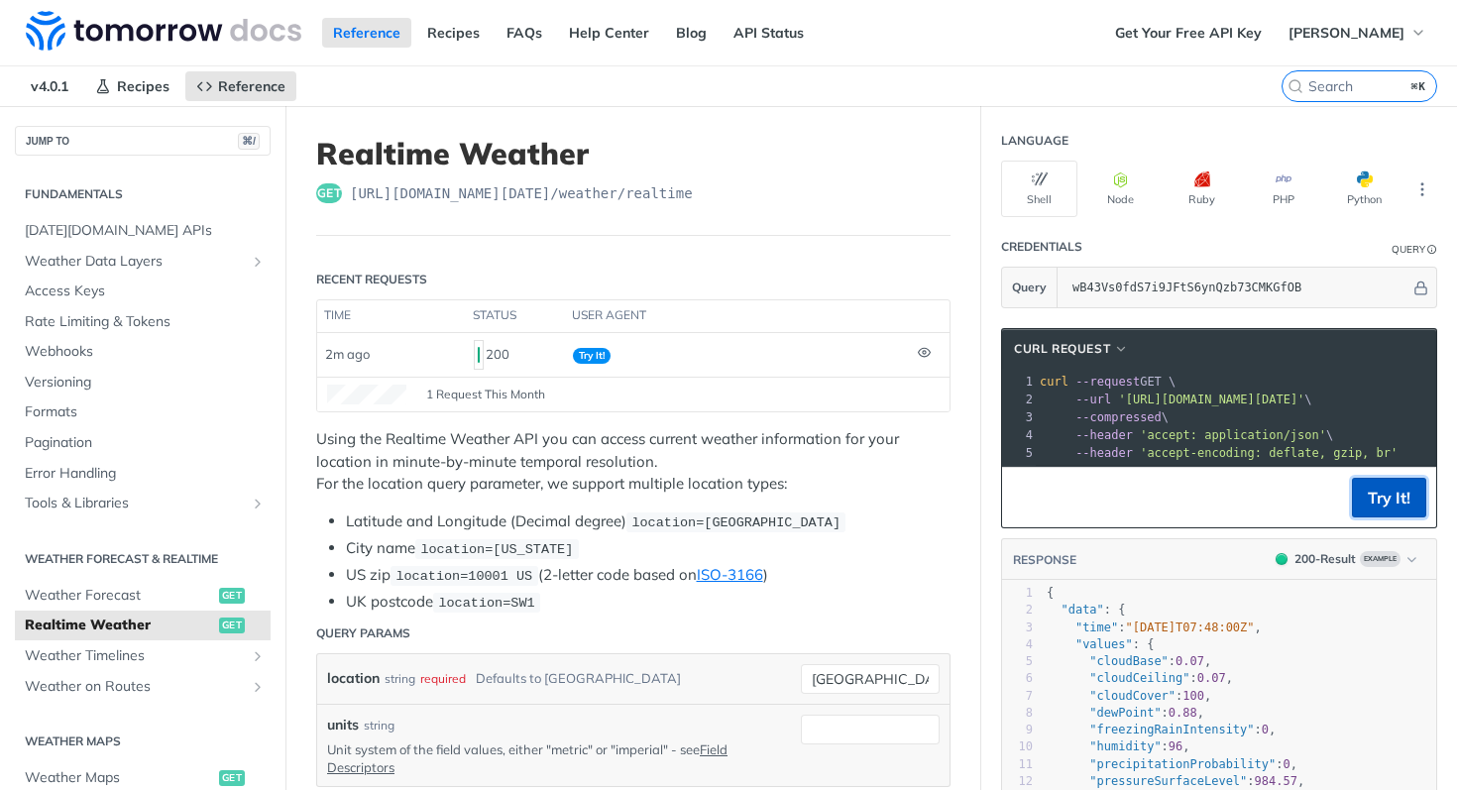
click at [1376, 485] on button "Try It!" at bounding box center [1389, 498] width 74 height 40
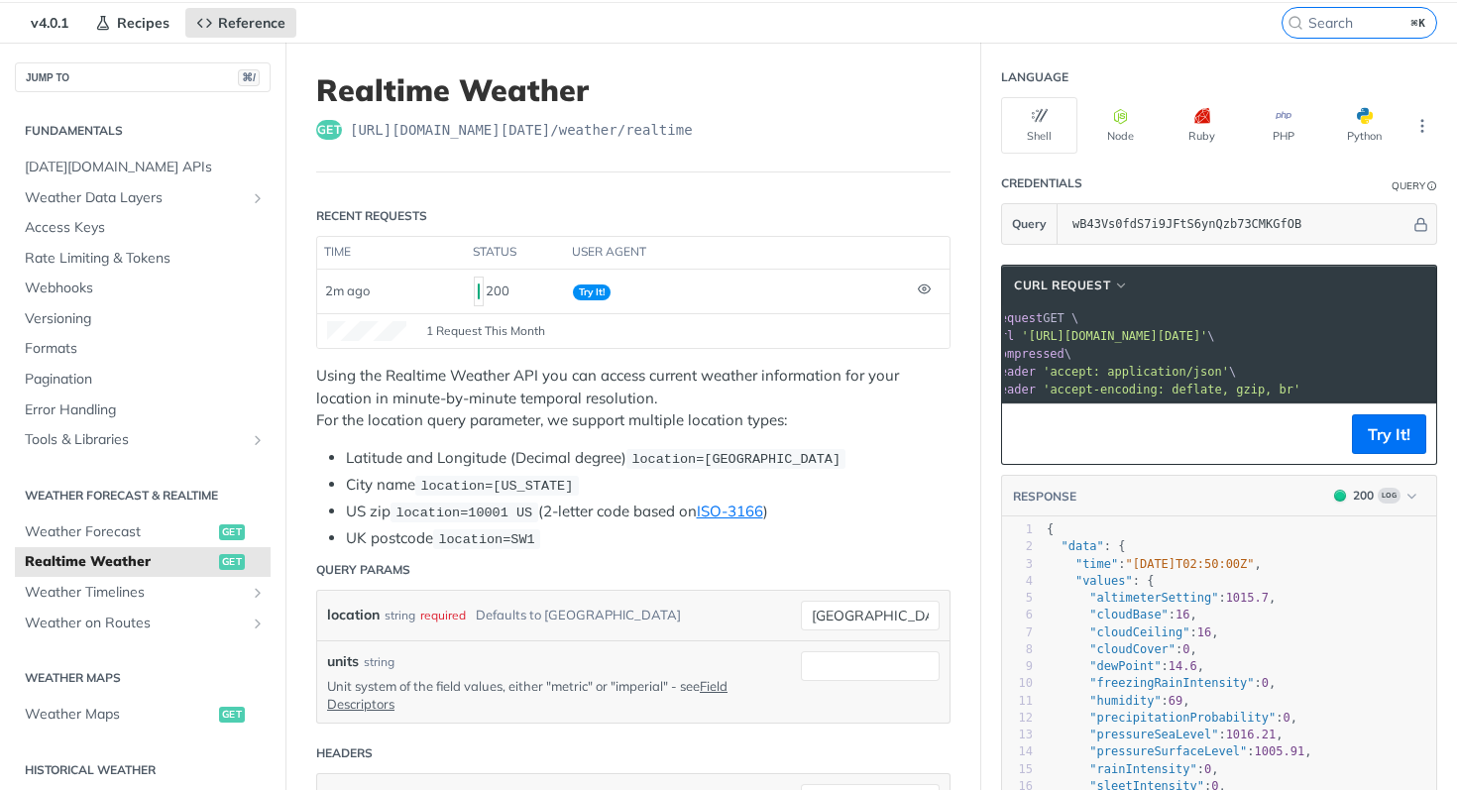
scroll to position [0, 66]
drag, startPoint x: 1340, startPoint y: 387, endPoint x: 1089, endPoint y: 322, distance: 259.1
click at [1089, 322] on div "xxxxxxxxxx 1 curl --request GET \ 2 --url '[URL][DOMAIN_NAME][DATE]' \ 3 --comp…" at bounding box center [1219, 353] width 434 height 97
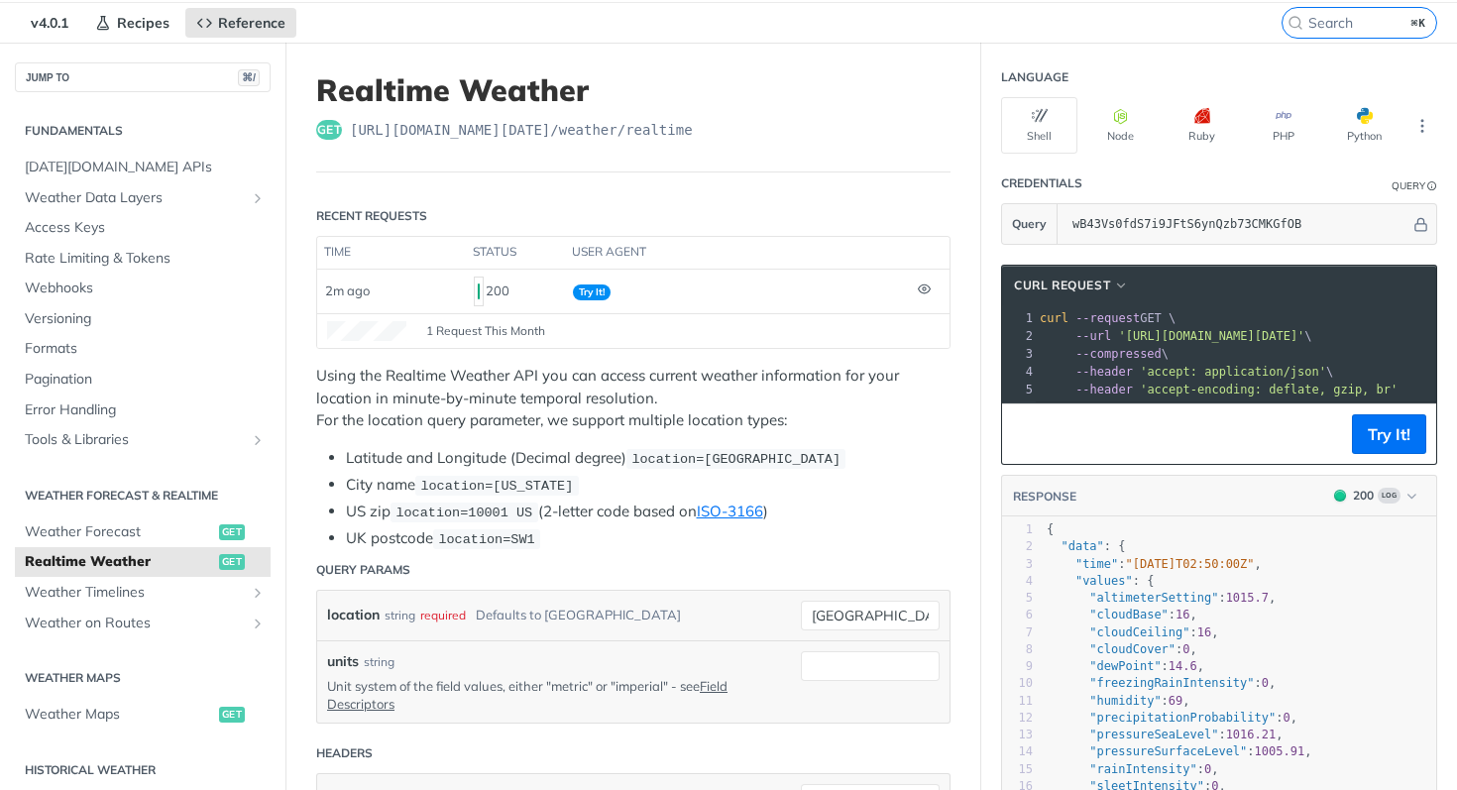
click at [1074, 350] on span "--compressed \" at bounding box center [1103, 354] width 129 height 14
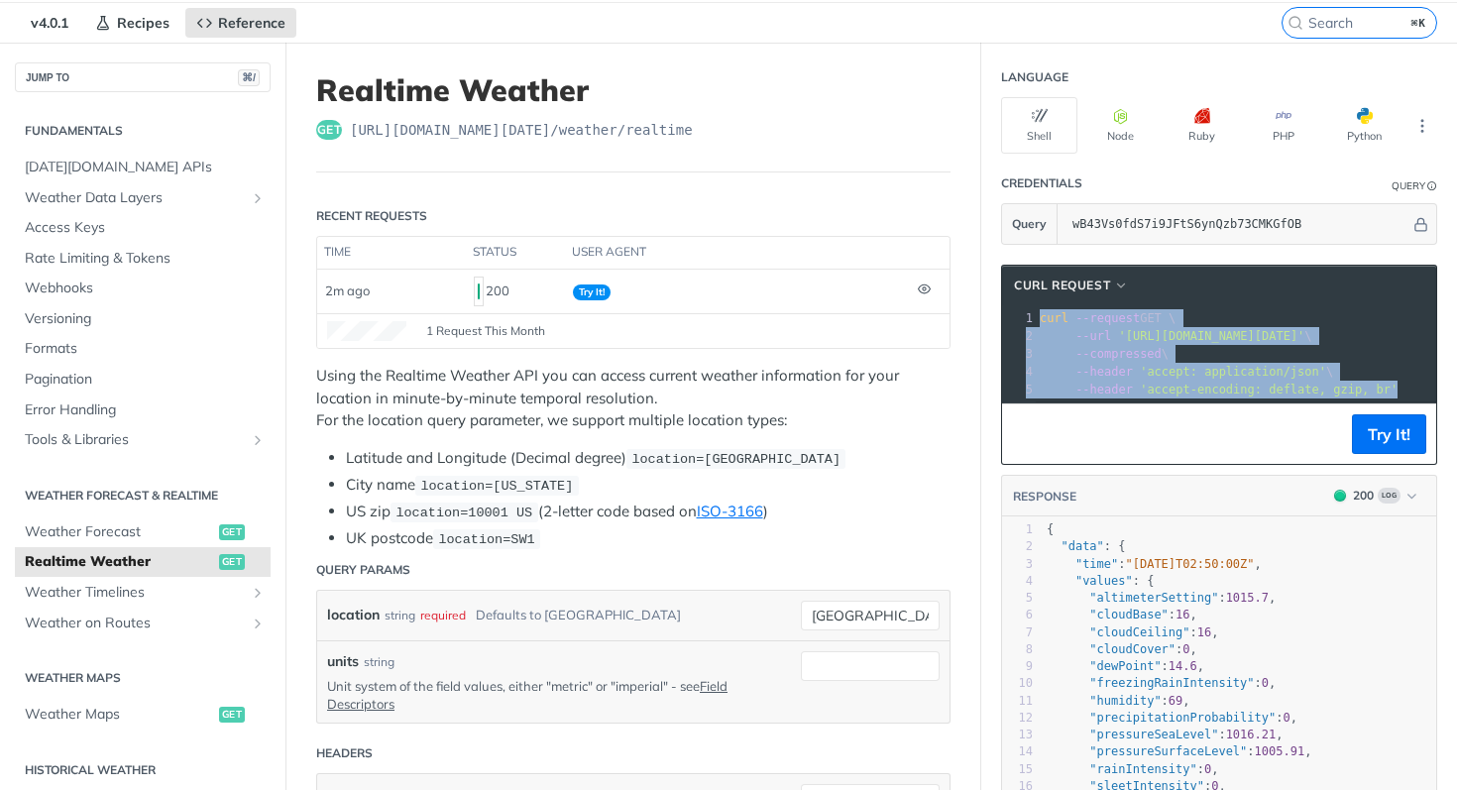
drag, startPoint x: 1037, startPoint y: 318, endPoint x: 1418, endPoint y: 412, distance: 392.0
click at [1426, 413] on div "cURL Request xxxxxxxxxx 1 curl --request GET \ 2 --url '[URL][DOMAIN_NAME][DATE…" at bounding box center [1219, 365] width 436 height 200
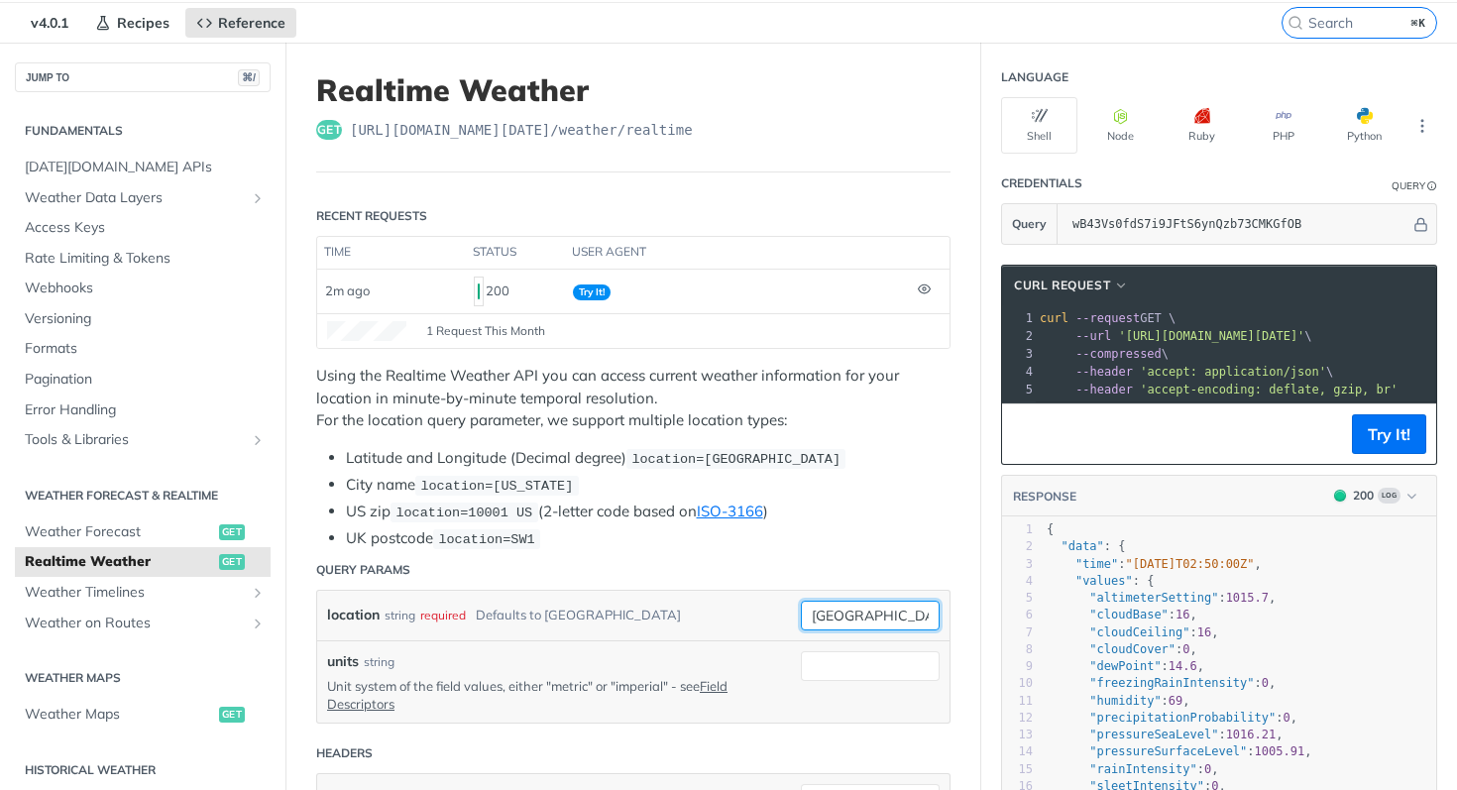
click at [894, 605] on input "[GEOGRAPHIC_DATA]" at bounding box center [870, 615] width 139 height 30
type input "newyork"
click at [798, 577] on header "Query Params" at bounding box center [633, 570] width 634 height 40
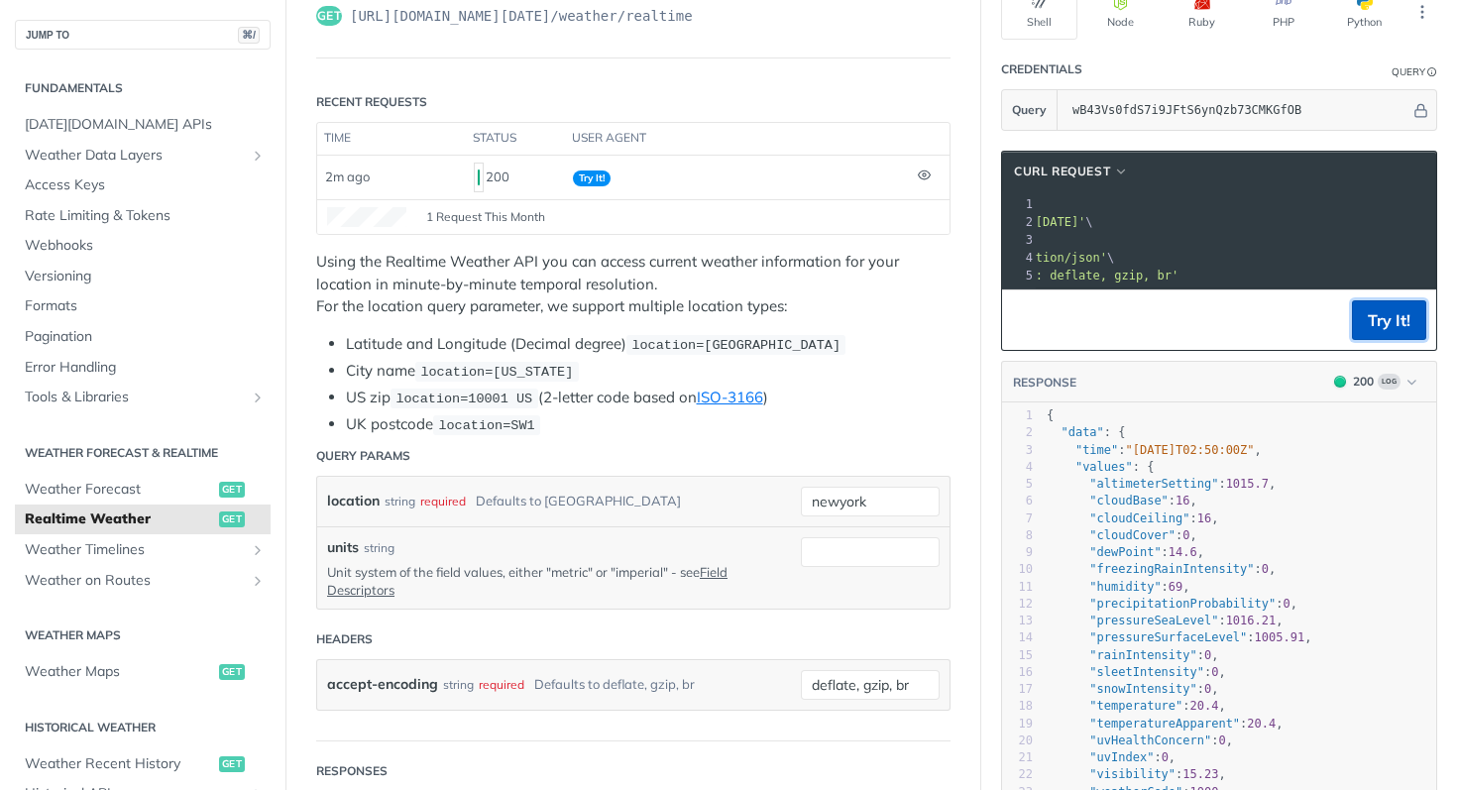
click at [1407, 306] on button "Try It!" at bounding box center [1389, 320] width 74 height 40
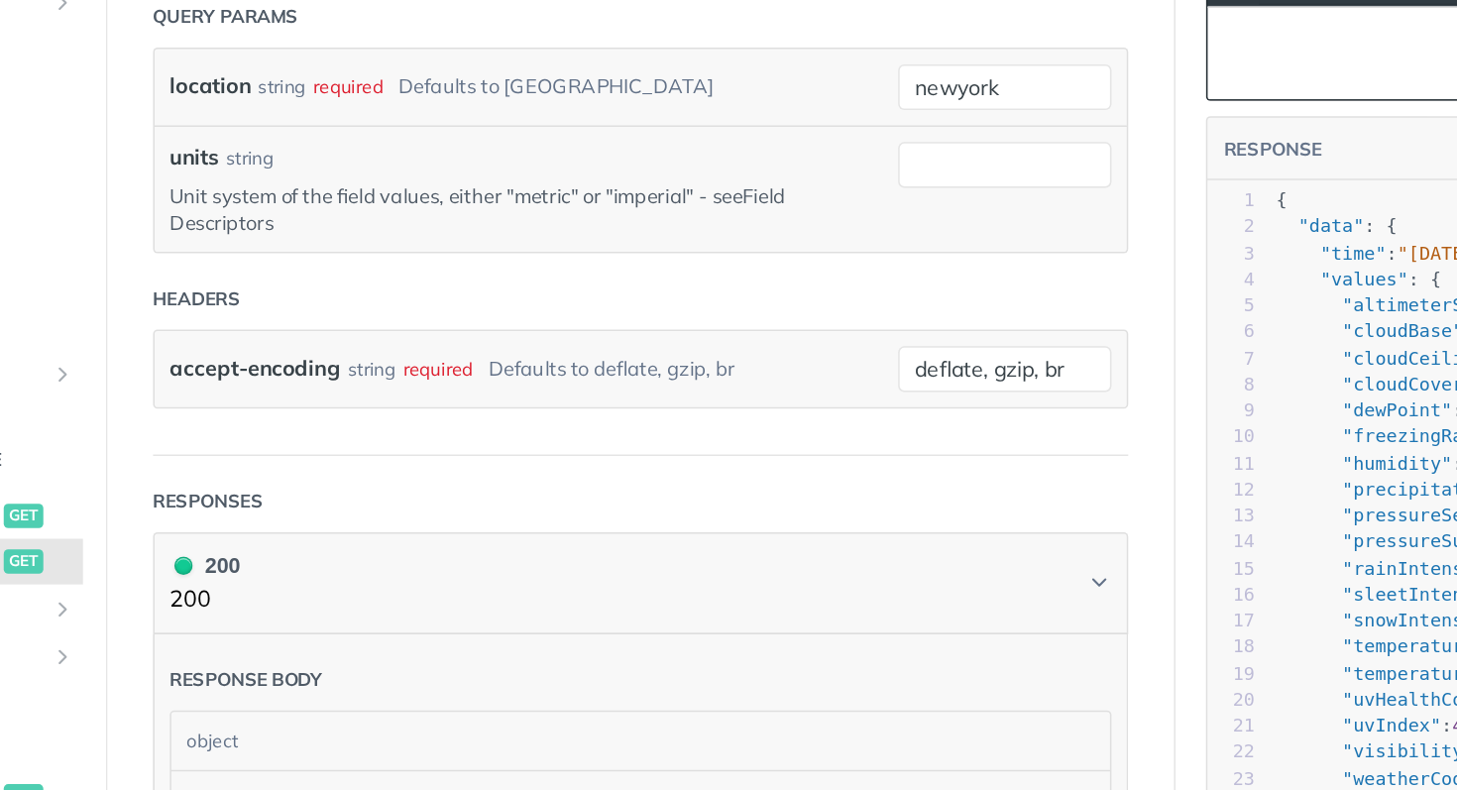
click at [722, 274] on link "Field Descriptors" at bounding box center [527, 290] width 400 height 34
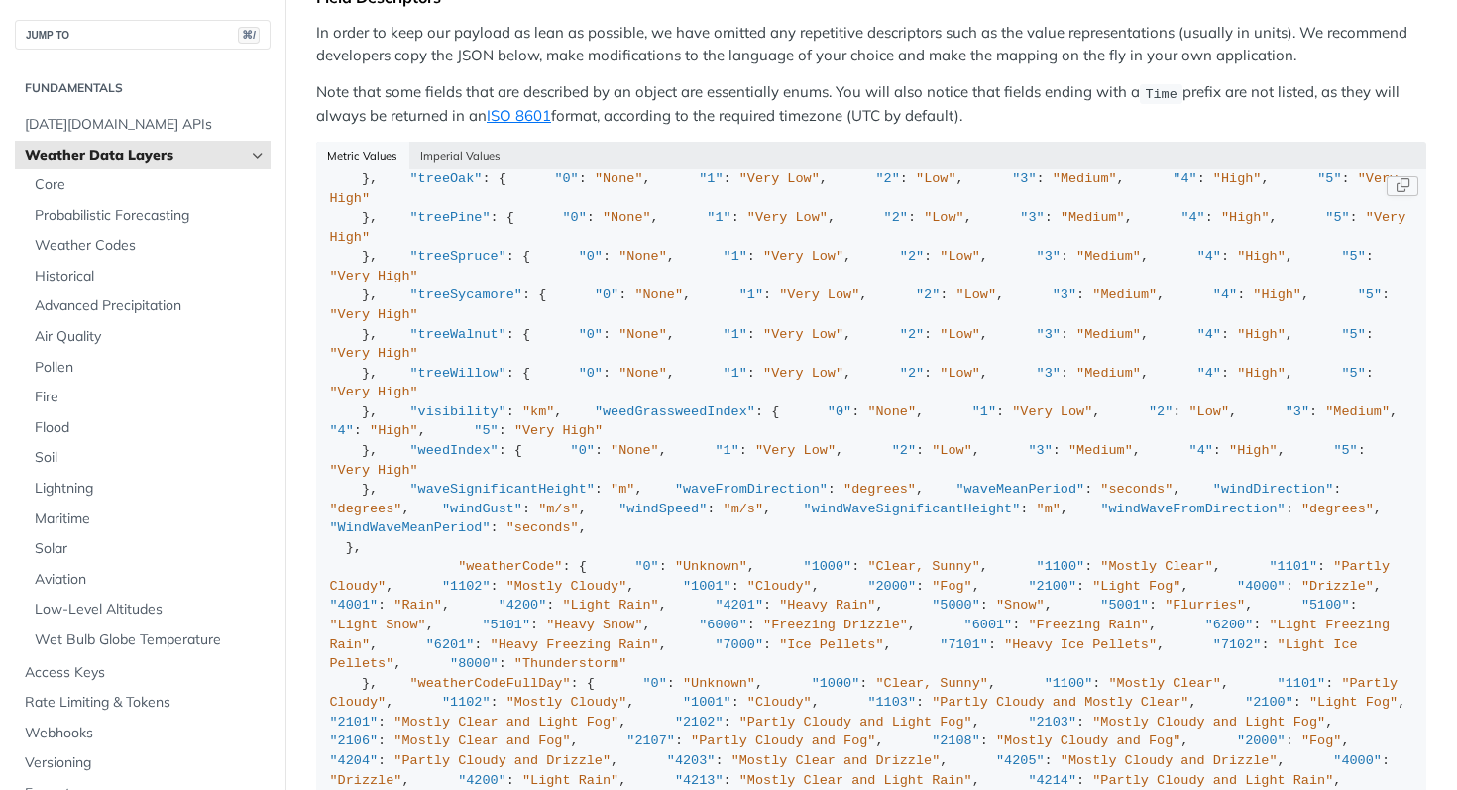
scroll to position [1198, 0]
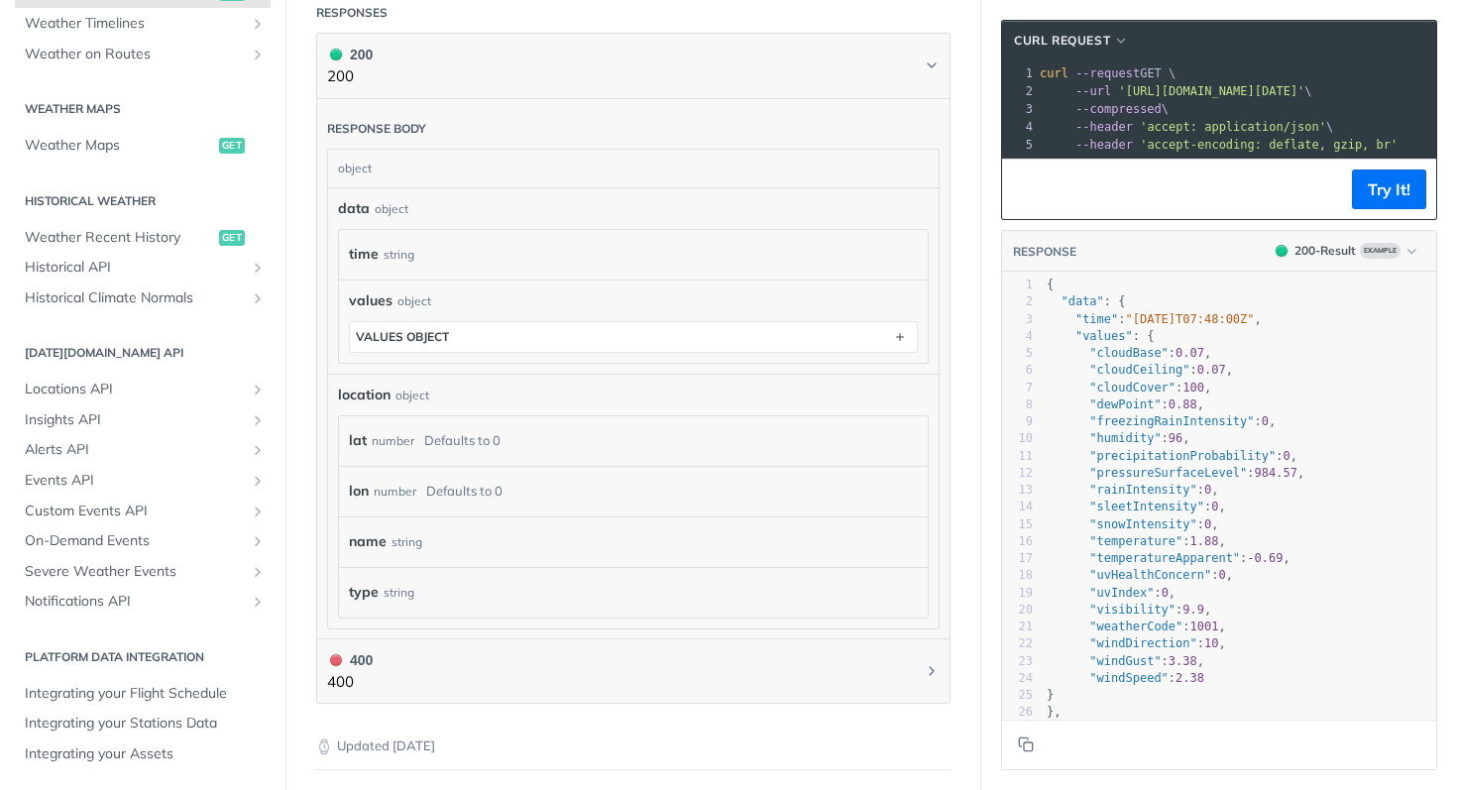
scroll to position [1045, 0]
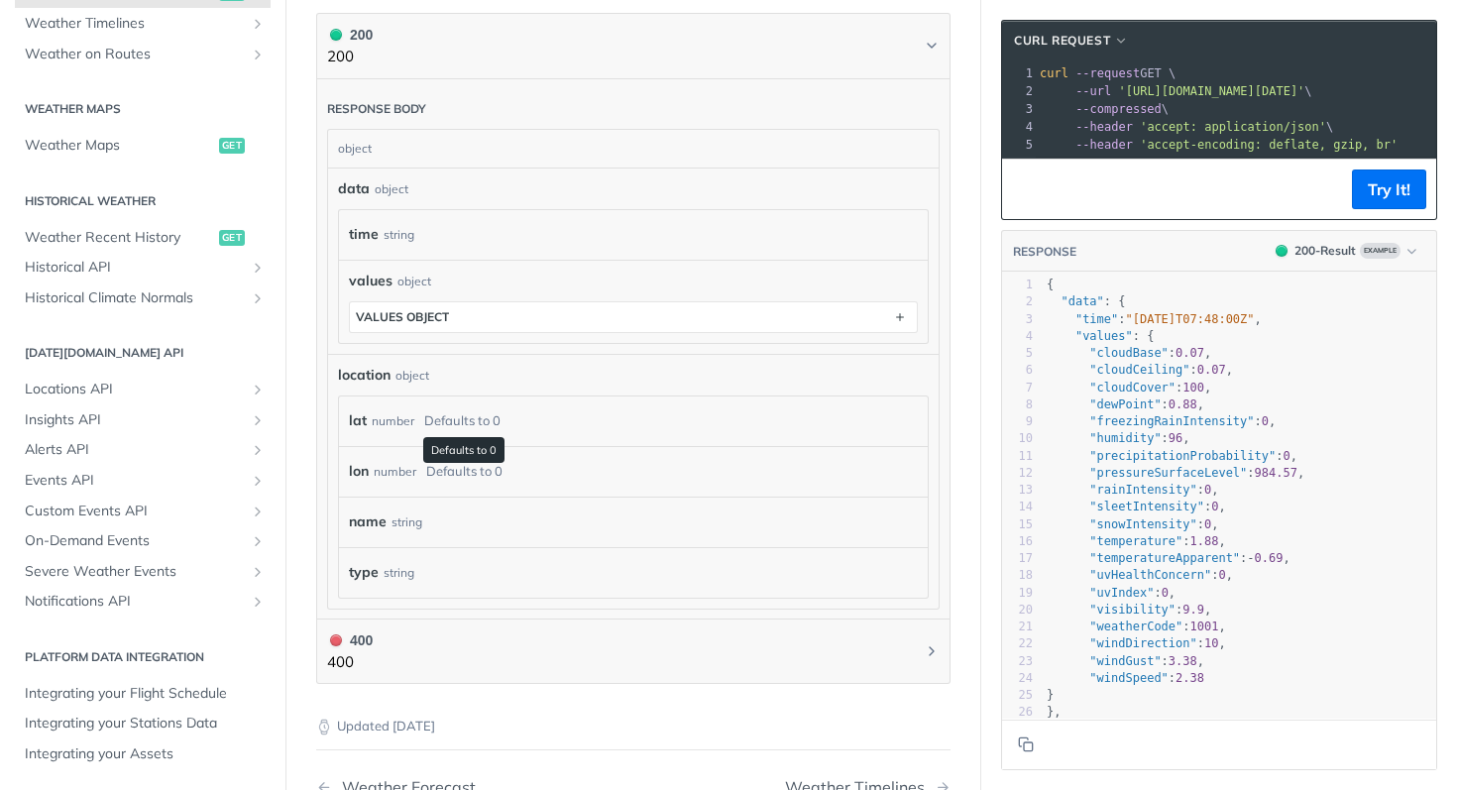
click at [448, 419] on div "Defaults to 0" at bounding box center [462, 420] width 76 height 29
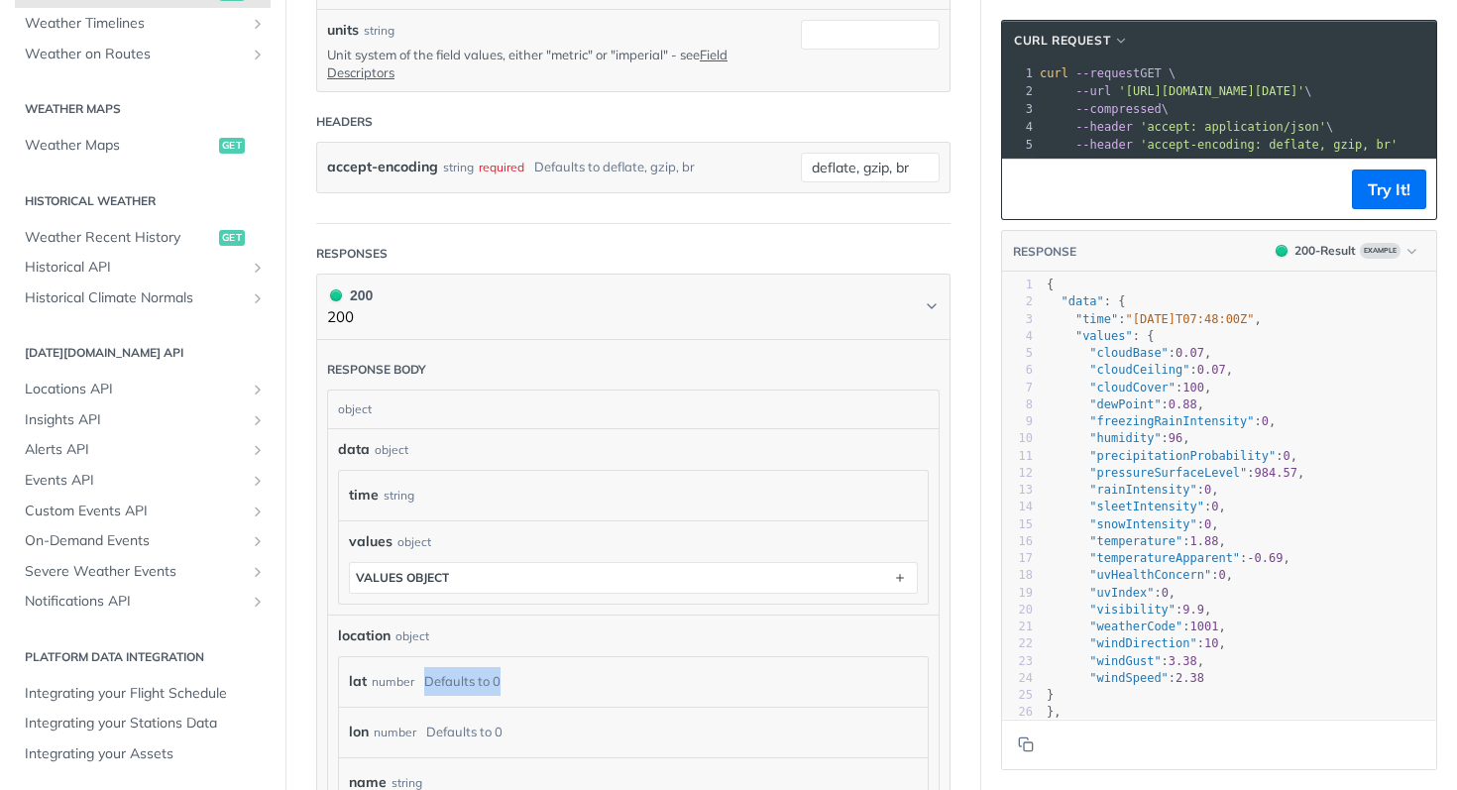
scroll to position [665, 0]
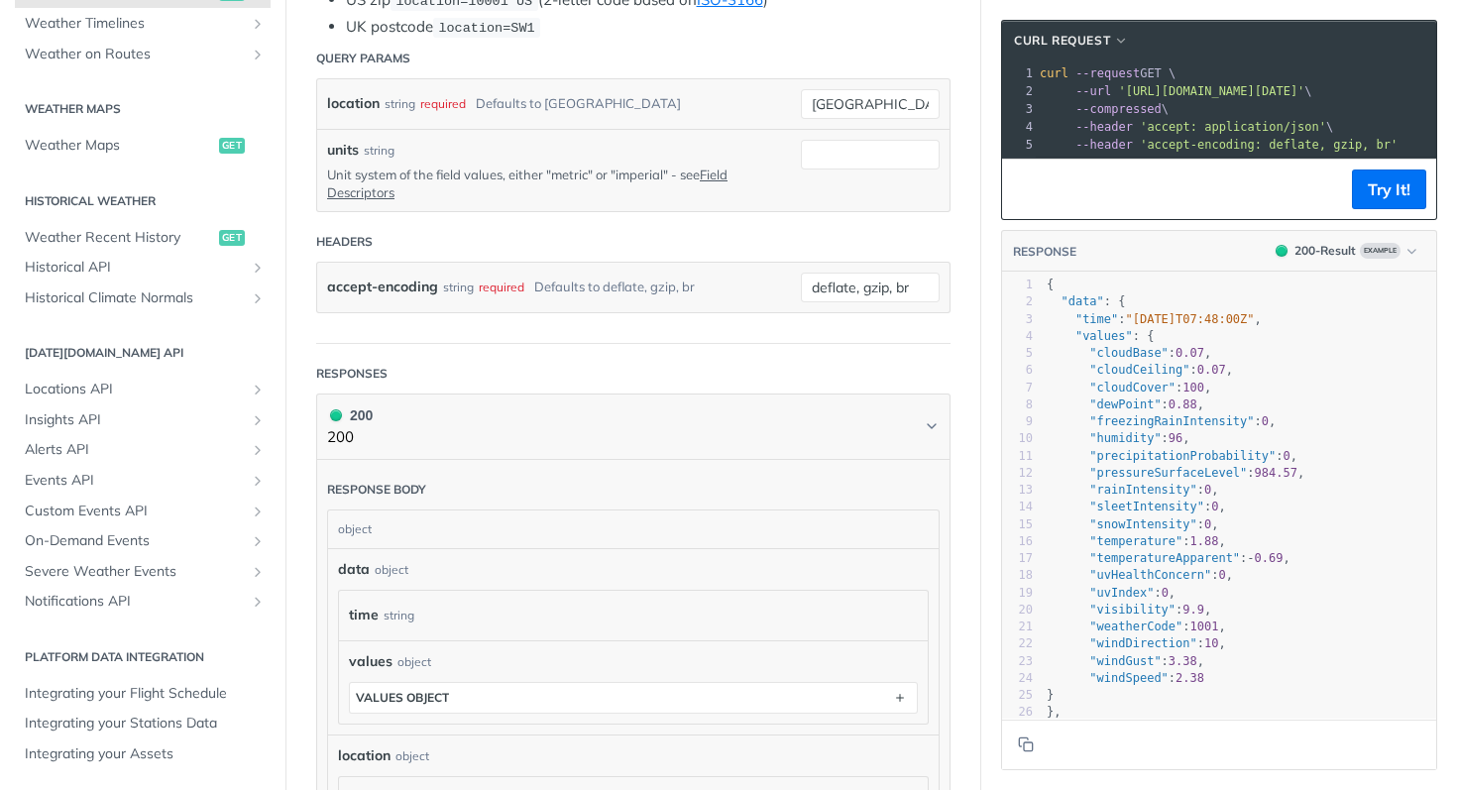
drag, startPoint x: 1214, startPoint y: 155, endPoint x: 1210, endPoint y: 176, distance: 22.2
click at [1210, 176] on div "cURL Request xxxxxxxxxx 1 curl --request GET \ 2 --url '[URL][DOMAIN_NAME][DATE…" at bounding box center [1219, 120] width 436 height 200
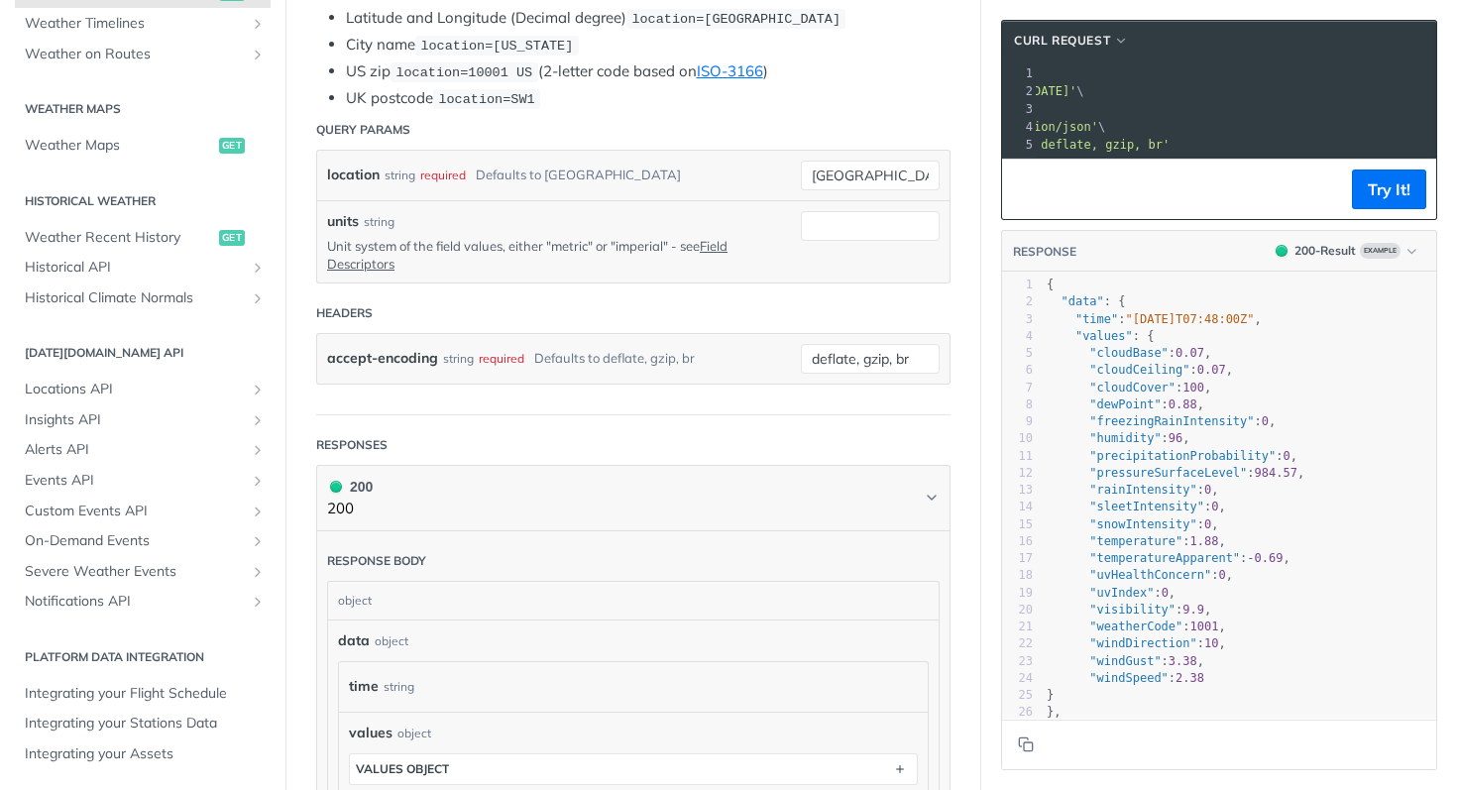
scroll to position [510, 0]
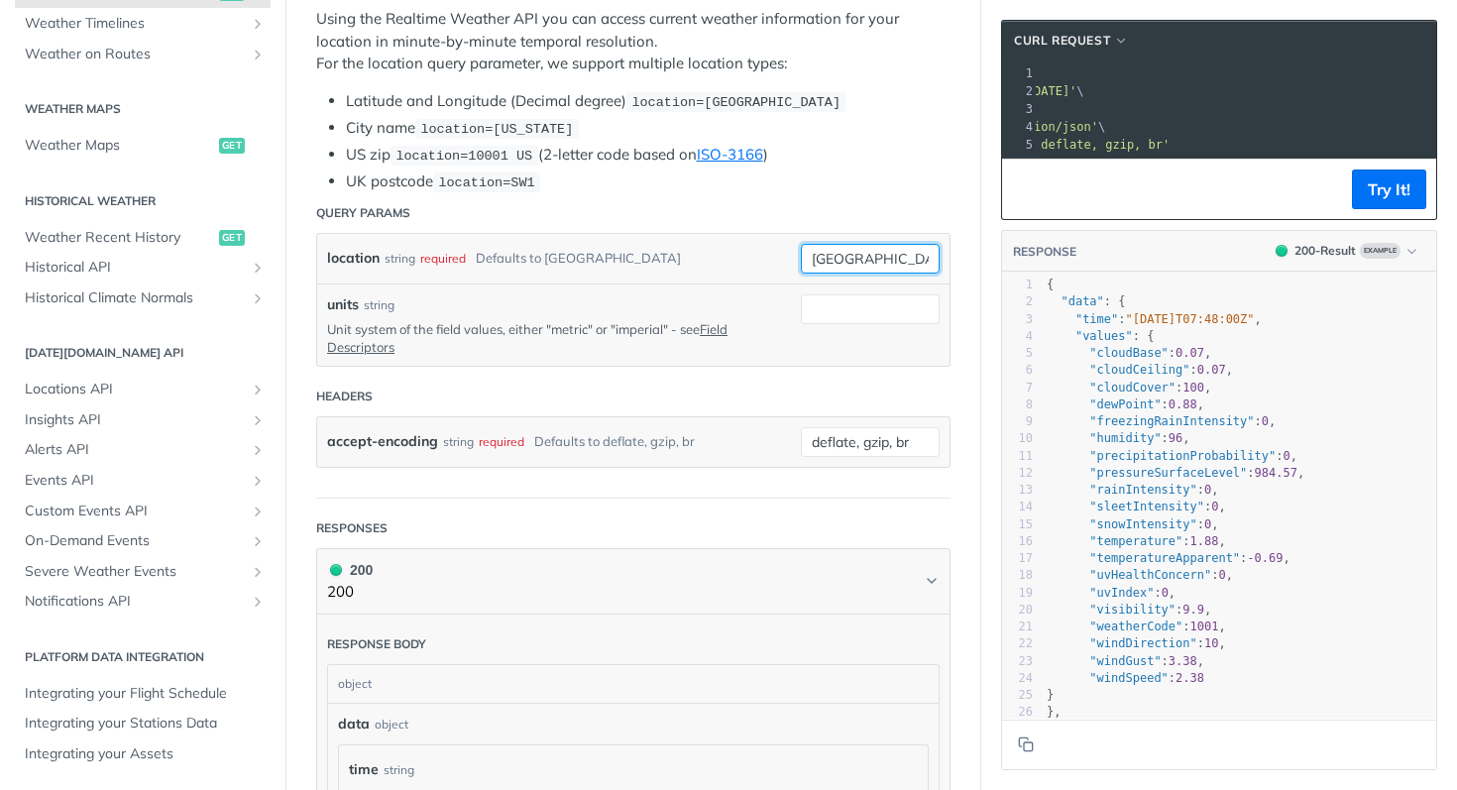
click at [856, 254] on input "[GEOGRAPHIC_DATA]" at bounding box center [870, 259] width 139 height 30
type input "[US_STATE]"
click at [848, 178] on li "UK postcode location=SW1" at bounding box center [648, 181] width 604 height 23
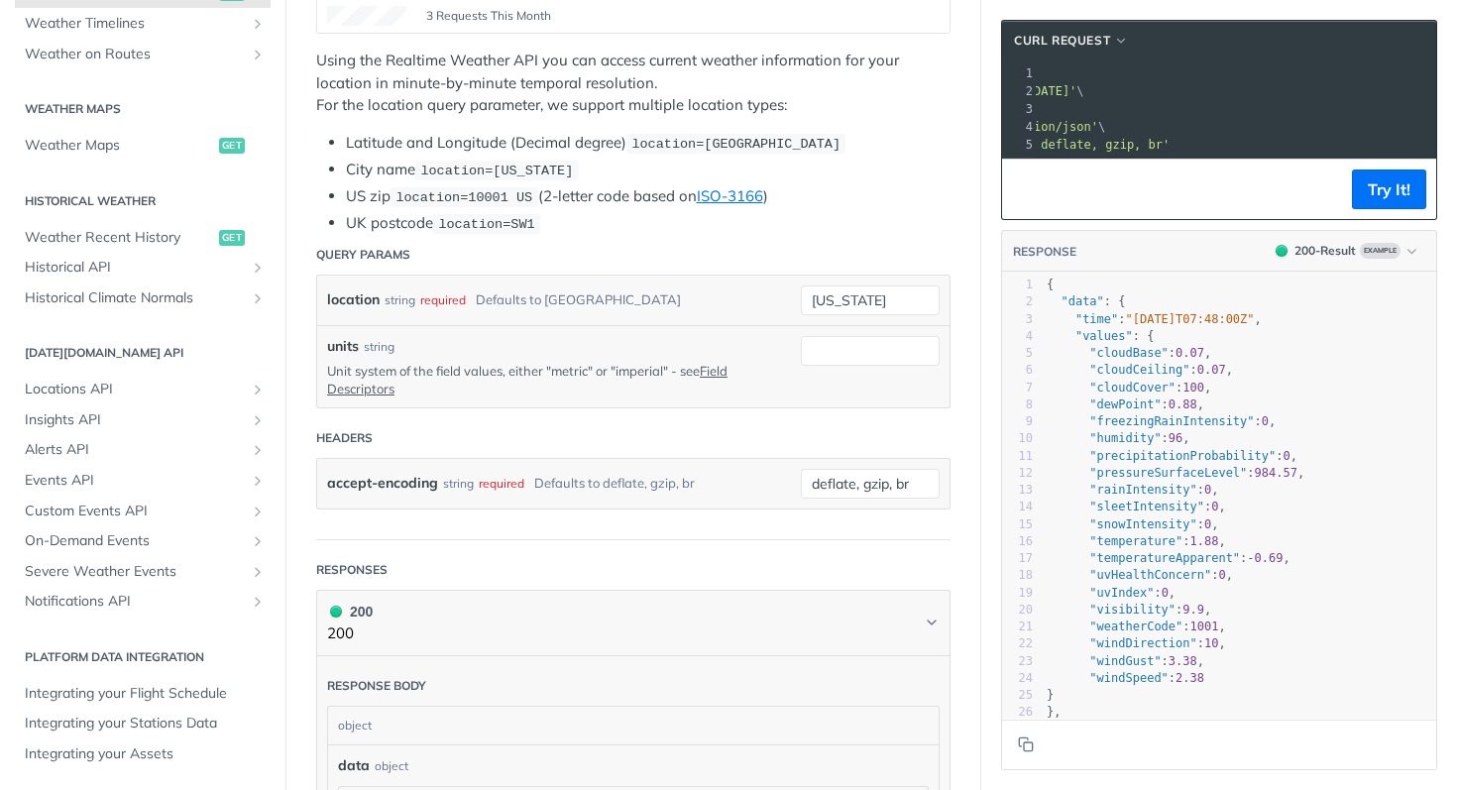
scroll to position [468, 0]
click at [471, 191] on span "location=10001 US" at bounding box center [463, 198] width 137 height 15
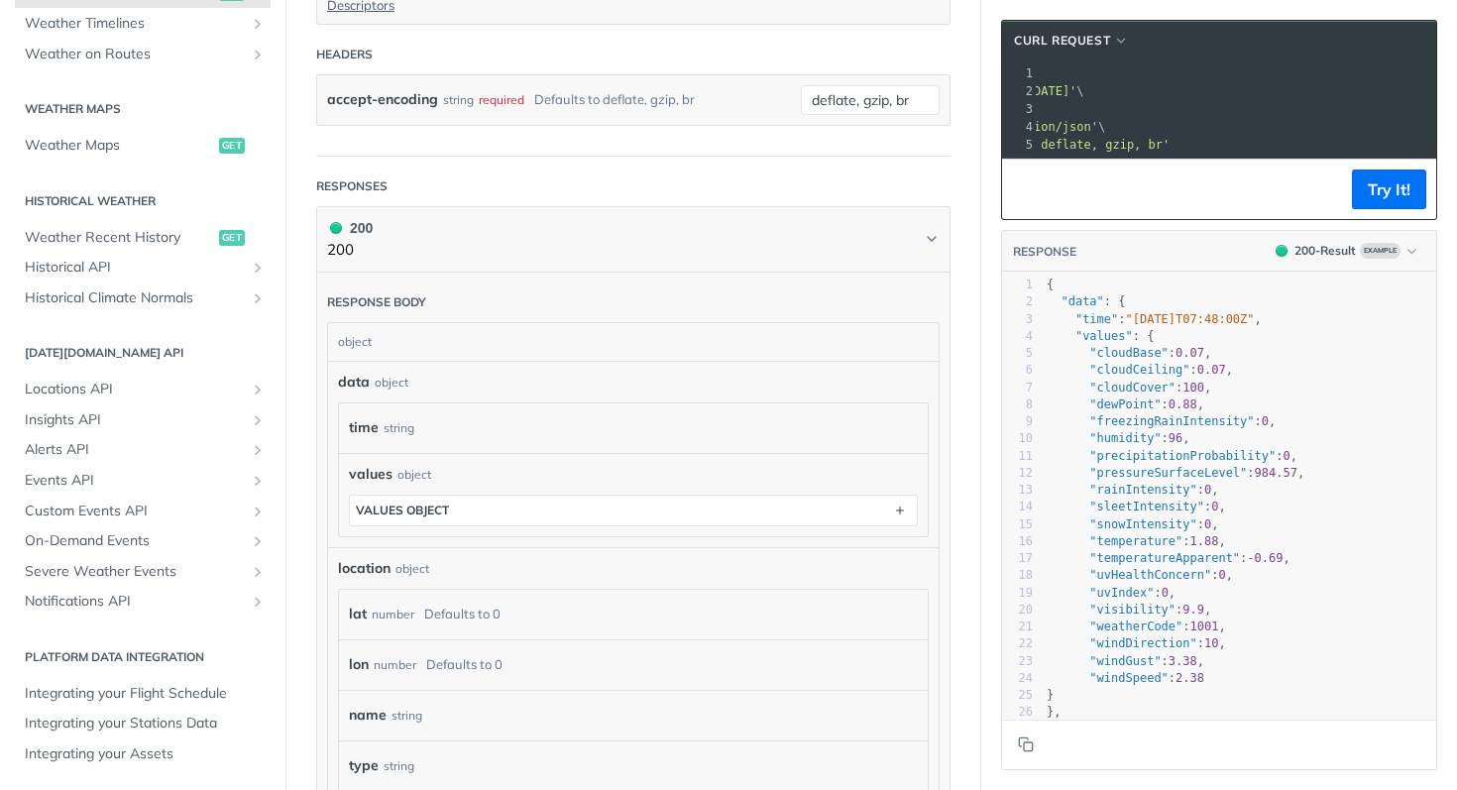
scroll to position [950, 0]
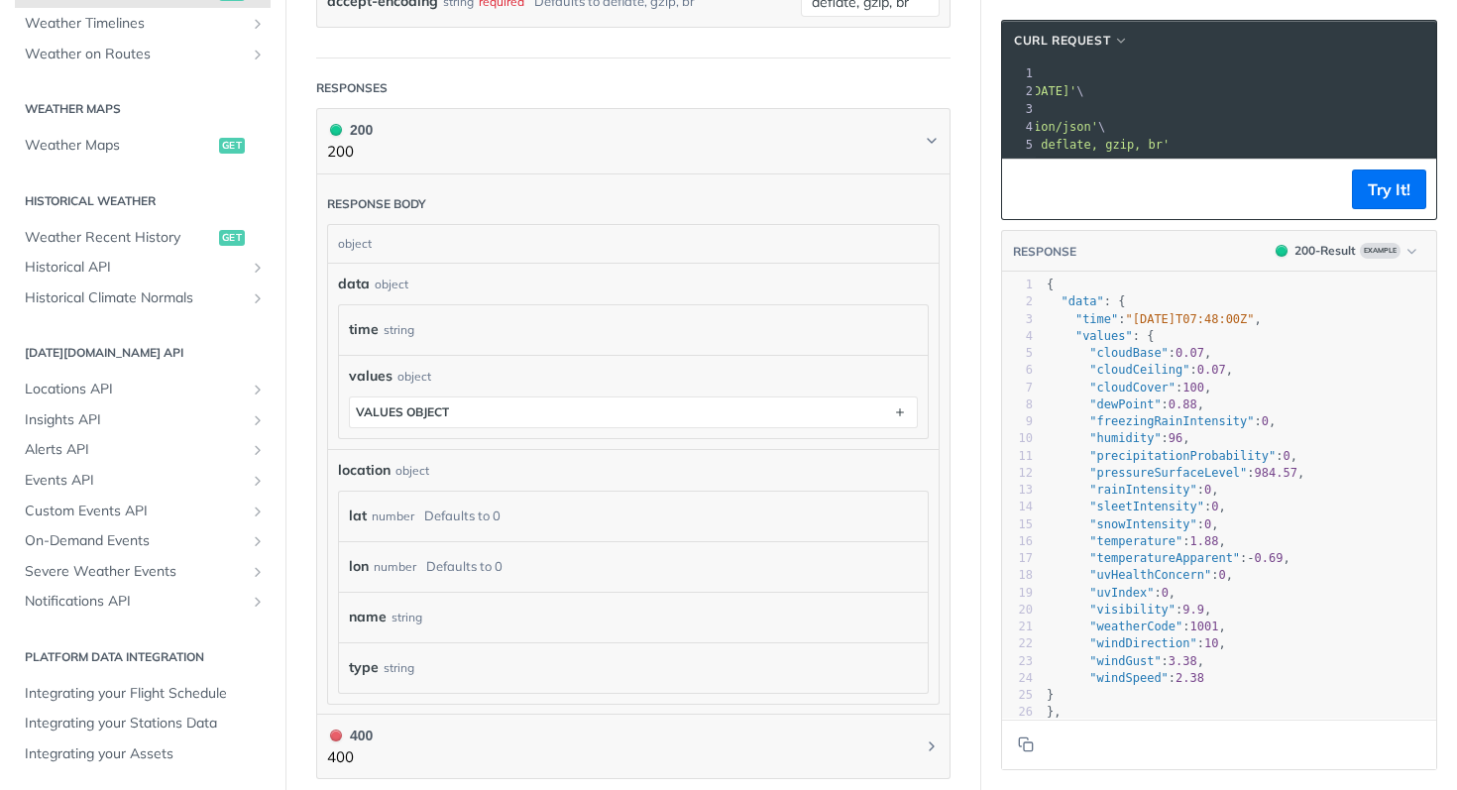
click at [439, 273] on div "data object" at bounding box center [633, 283] width 591 height 21
click at [389, 279] on div "object" at bounding box center [392, 284] width 34 height 18
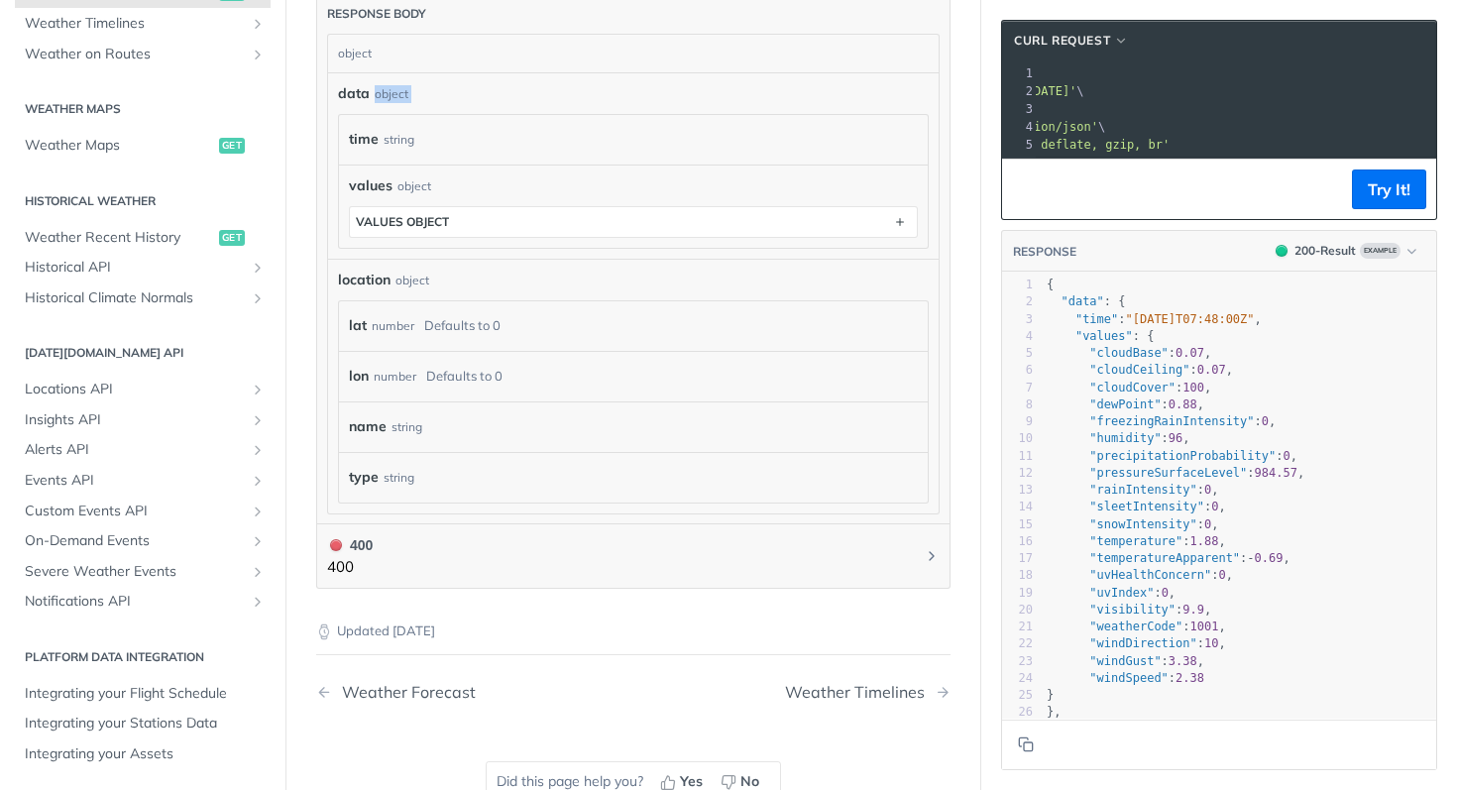
scroll to position [125, 0]
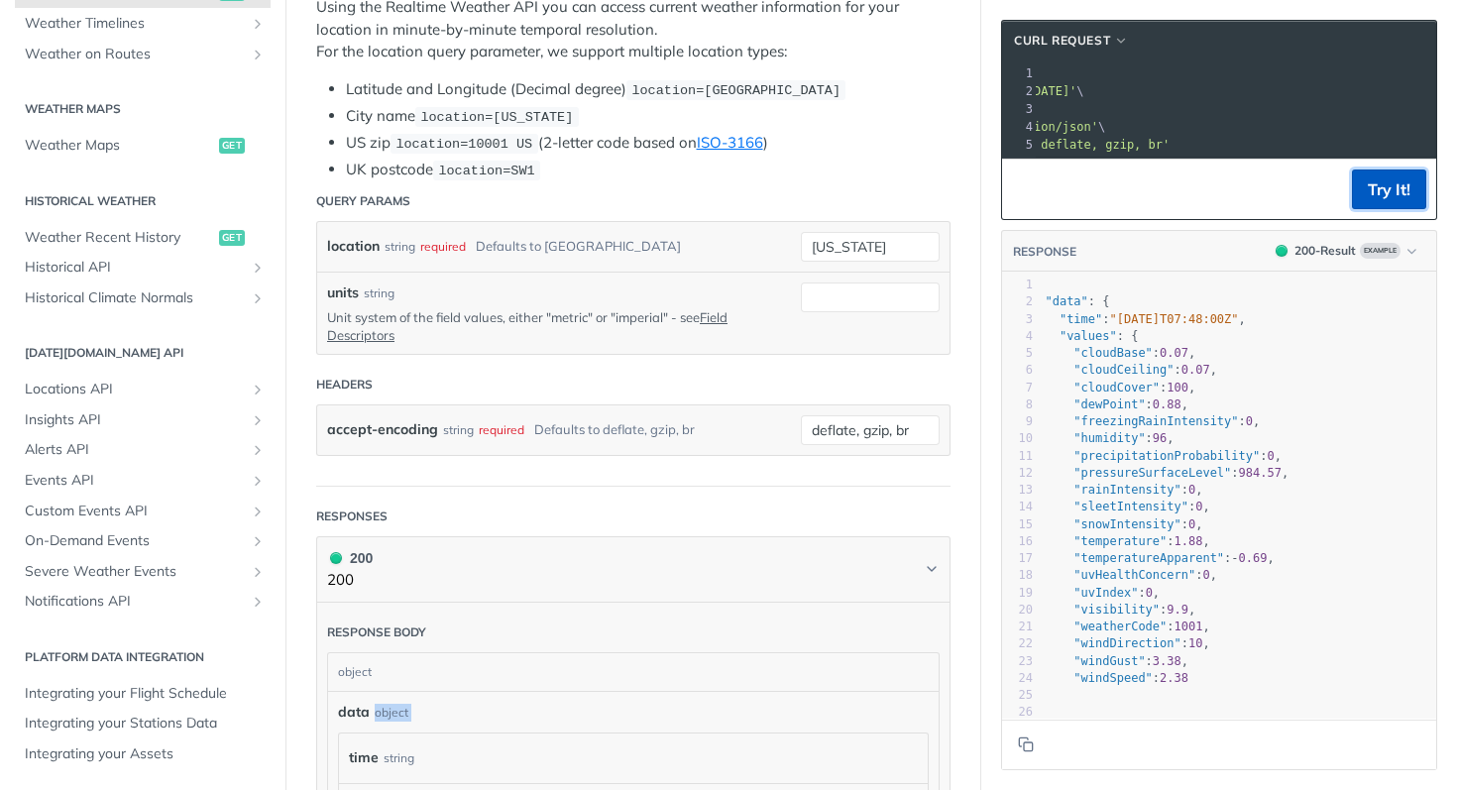
click at [1405, 170] on button "Try It!" at bounding box center [1389, 189] width 74 height 40
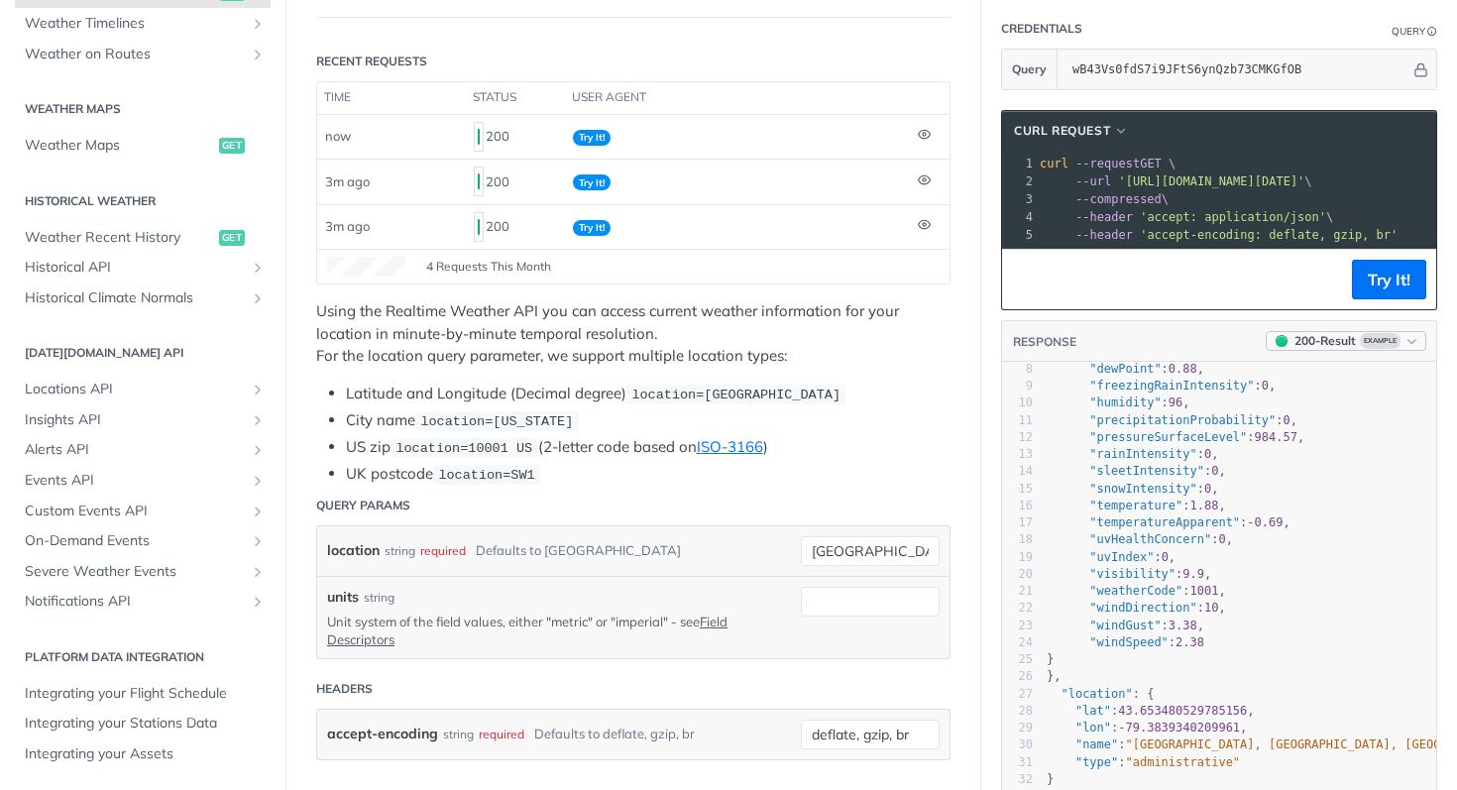
click at [1409, 339] on icon "button" at bounding box center [1411, 341] width 15 height 15
drag, startPoint x: 1244, startPoint y: 319, endPoint x: 1252, endPoint y: 275, distance: 44.5
click at [1252, 275] on section "cURL Request xxxxxxxxxx 1 curl --request GET \ 2 --url '[URL][DOMAIN_NAME][DATE…" at bounding box center [1219, 485] width 476 height 790
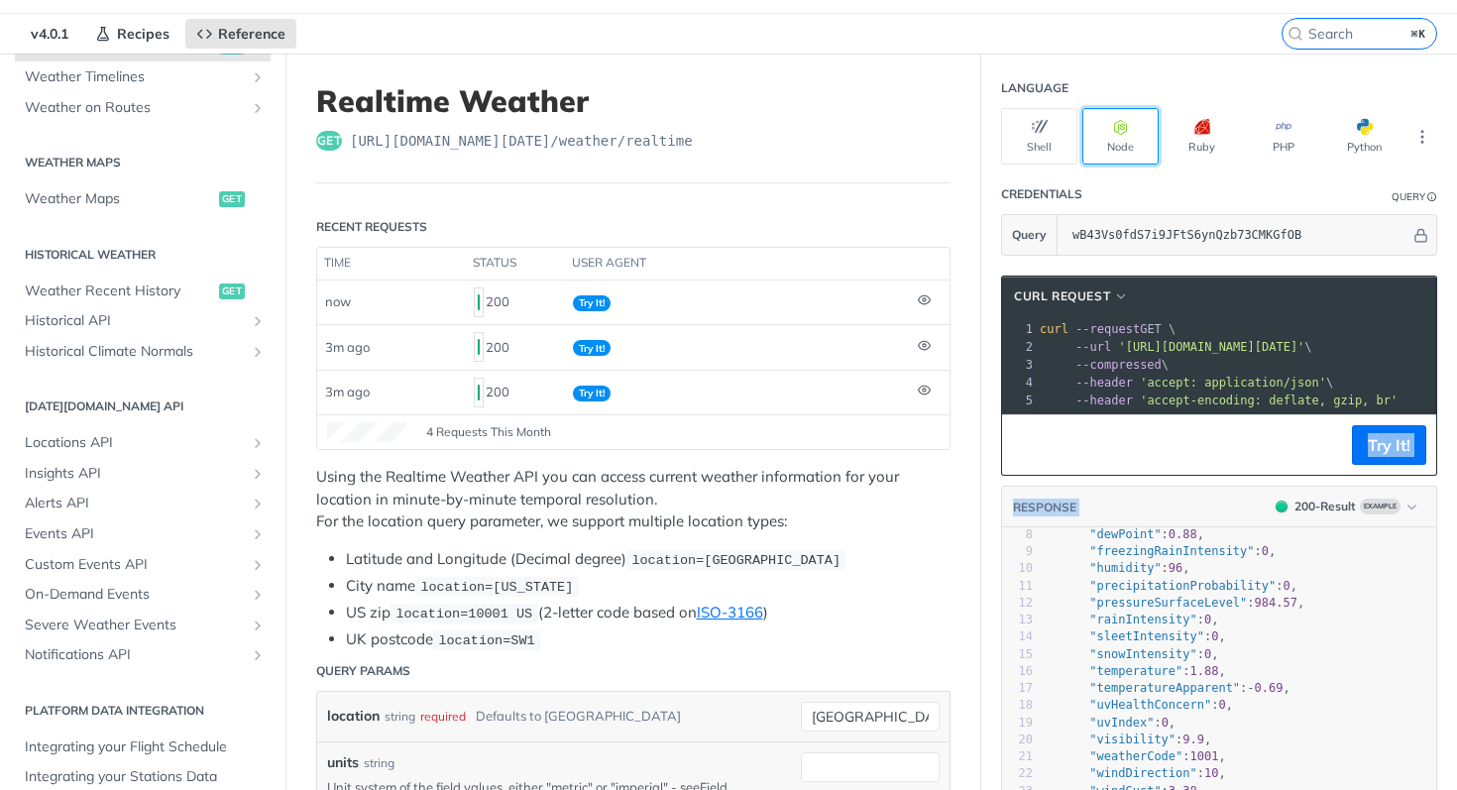
click at [1134, 145] on button "Node" at bounding box center [1120, 136] width 76 height 56
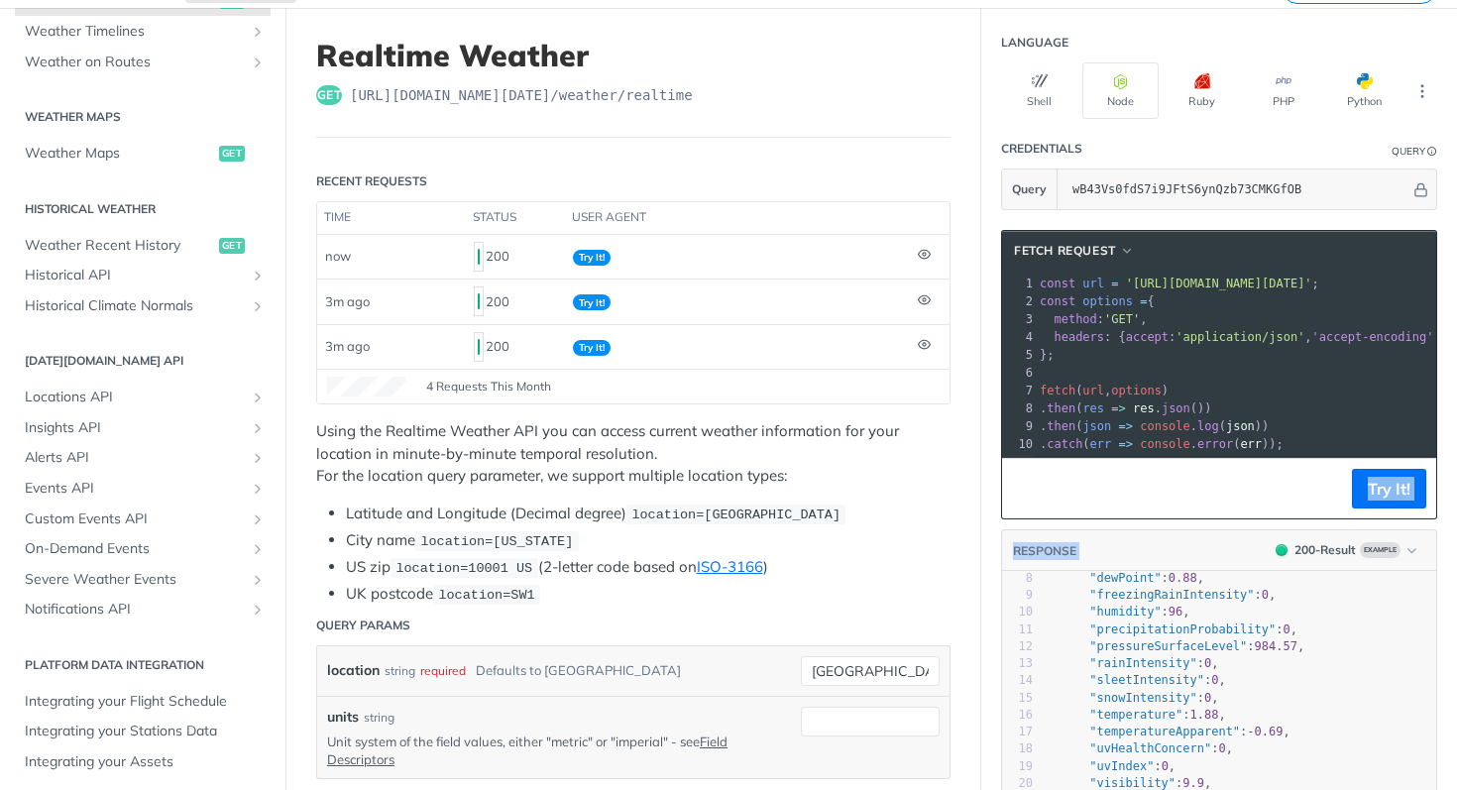
click at [1096, 554] on header "RESPONSE 200 - Result Example" at bounding box center [1219, 551] width 434 height 42
click at [1265, 87] on button "PHP" at bounding box center [1283, 90] width 76 height 56
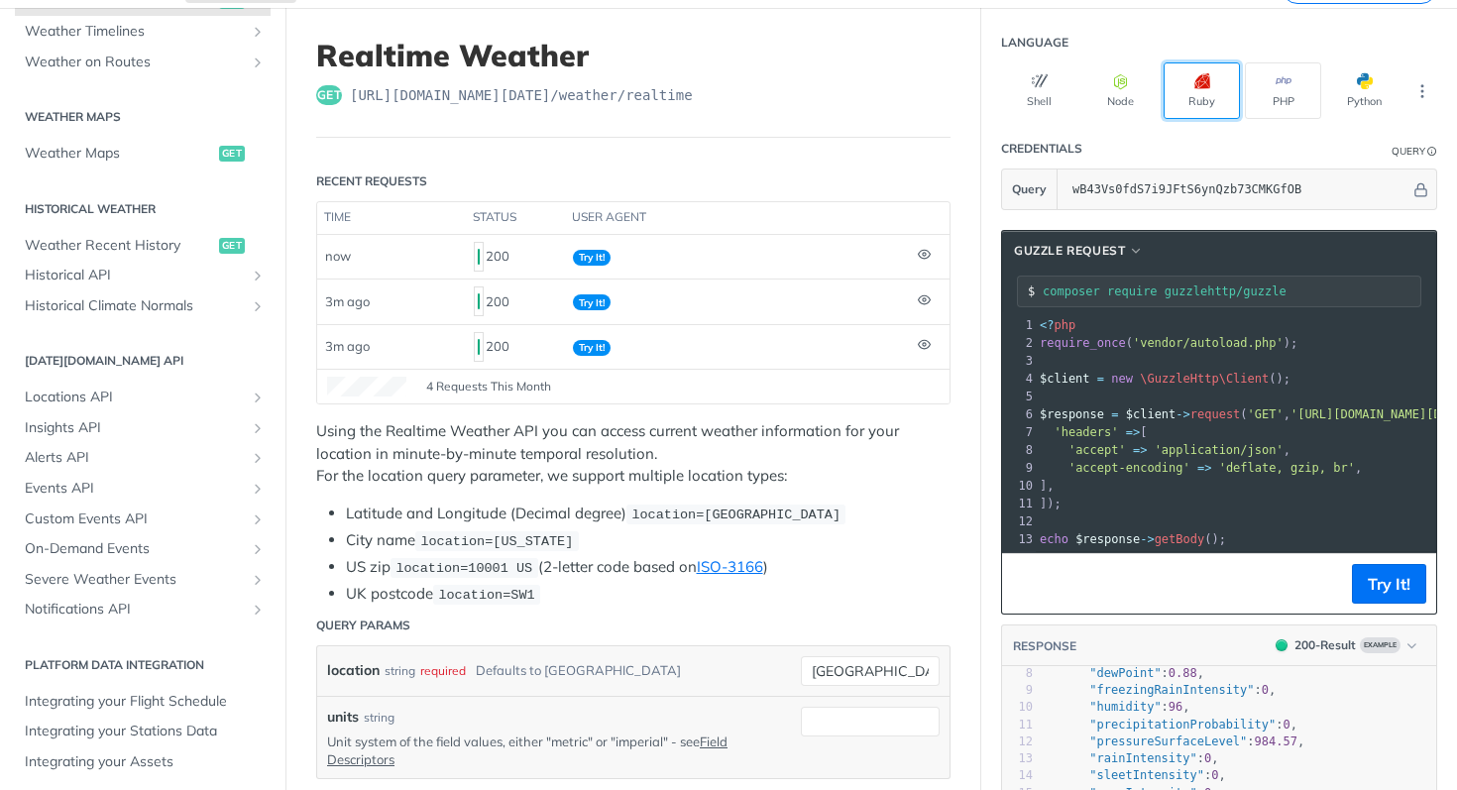
click at [1187, 98] on button "Ruby" at bounding box center [1201, 90] width 76 height 56
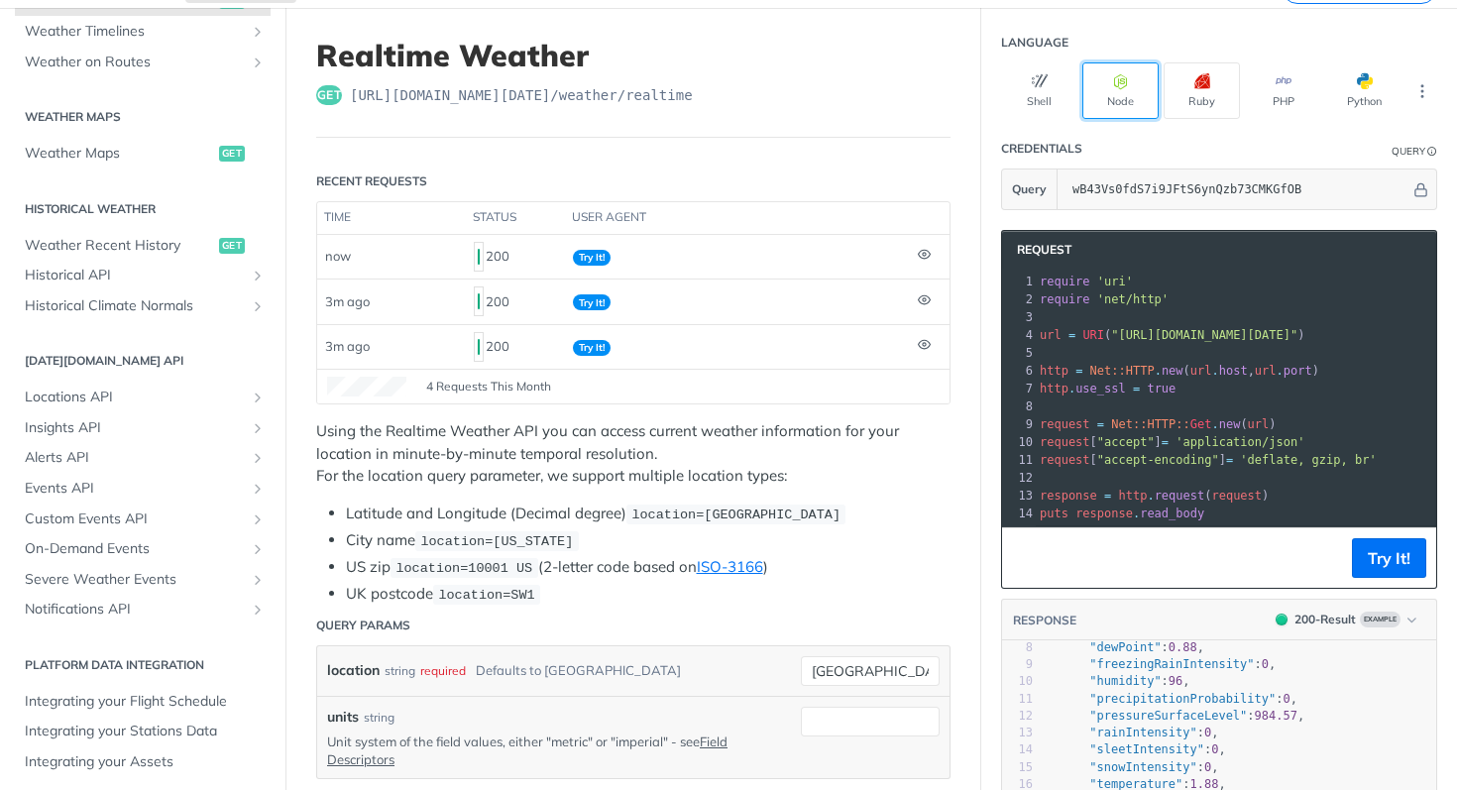
click at [1137, 95] on button "Node" at bounding box center [1120, 90] width 76 height 56
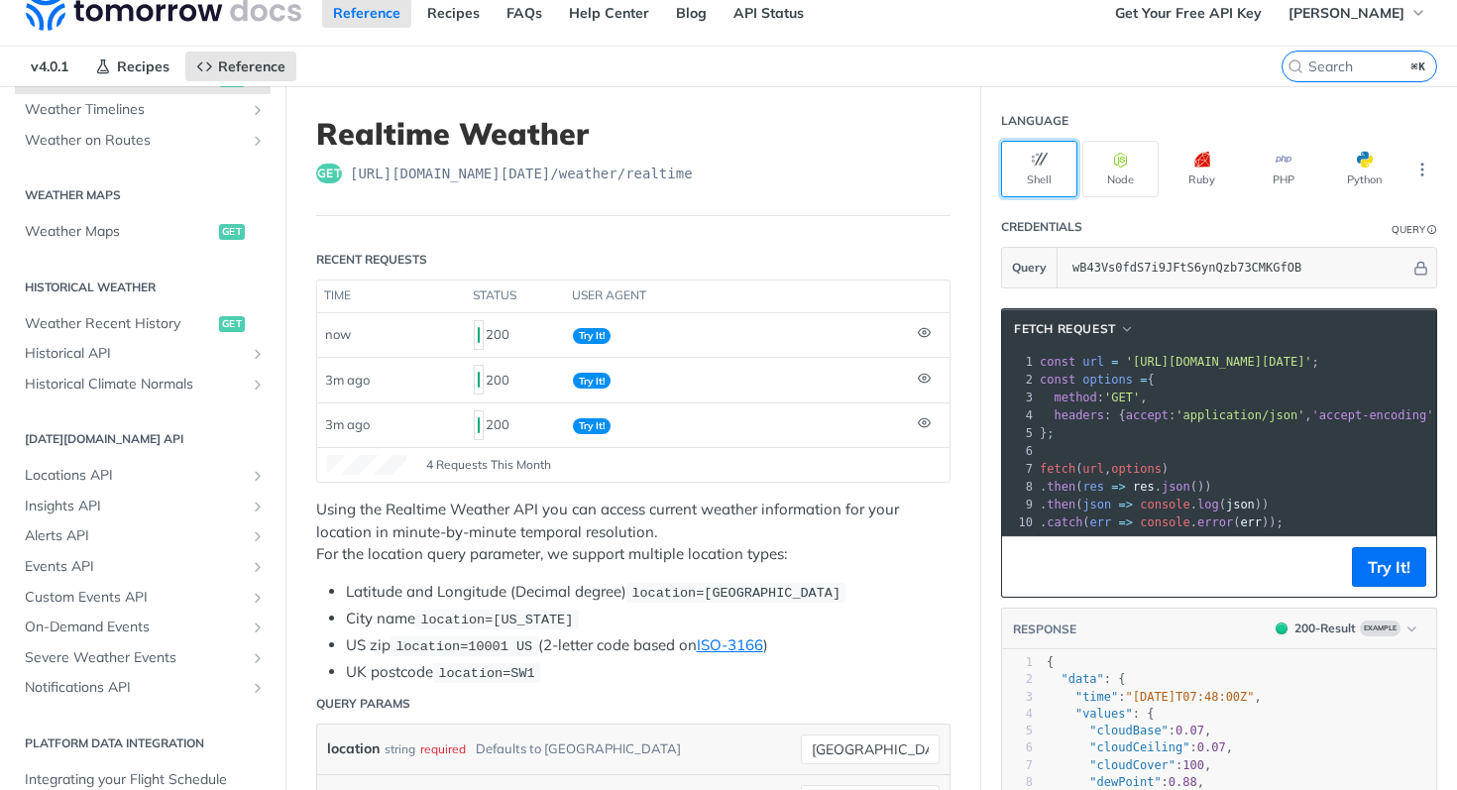
click at [1042, 185] on button "Shell" at bounding box center [1039, 169] width 76 height 56
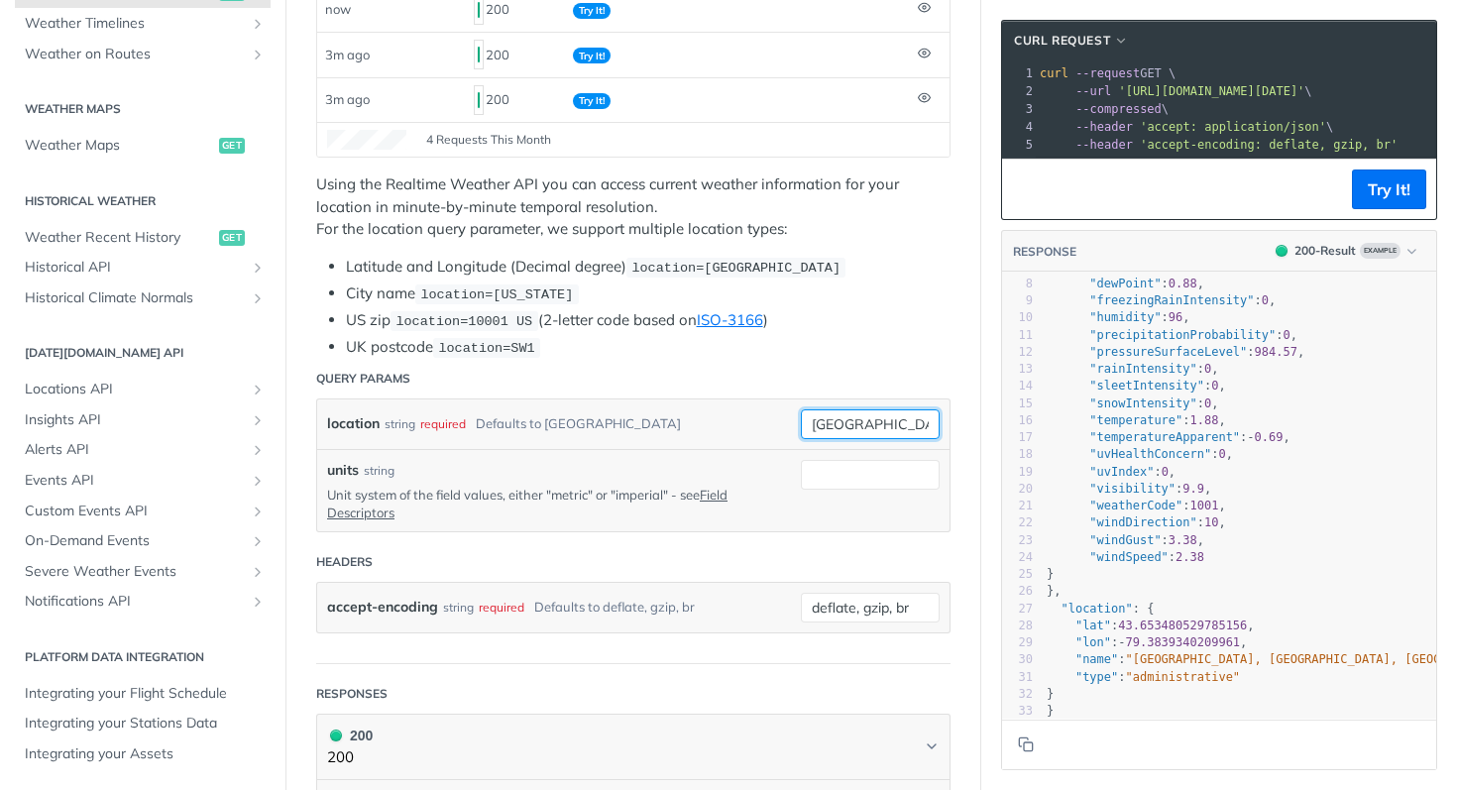
click at [865, 415] on input "[GEOGRAPHIC_DATA]" at bounding box center [870, 424] width 139 height 30
click at [905, 338] on li "UK postcode location=SW1" at bounding box center [648, 347] width 604 height 23
click at [1394, 207] on button "Try It!" at bounding box center [1389, 189] width 74 height 40
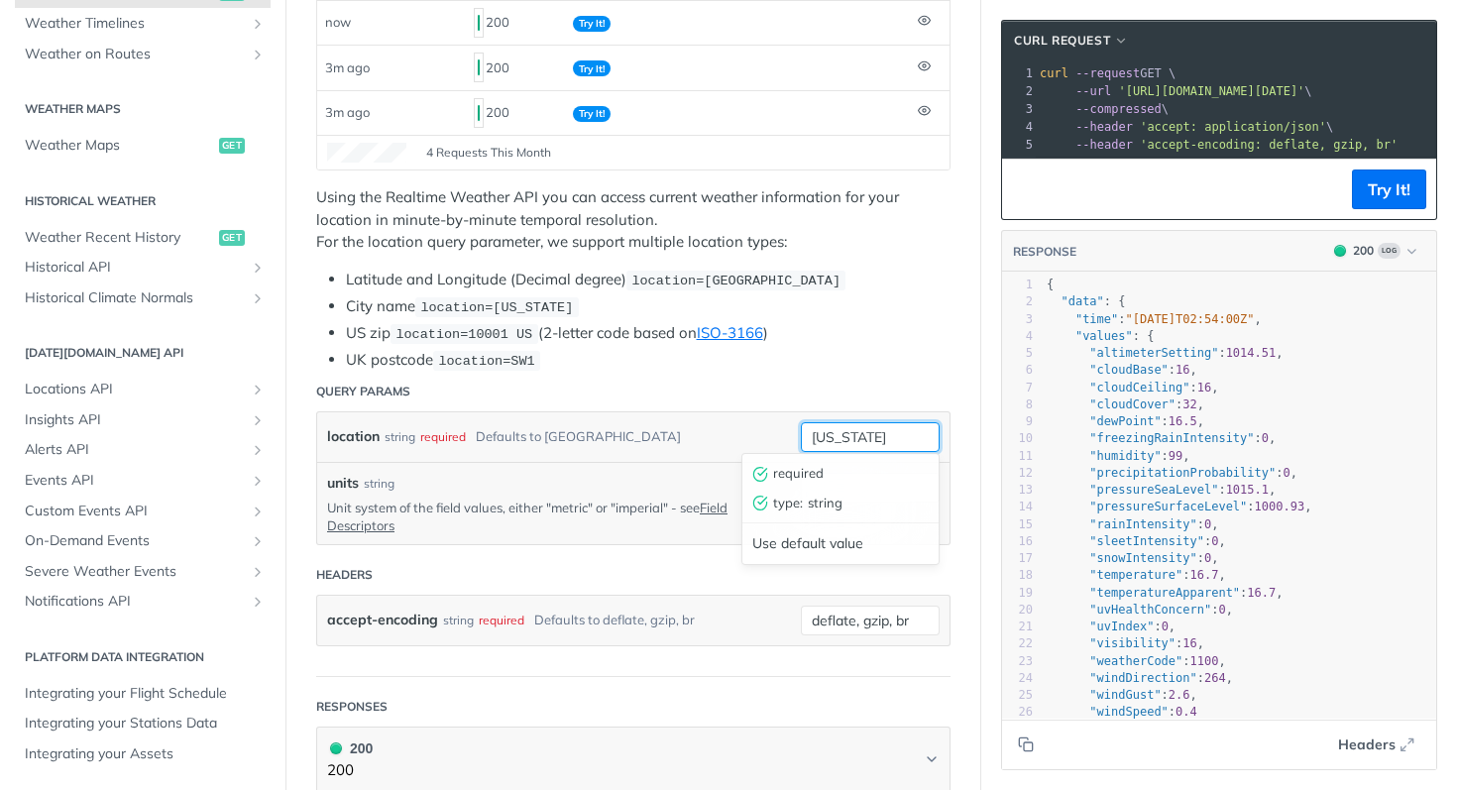
click at [843, 430] on input "[US_STATE]" at bounding box center [870, 437] width 139 height 30
click at [932, 422] on input "newyork" at bounding box center [870, 437] width 139 height 30
type input "newyork"
click at [1370, 203] on button "Try It!" at bounding box center [1389, 189] width 74 height 40
